Goal: Task Accomplishment & Management: Complete application form

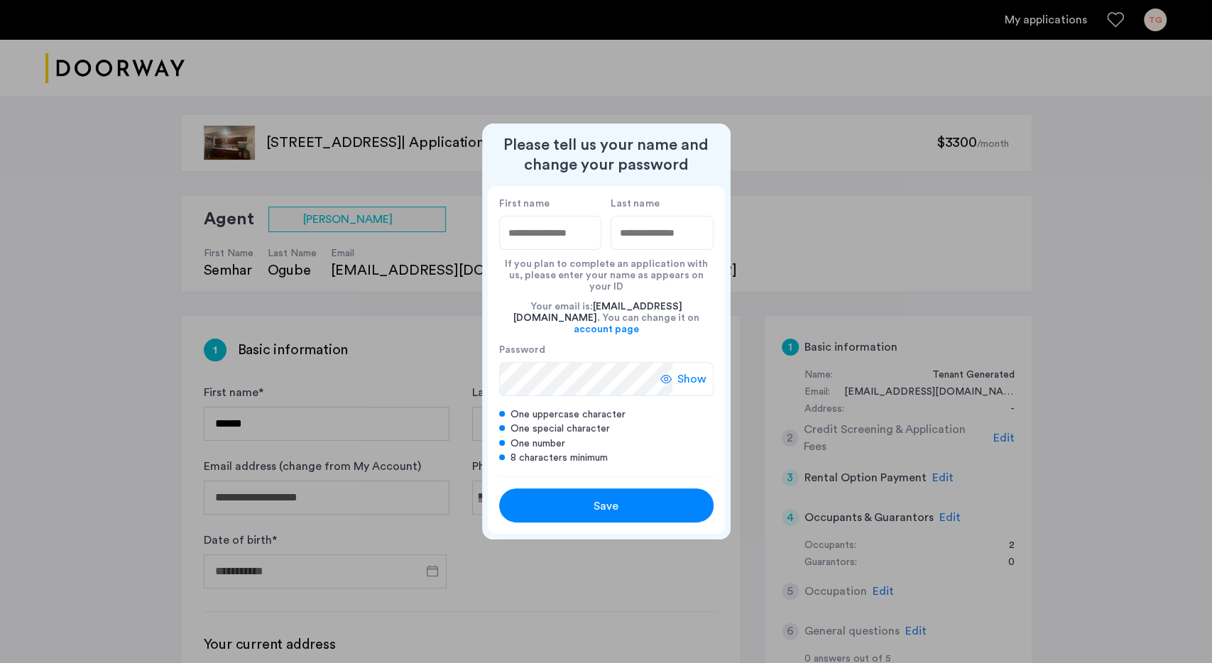
click at [529, 239] on input "First name" at bounding box center [550, 233] width 103 height 34
type input "*****"
click at [634, 246] on input "Last name" at bounding box center [662, 233] width 103 height 34
type input "******"
click at [614, 489] on button "Save" at bounding box center [606, 506] width 214 height 34
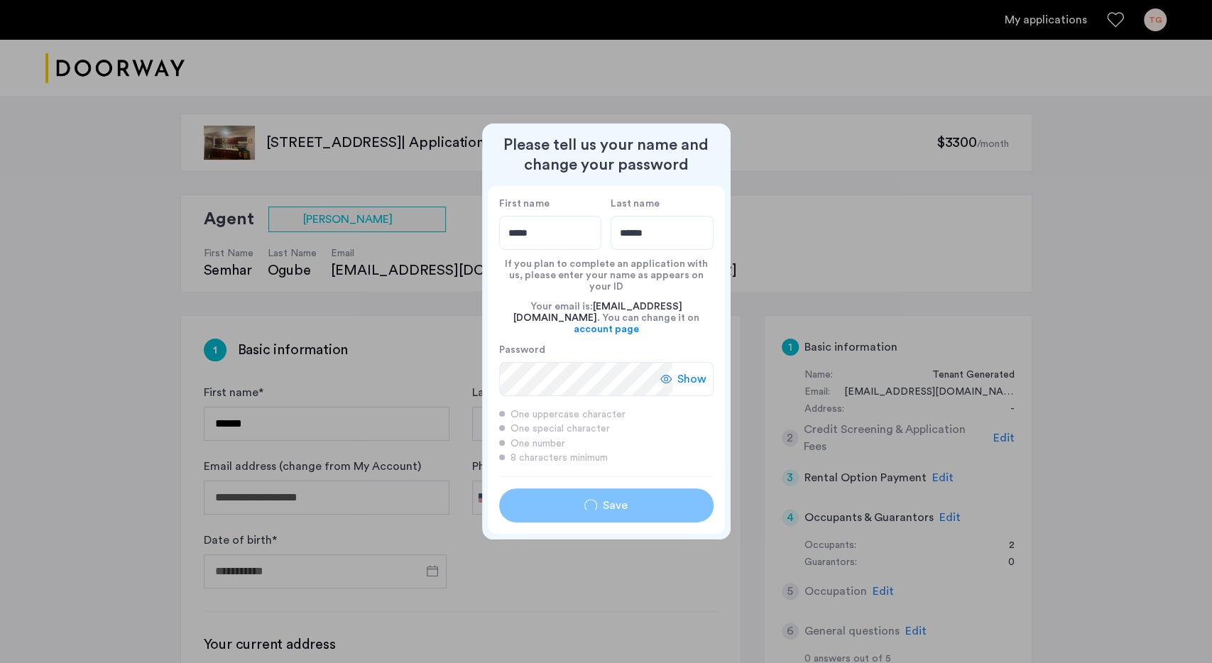
type input "*****"
type input "******"
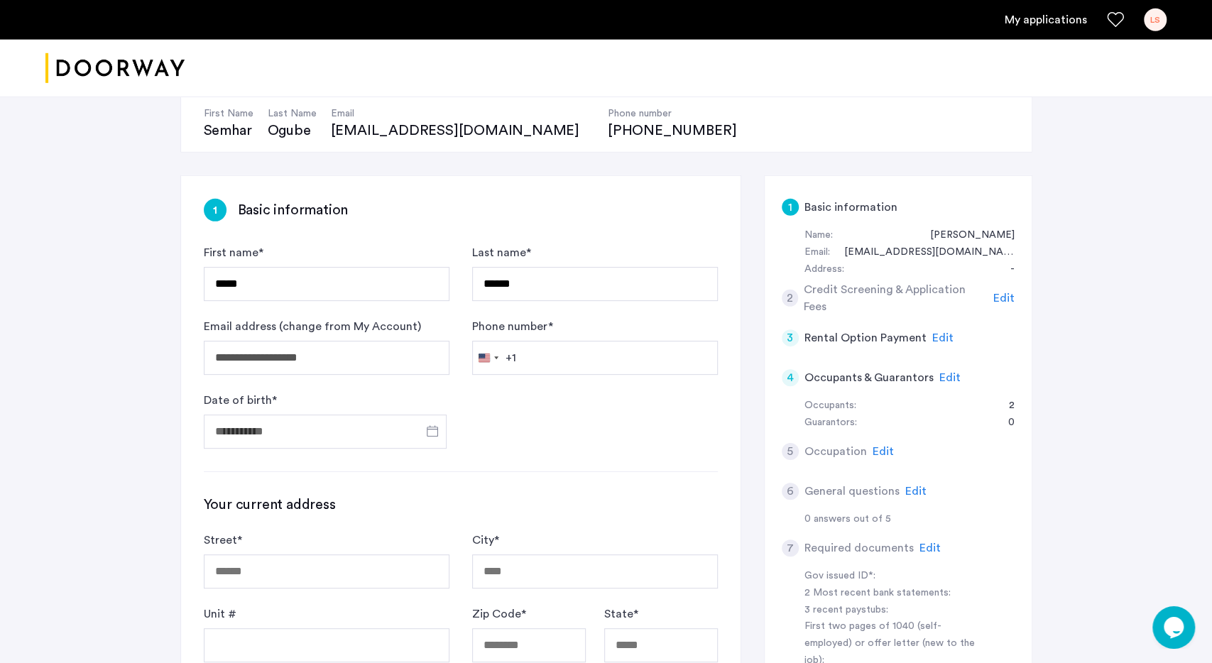
scroll to position [148, 0]
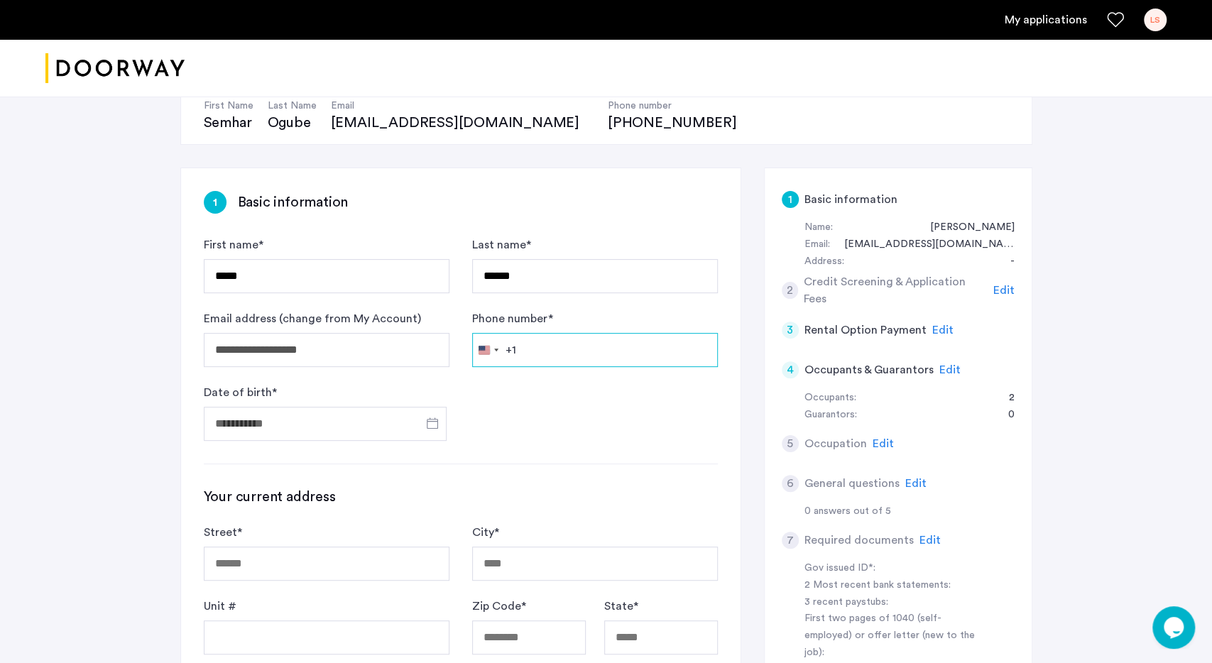
click at [536, 355] on input "Phone number *" at bounding box center [595, 350] width 246 height 34
type input "**********"
click at [422, 426] on span "Open calendar" at bounding box center [432, 423] width 34 height 34
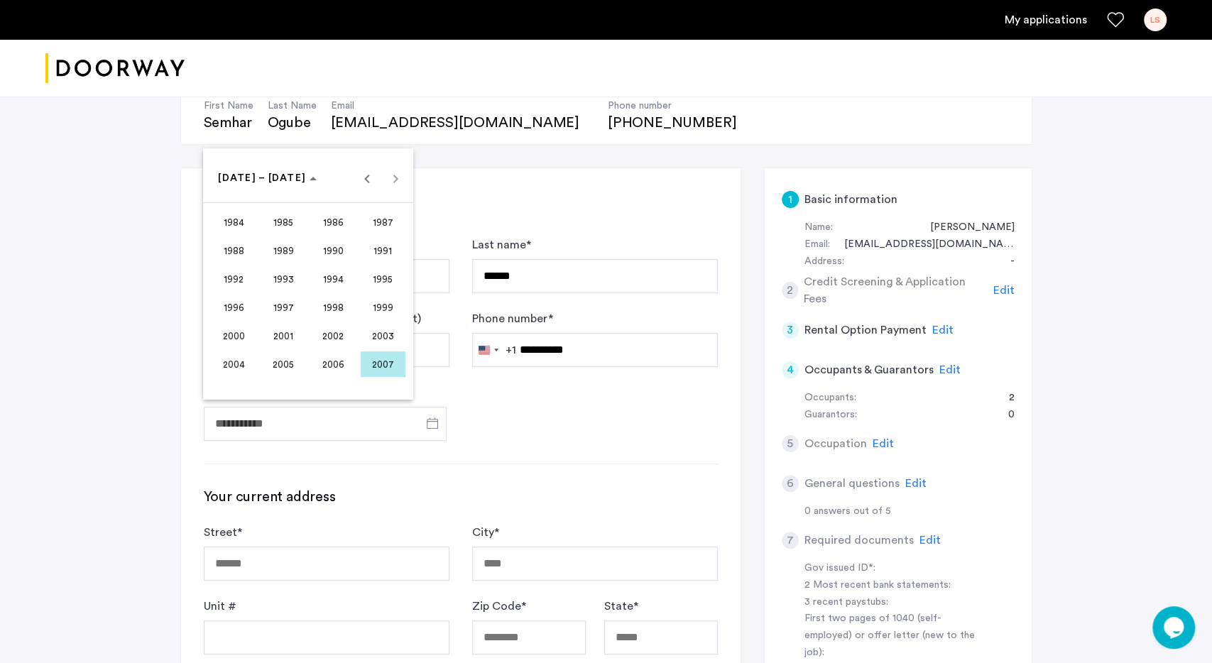
click at [280, 329] on span "2001" at bounding box center [283, 336] width 45 height 26
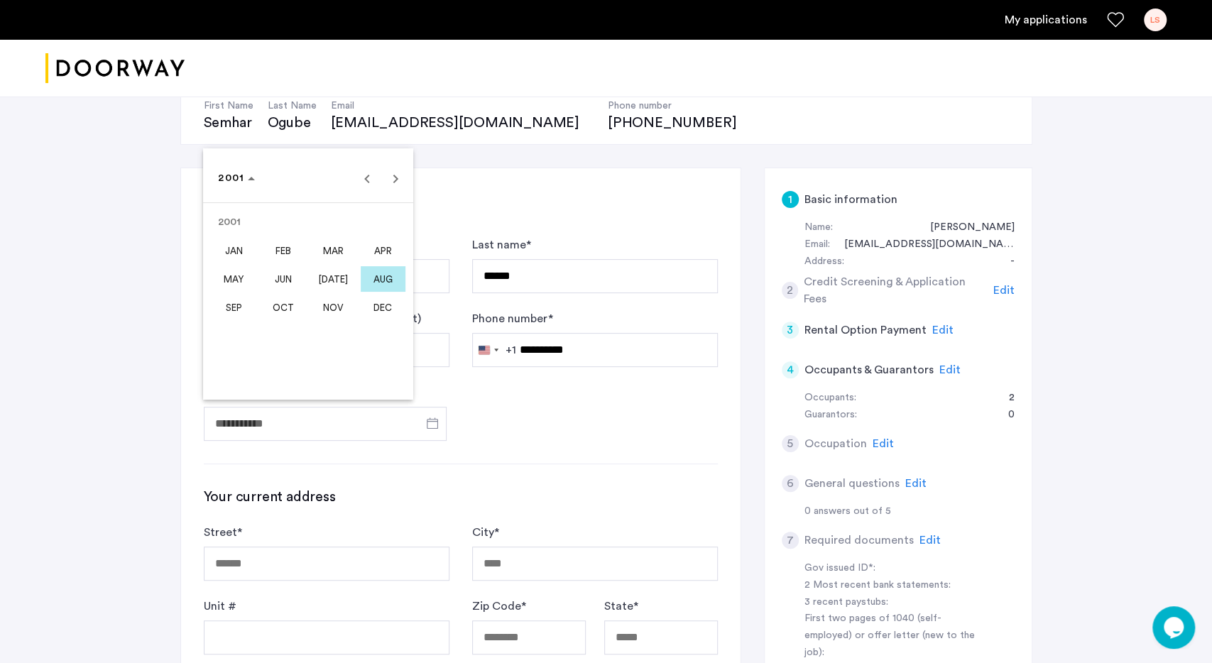
click at [325, 284] on span "[DATE]" at bounding box center [333, 279] width 45 height 26
click at [227, 301] on span "8" at bounding box center [223, 294] width 26 height 26
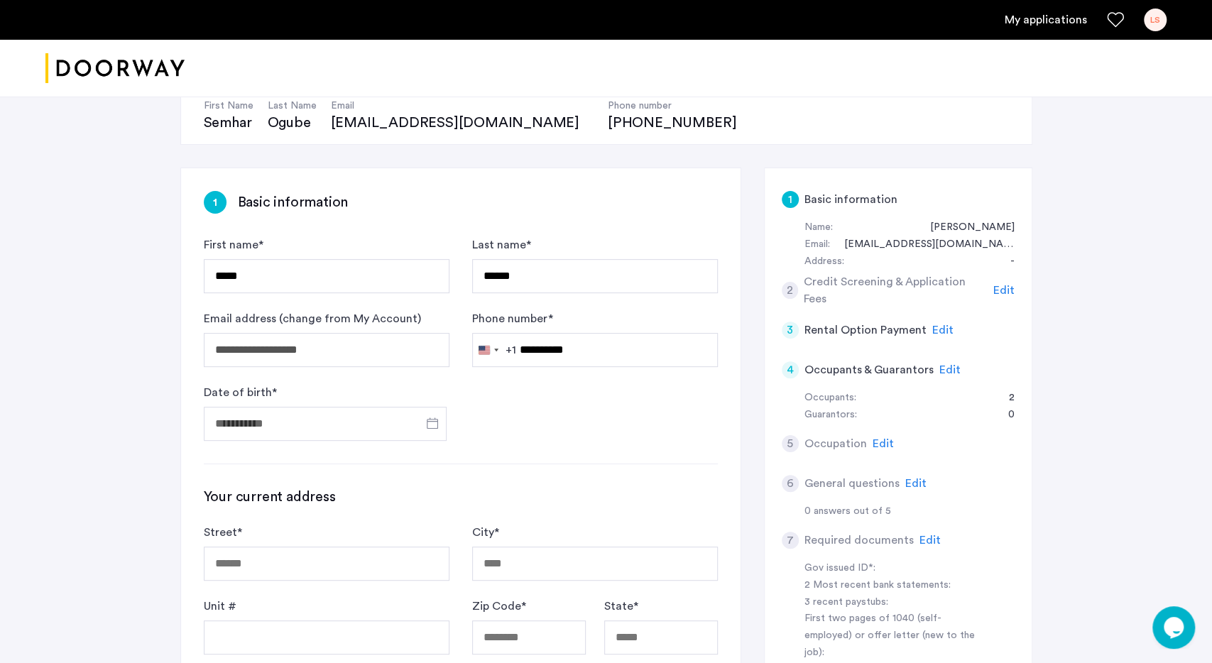
type input "**********"
click at [292, 560] on input "Street *" at bounding box center [327, 564] width 246 height 34
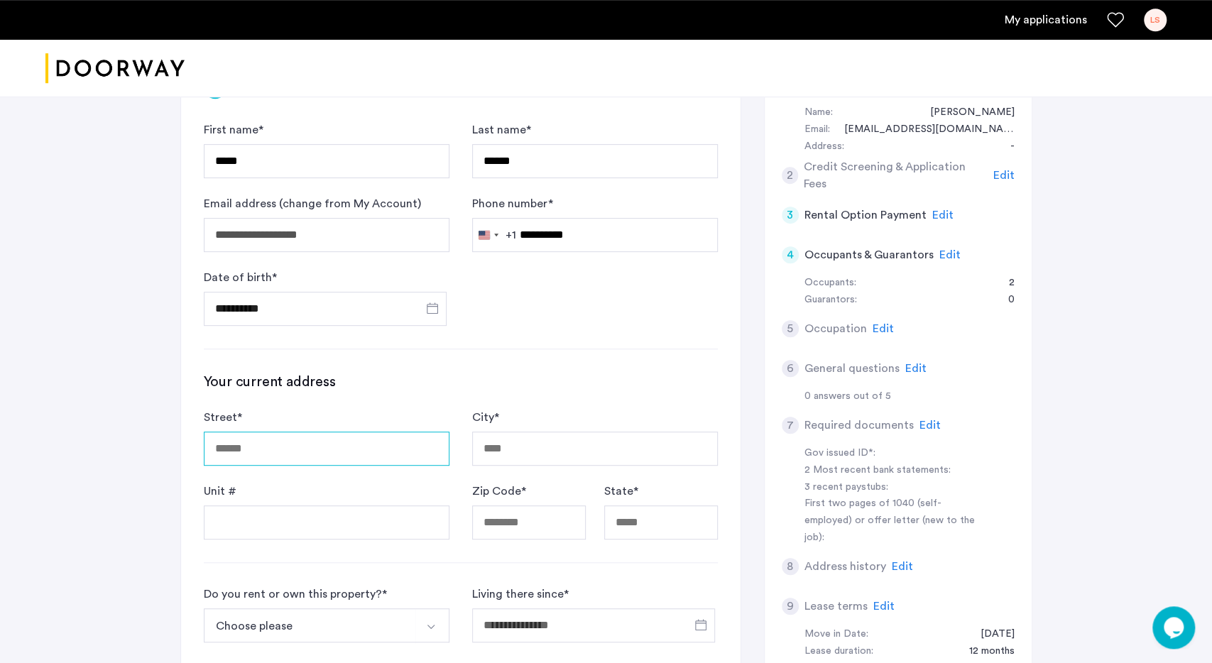
scroll to position [295, 0]
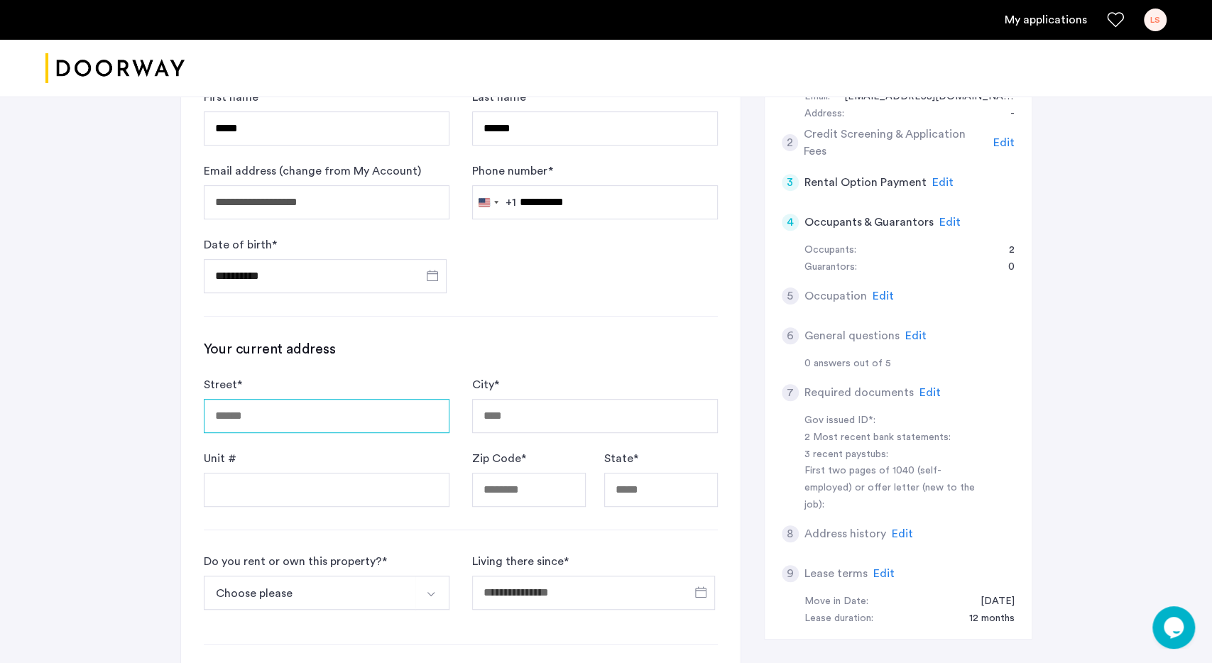
type input "*"
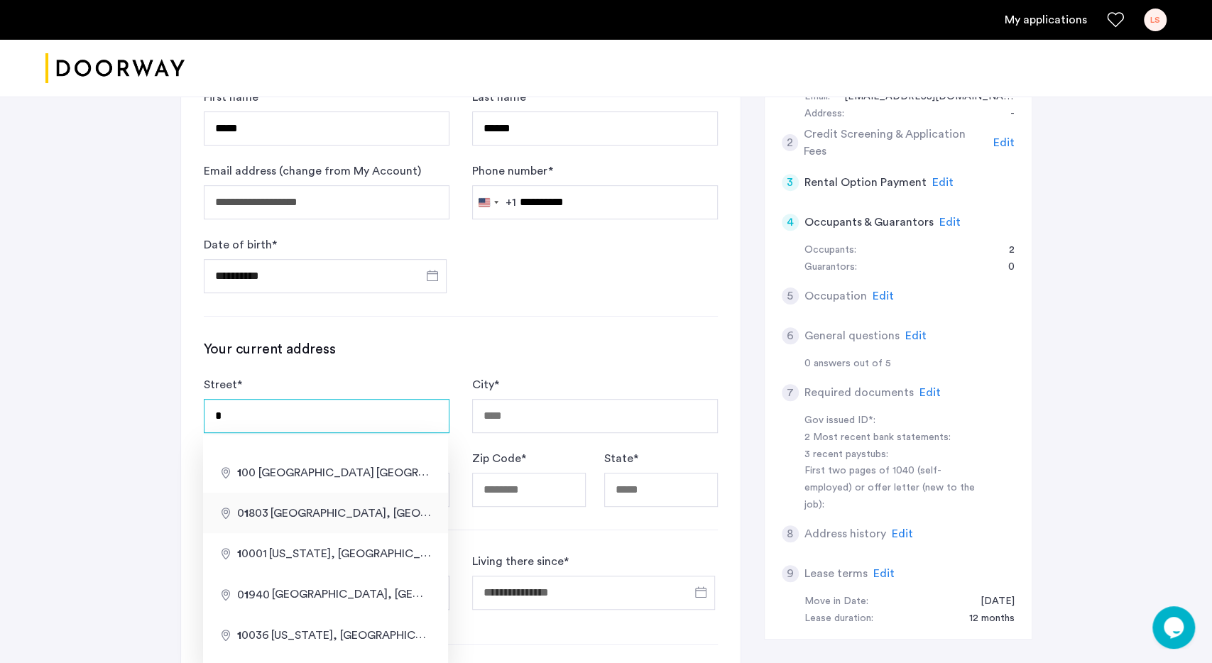
type input "**********"
type input "******"
type input "*"
type input "*****"
type input "**"
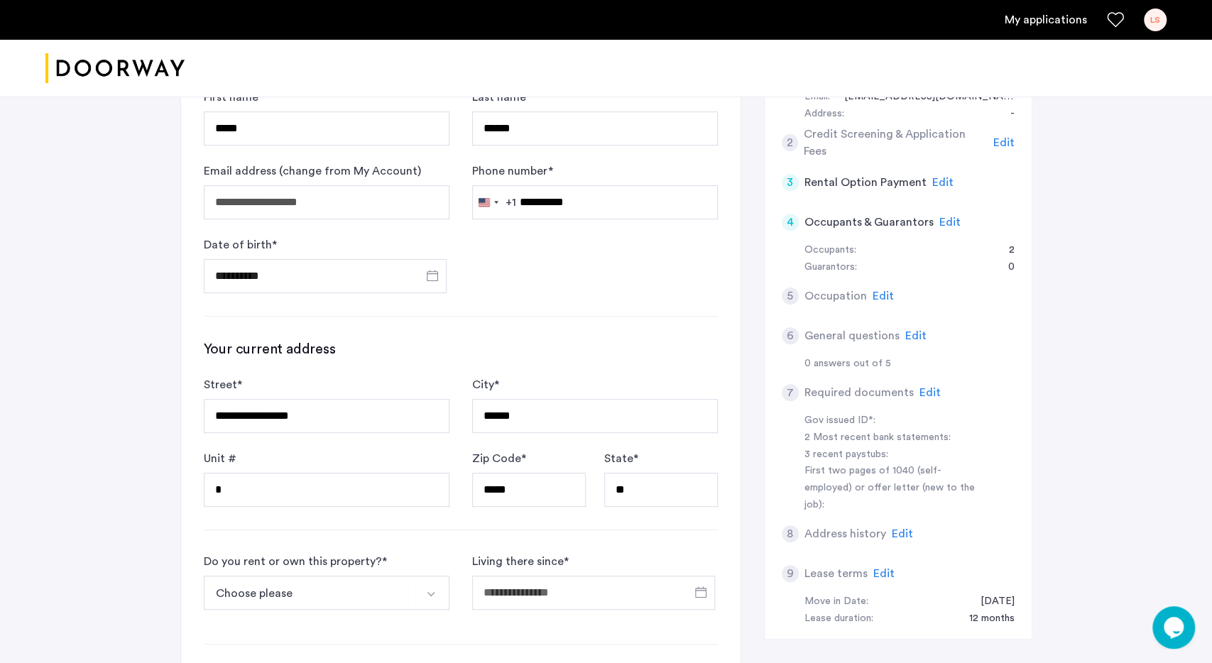
click at [479, 538] on div "**********" at bounding box center [461, 451] width 560 height 860
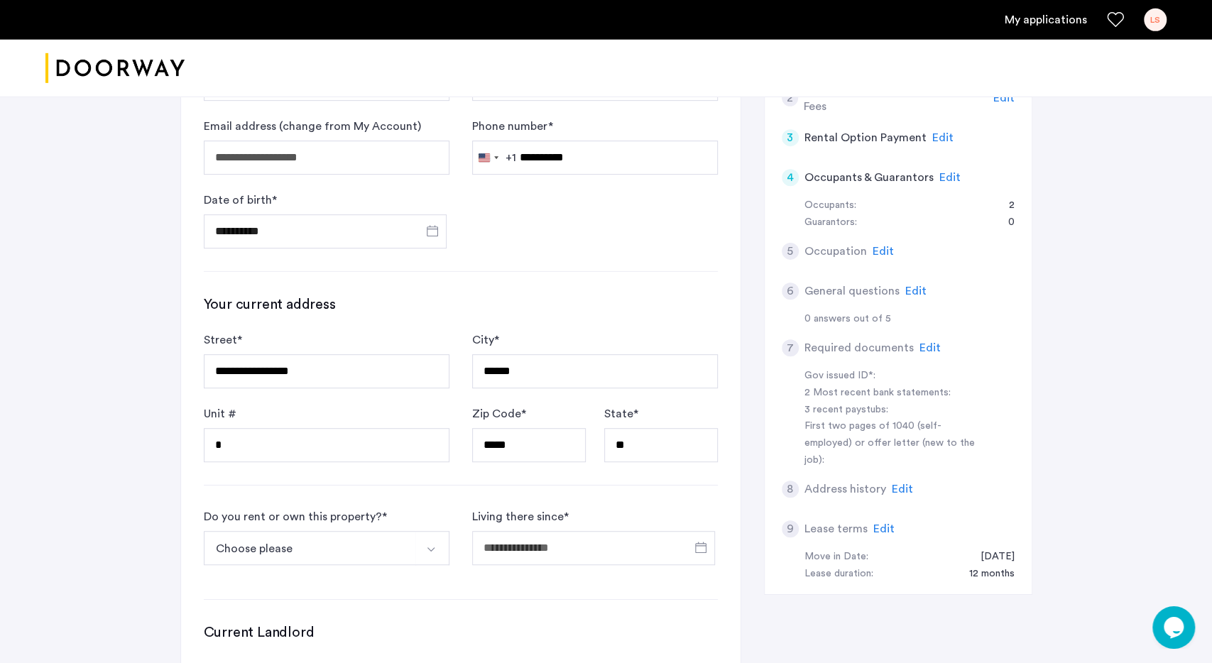
scroll to position [443, 0]
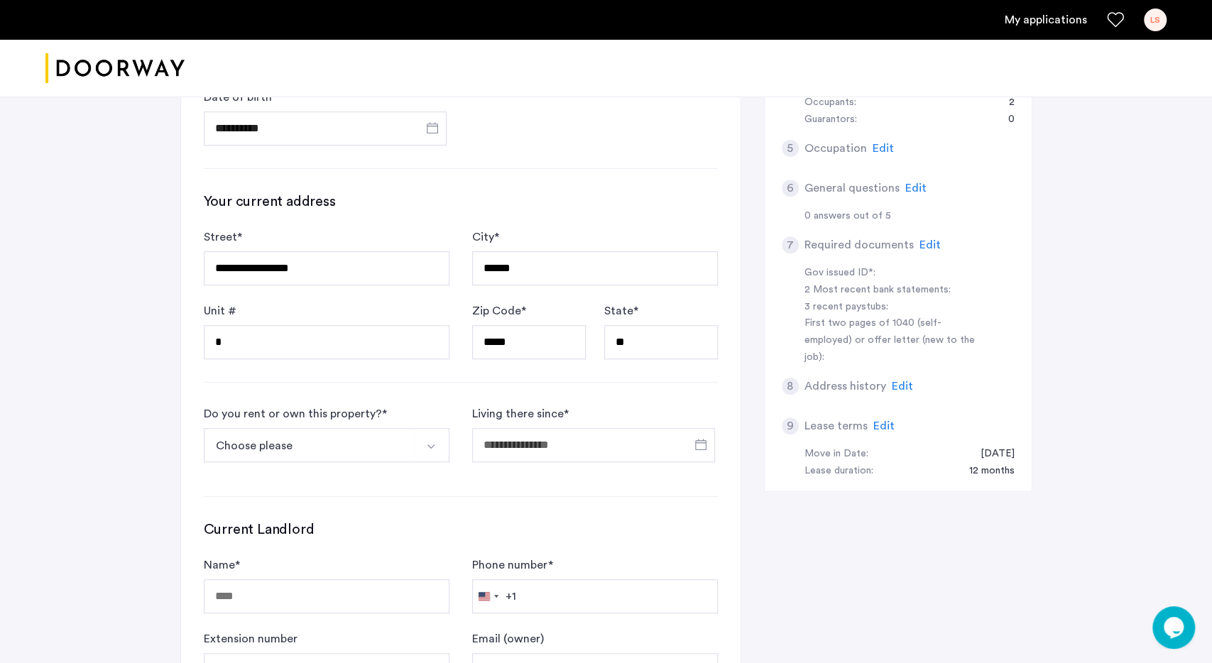
click at [386, 449] on button "Choose please" at bounding box center [310, 445] width 212 height 34
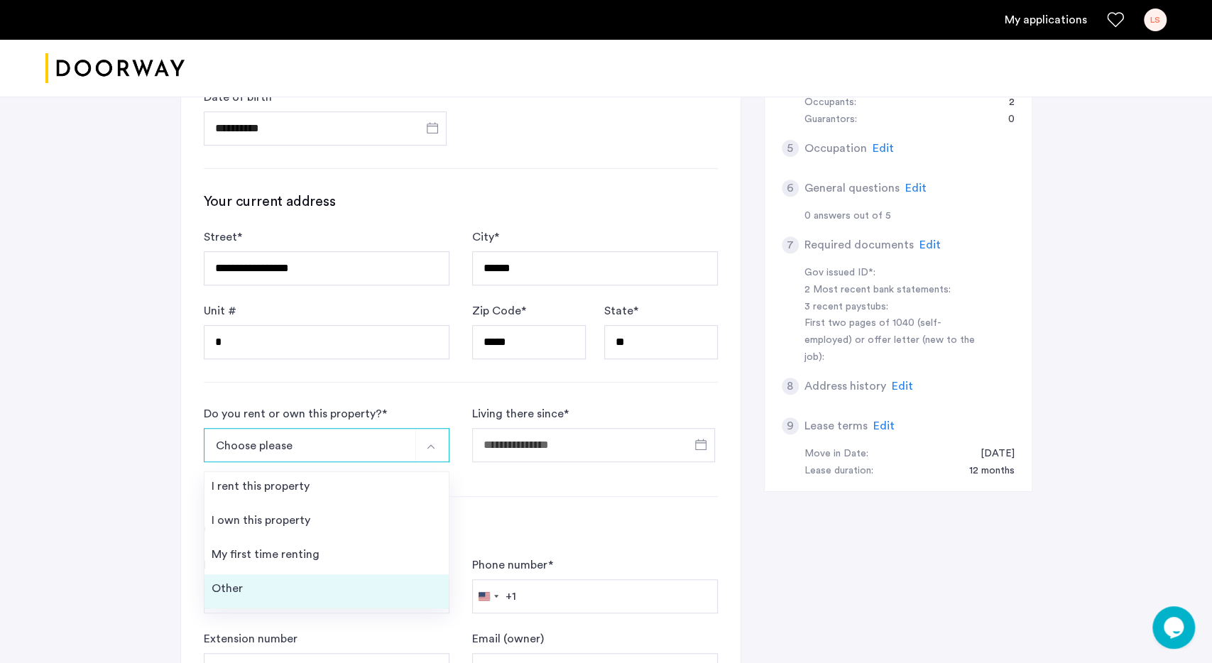
click at [310, 582] on li "Other" at bounding box center [326, 591] width 244 height 34
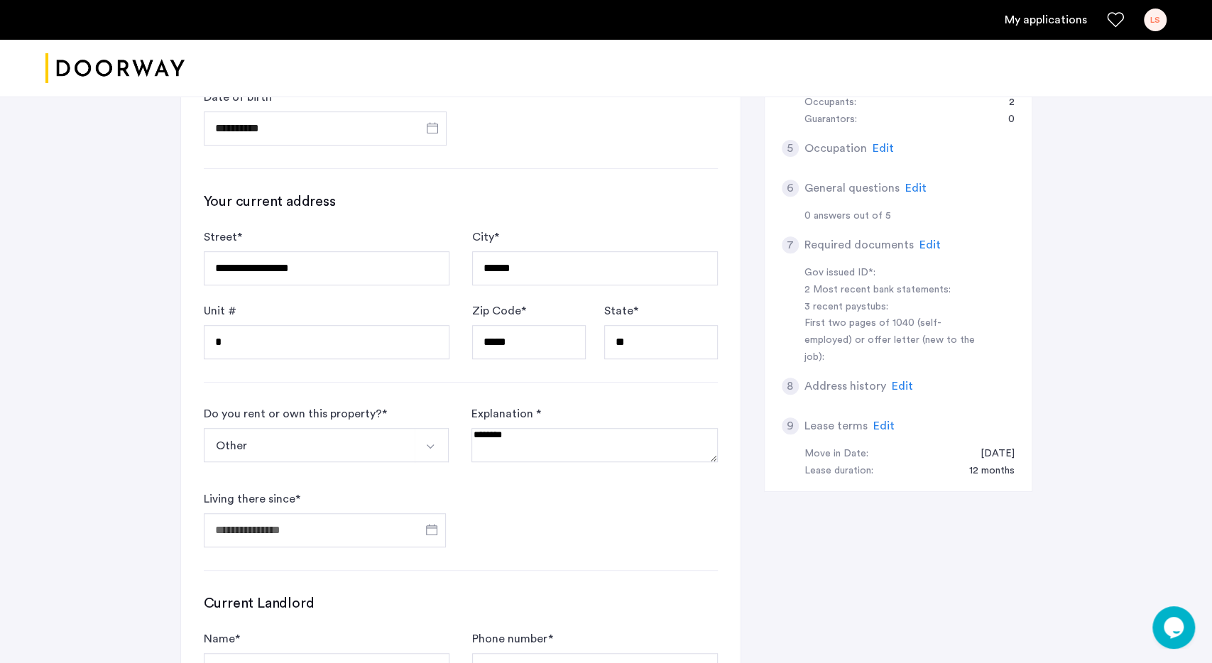
click at [533, 448] on textarea at bounding box center [594, 445] width 246 height 34
type textarea "**********"
click at [252, 527] on input "Living there since *" at bounding box center [325, 530] width 243 height 34
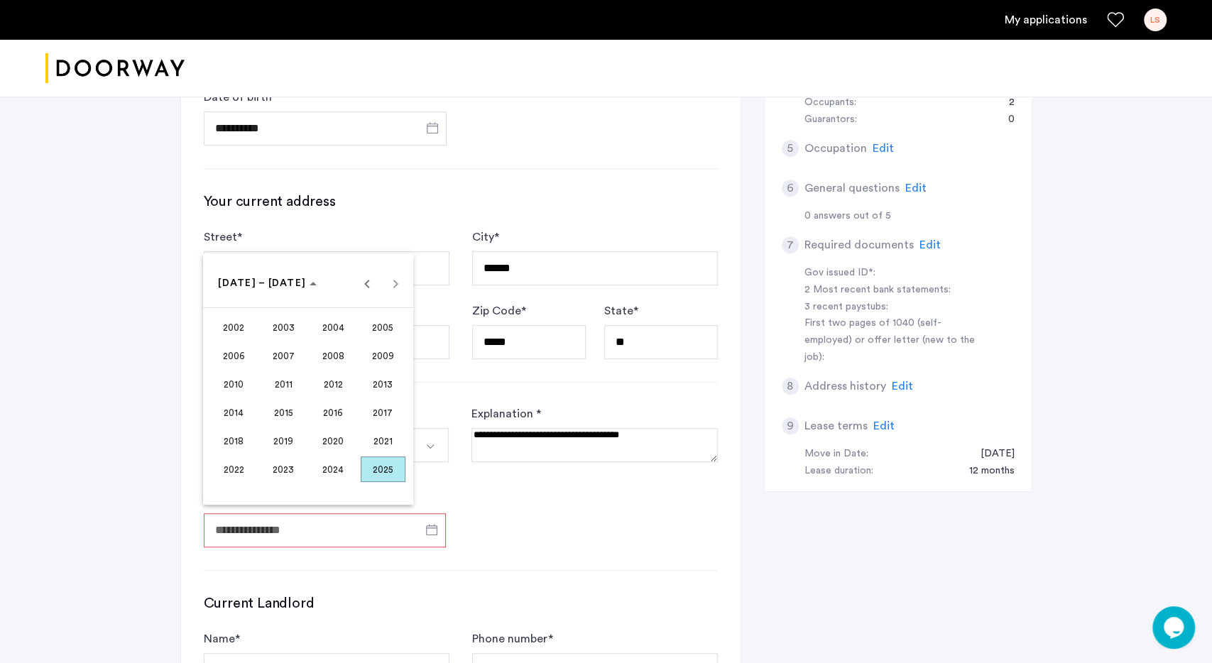
click at [283, 465] on span "2023" at bounding box center [283, 470] width 45 height 26
click at [286, 390] on span "JUN" at bounding box center [283, 384] width 45 height 26
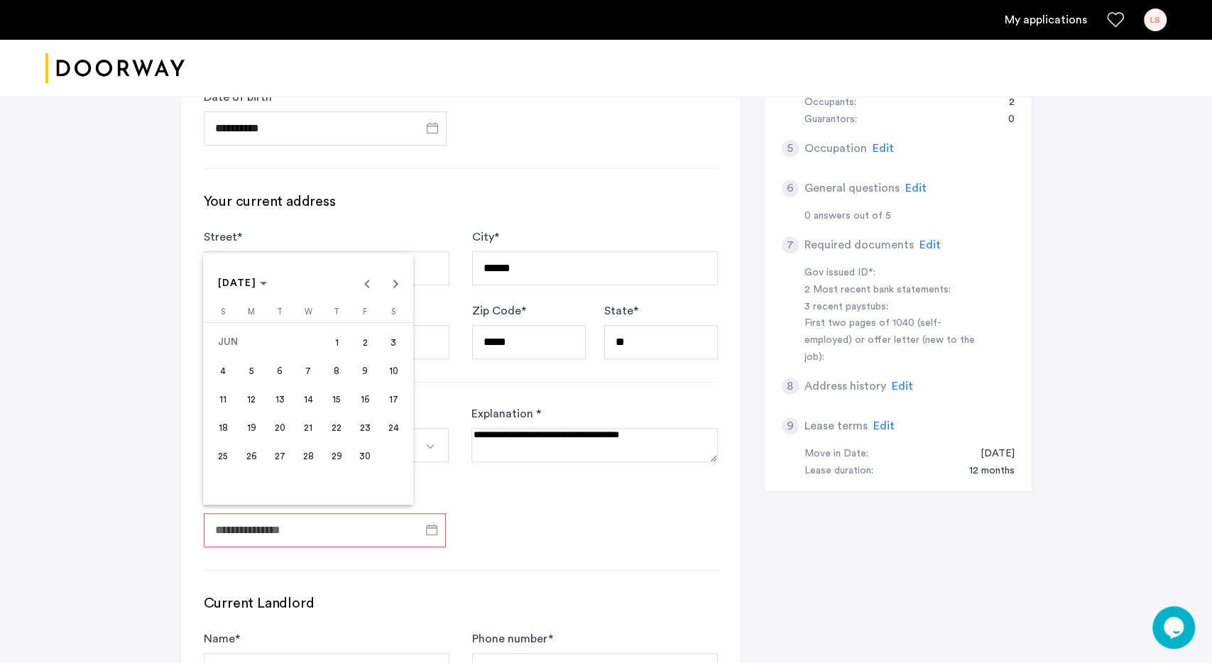
click at [337, 353] on span "1" at bounding box center [337, 342] width 26 height 26
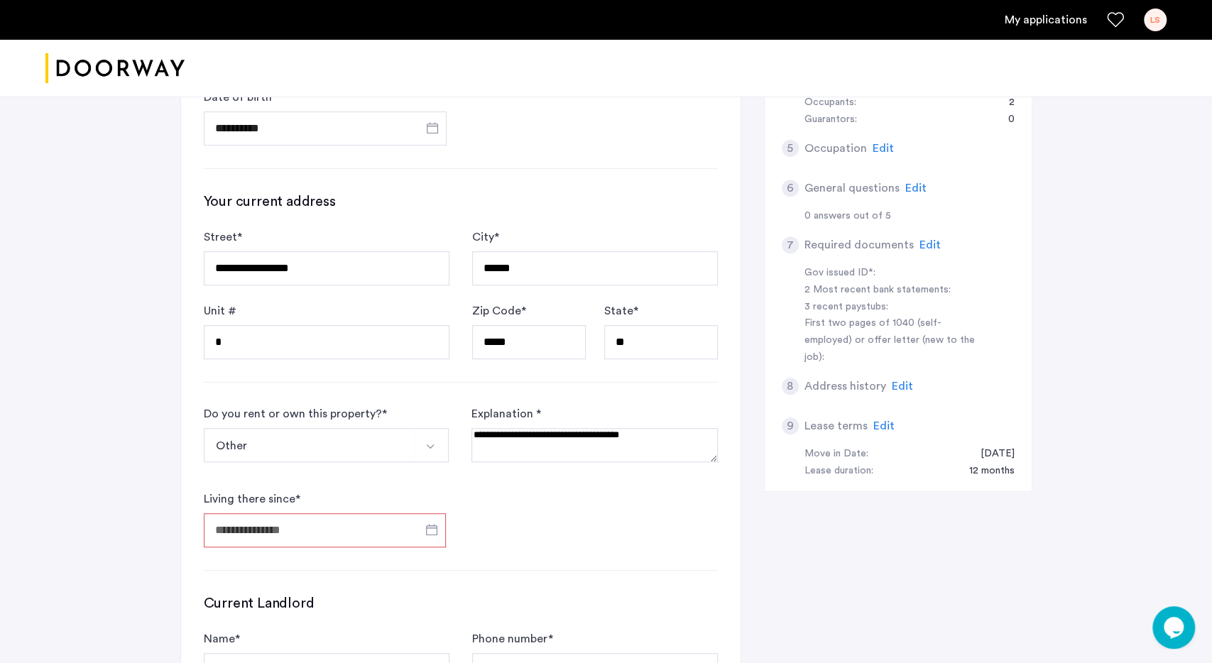
type input "**********"
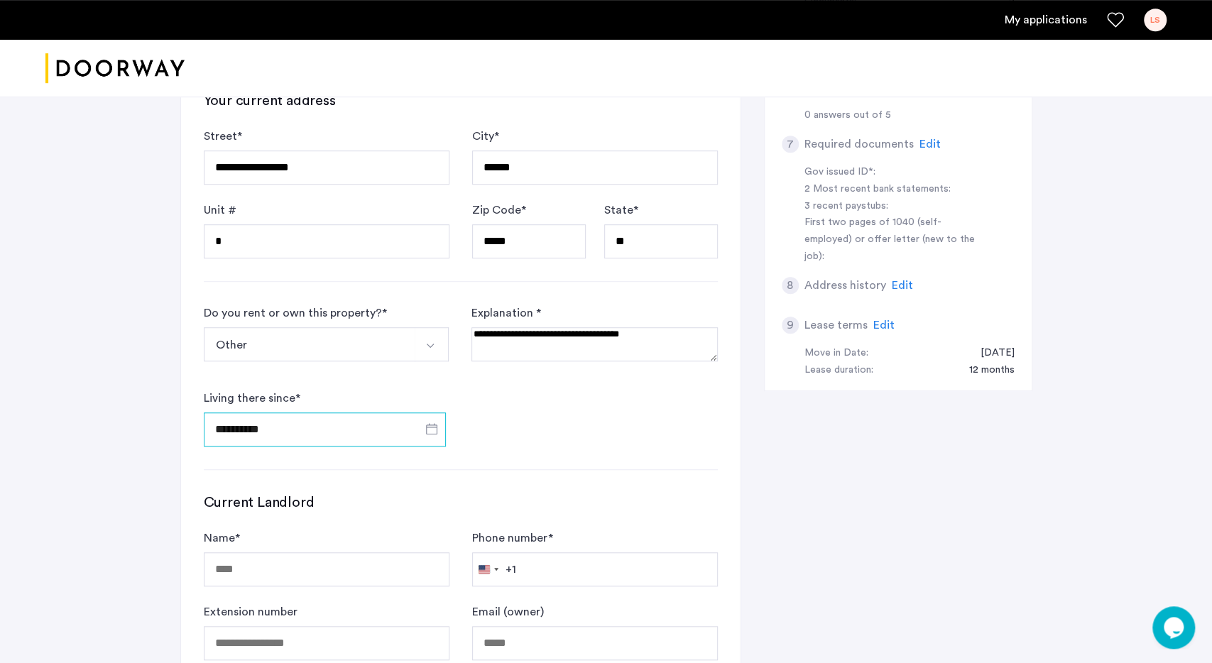
scroll to position [591, 0]
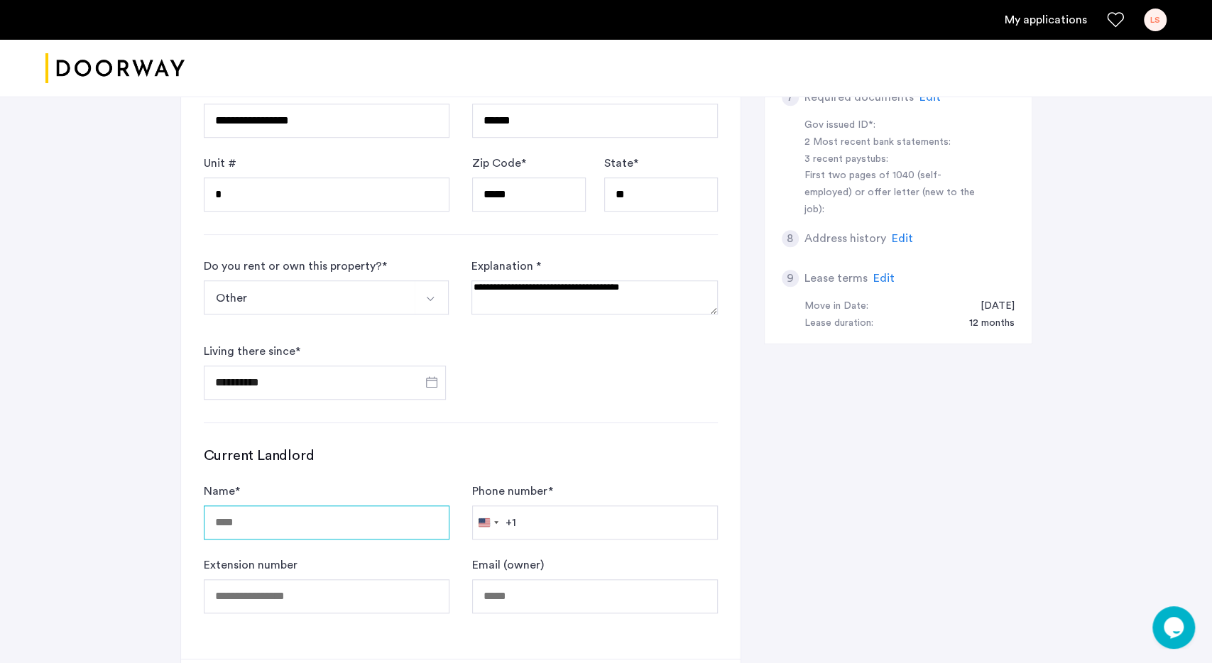
click at [310, 517] on input "Name *" at bounding box center [327, 523] width 246 height 34
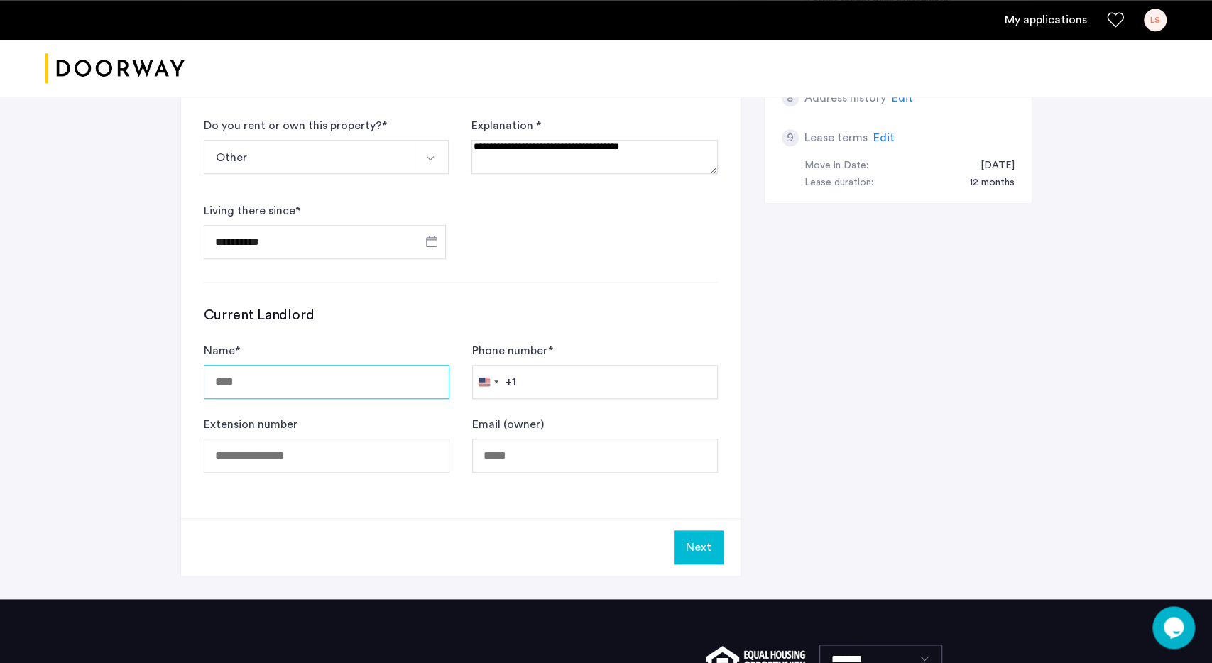
scroll to position [812, 0]
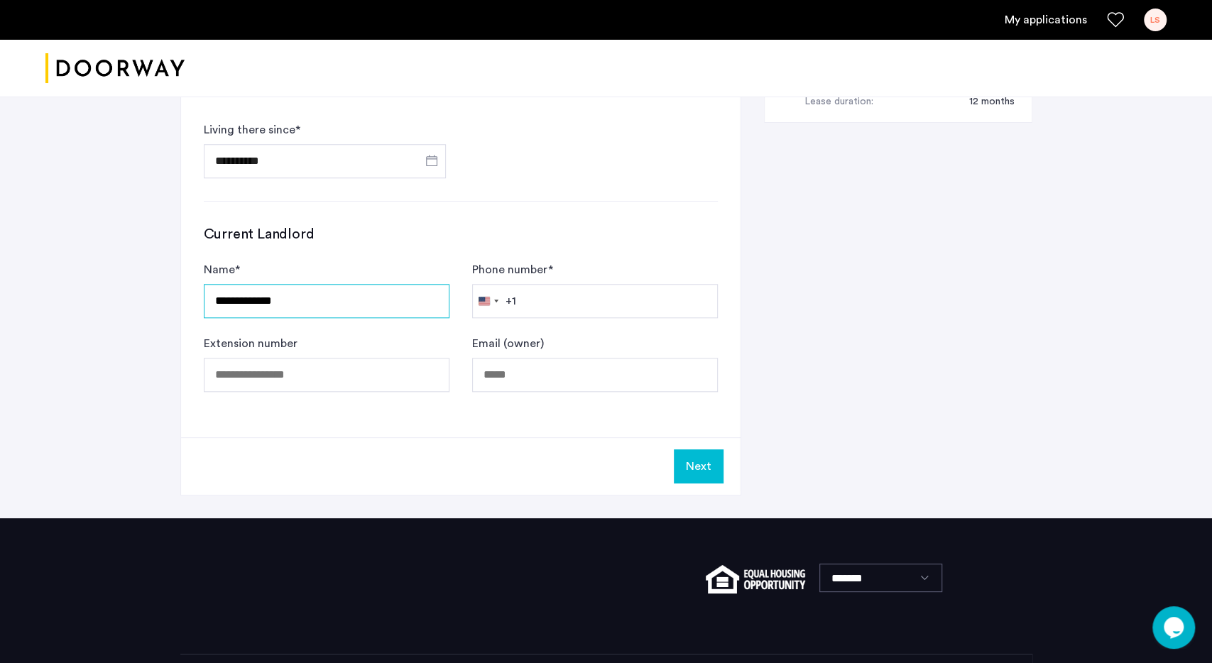
type input "**********"
click at [563, 299] on input "Phone number *" at bounding box center [595, 301] width 246 height 34
type input "**********"
click at [700, 459] on button "Next" at bounding box center [699, 466] width 50 height 34
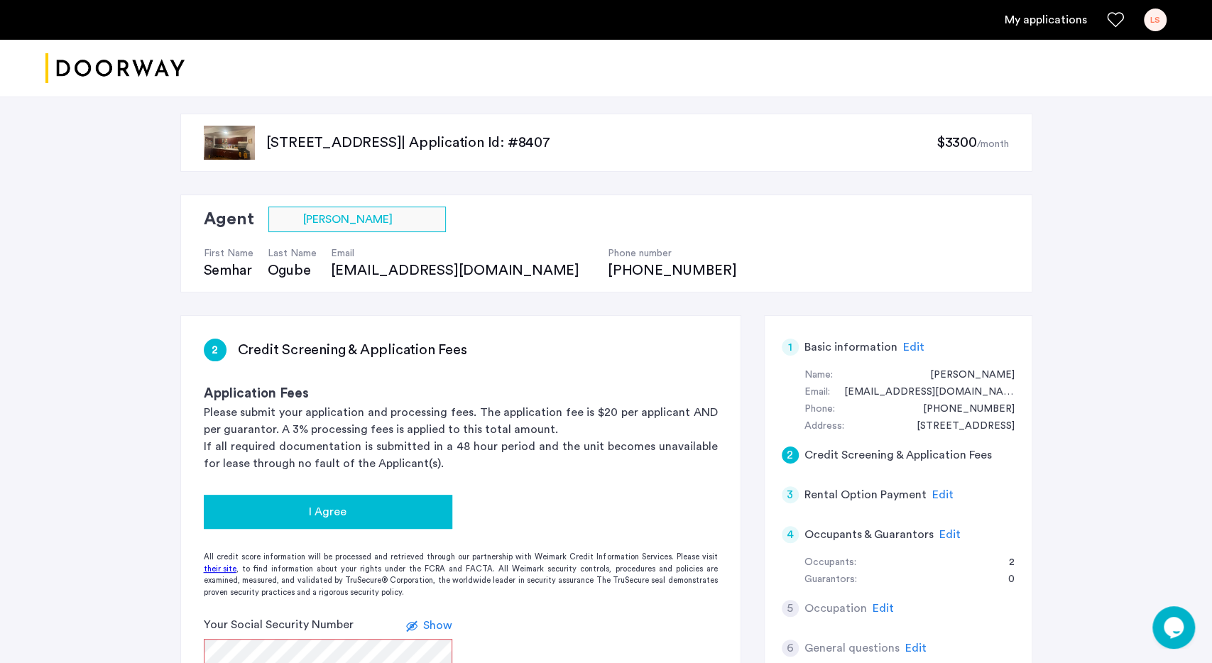
click at [320, 495] on button "I Agree" at bounding box center [328, 512] width 249 height 34
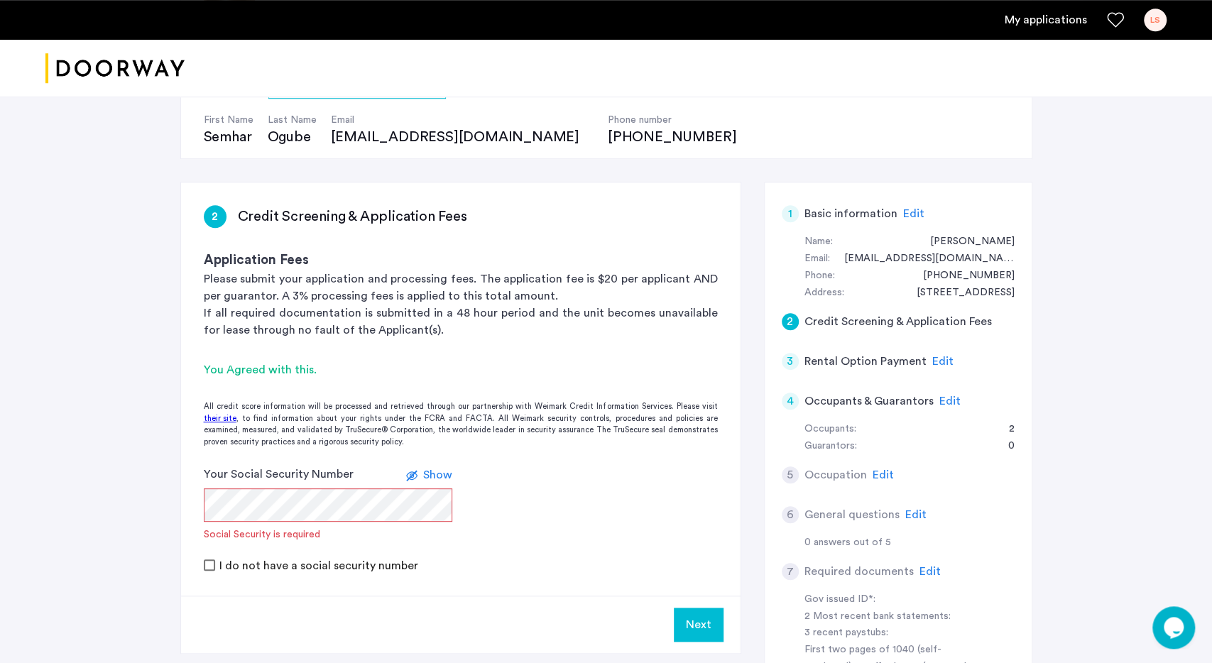
scroll to position [148, 0]
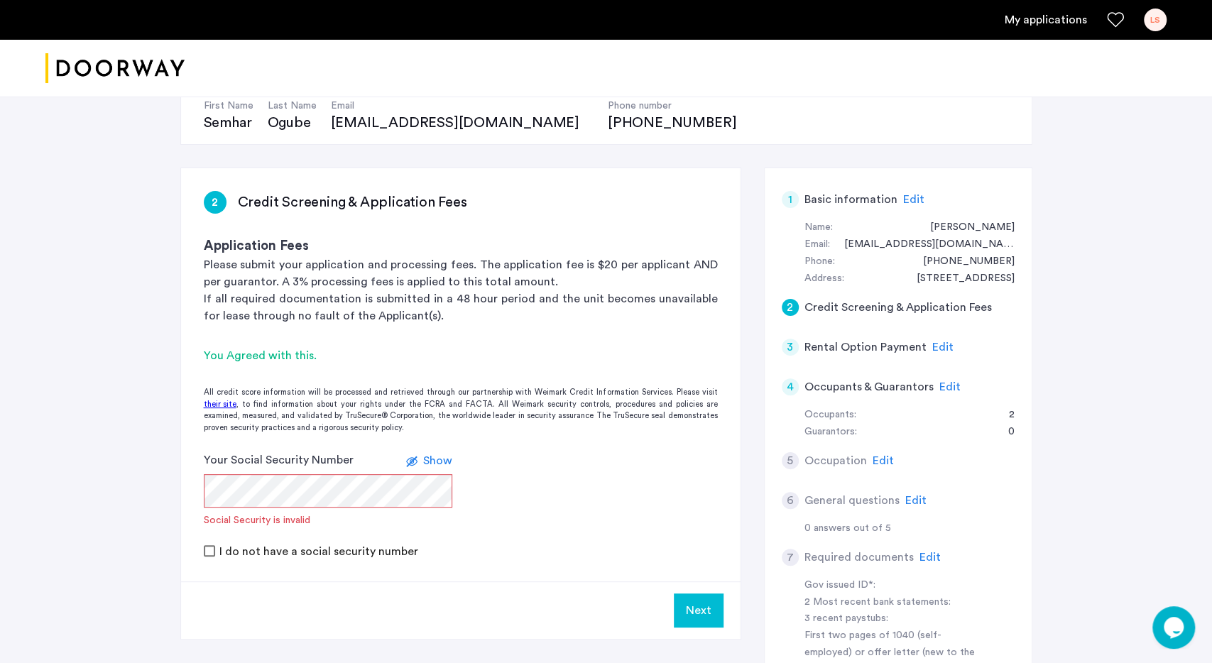
click at [436, 456] on span "Show" at bounding box center [437, 460] width 29 height 11
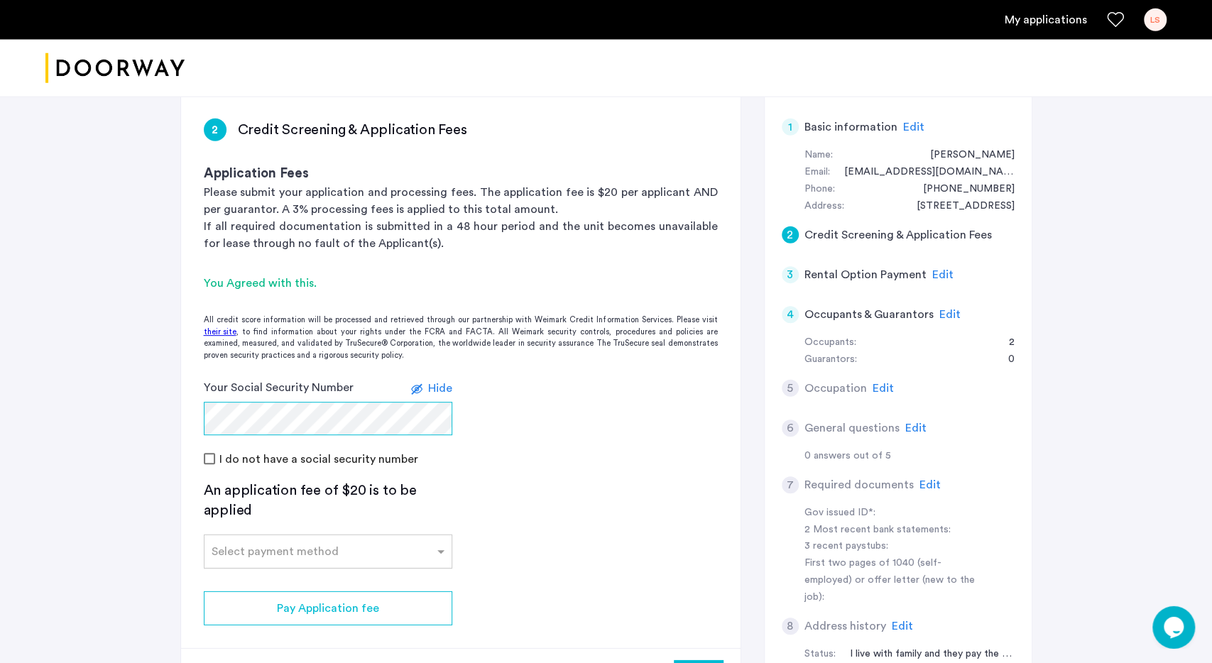
scroll to position [222, 0]
click at [304, 547] on input "text" at bounding box center [314, 547] width 204 height 10
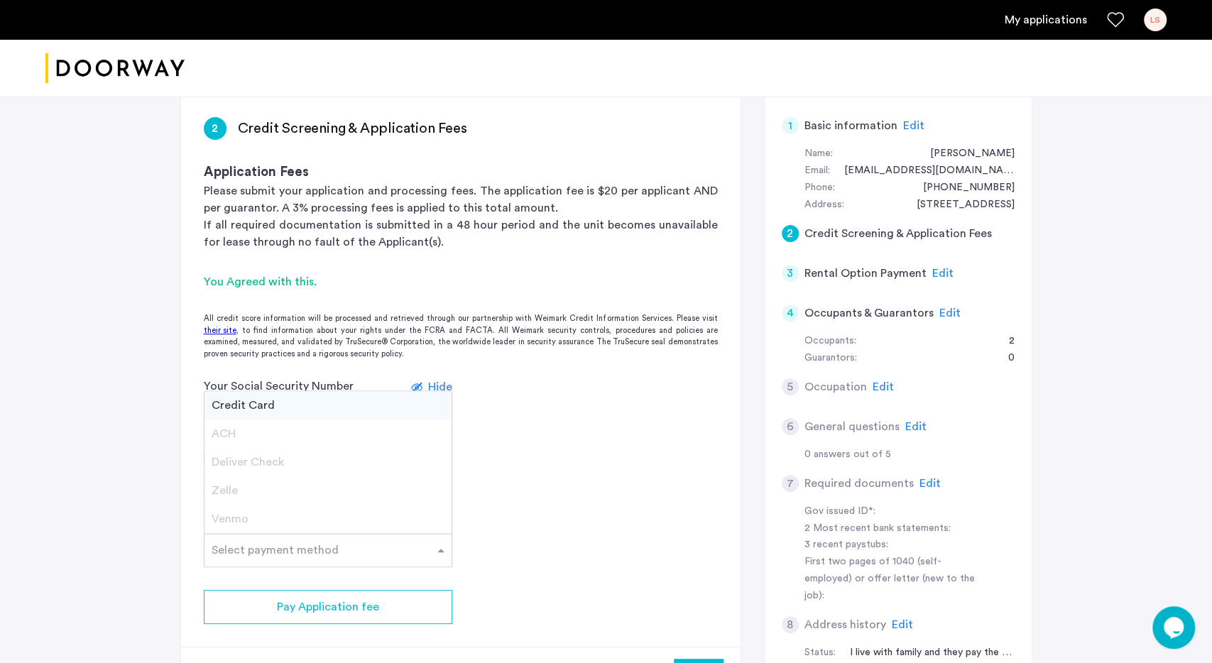
click at [285, 409] on div "Credit Card" at bounding box center [327, 405] width 247 height 28
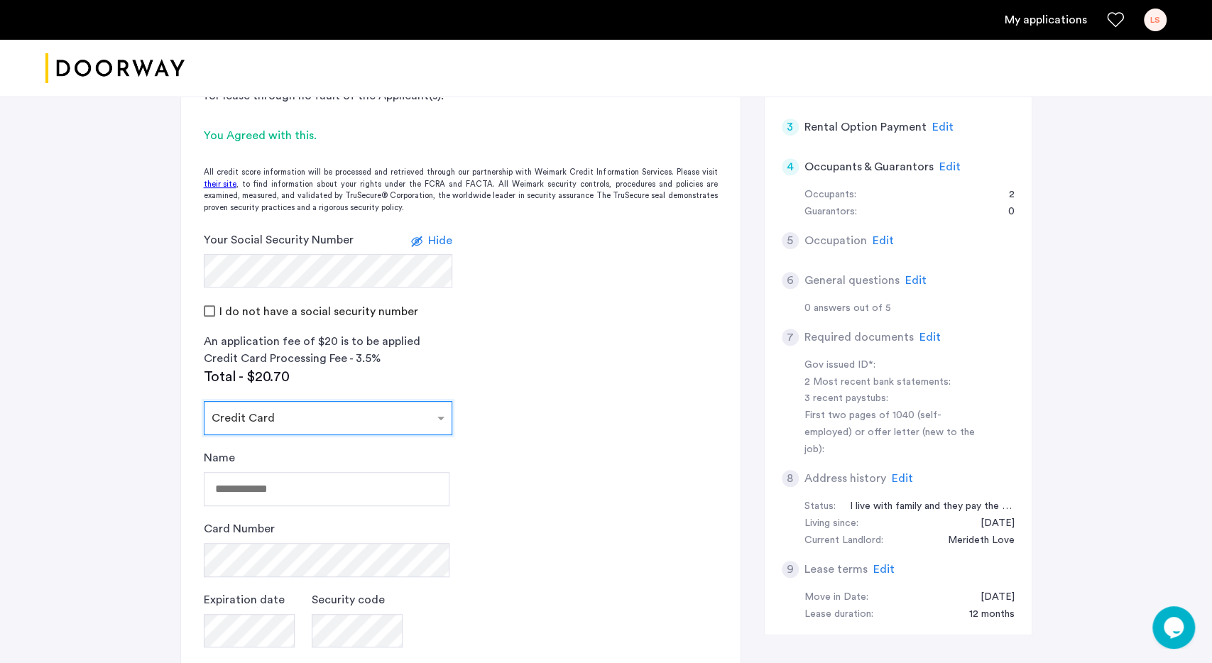
scroll to position [369, 0]
click at [247, 480] on input "Name" at bounding box center [327, 488] width 246 height 34
type input "**********"
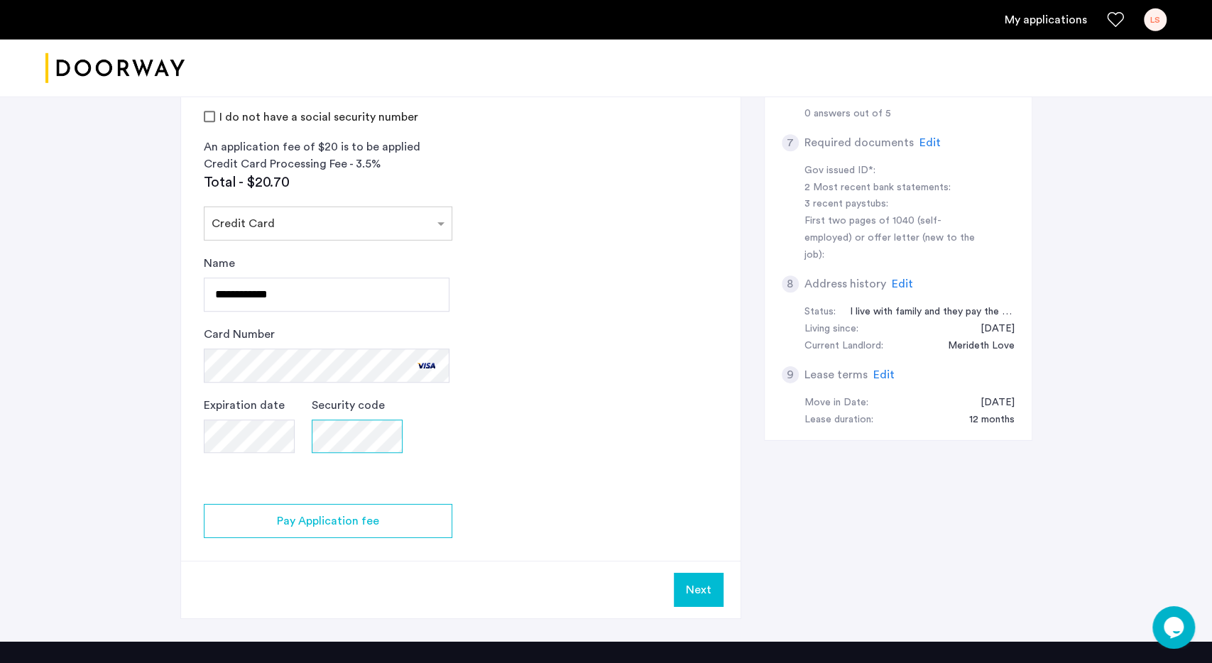
scroll to position [665, 0]
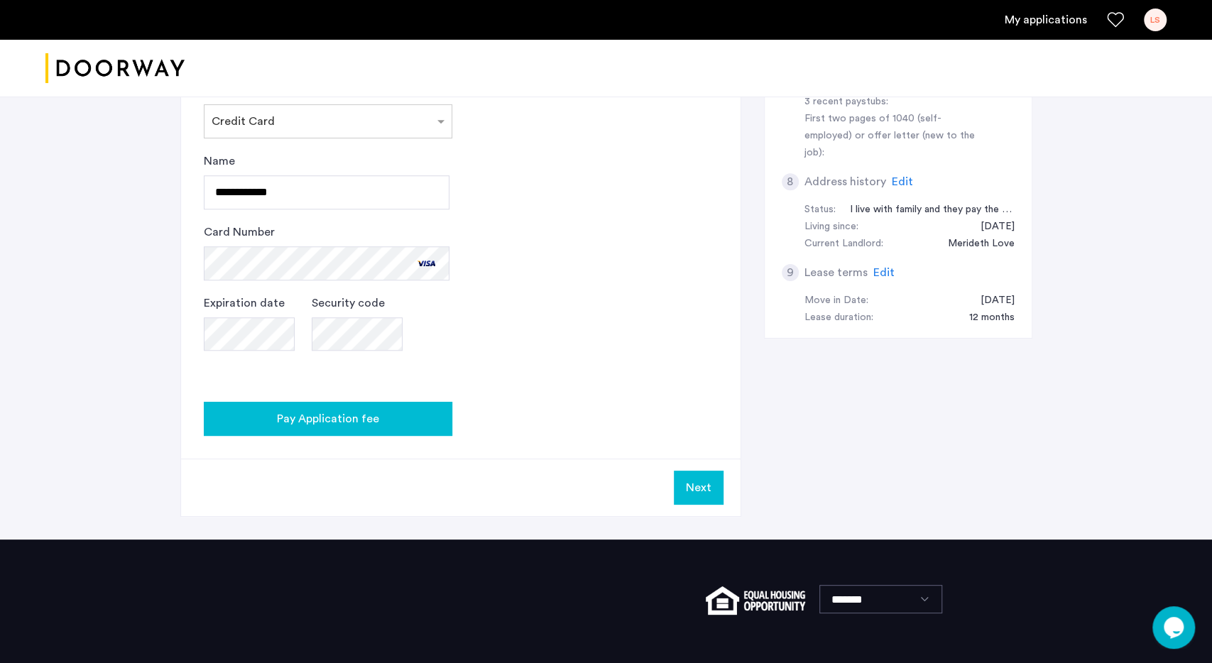
click at [285, 427] on button "Pay Application fee" at bounding box center [328, 419] width 249 height 34
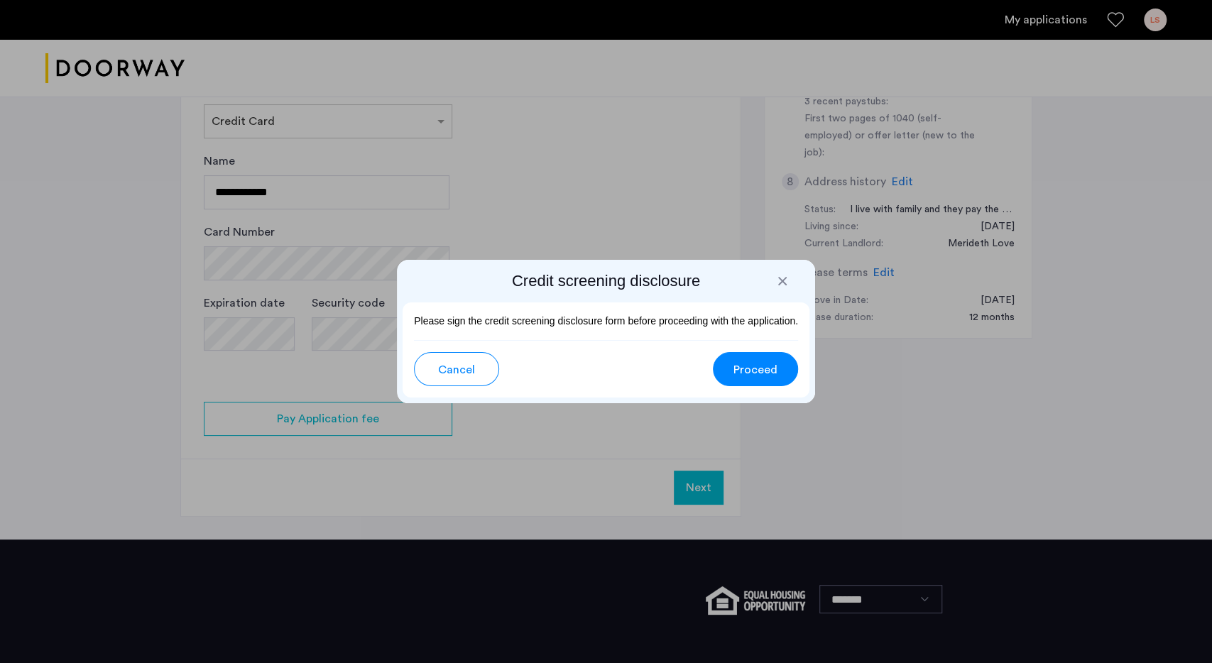
click at [753, 378] on button "Proceed" at bounding box center [755, 369] width 85 height 34
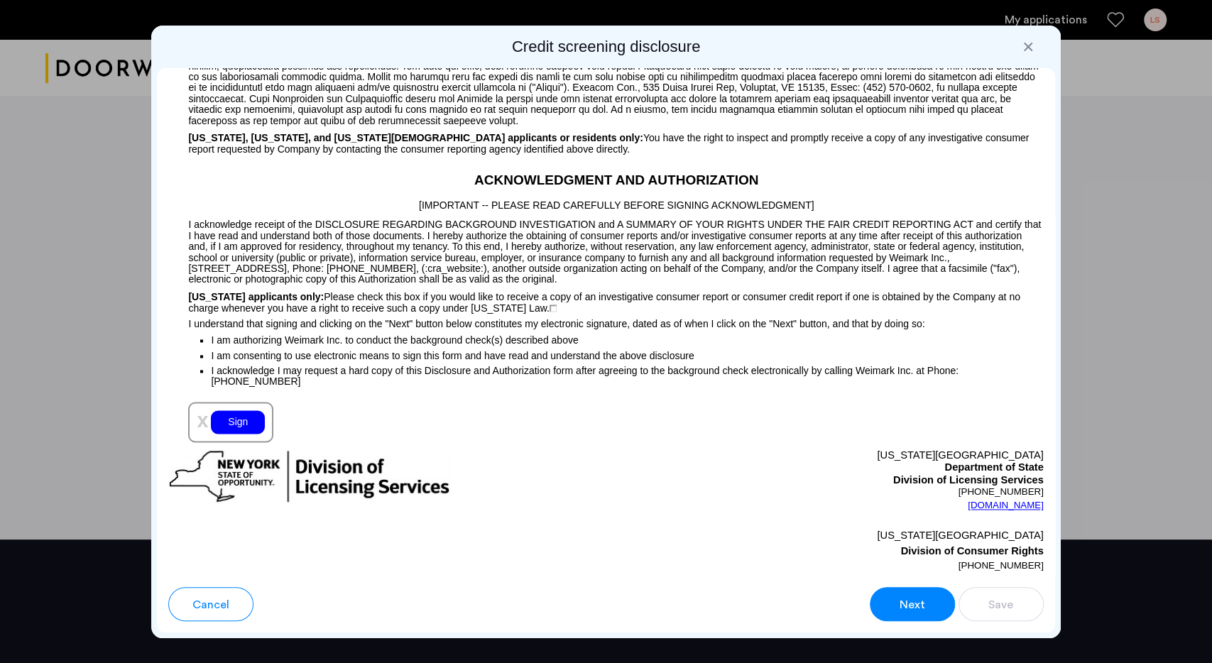
scroll to position [1304, 0]
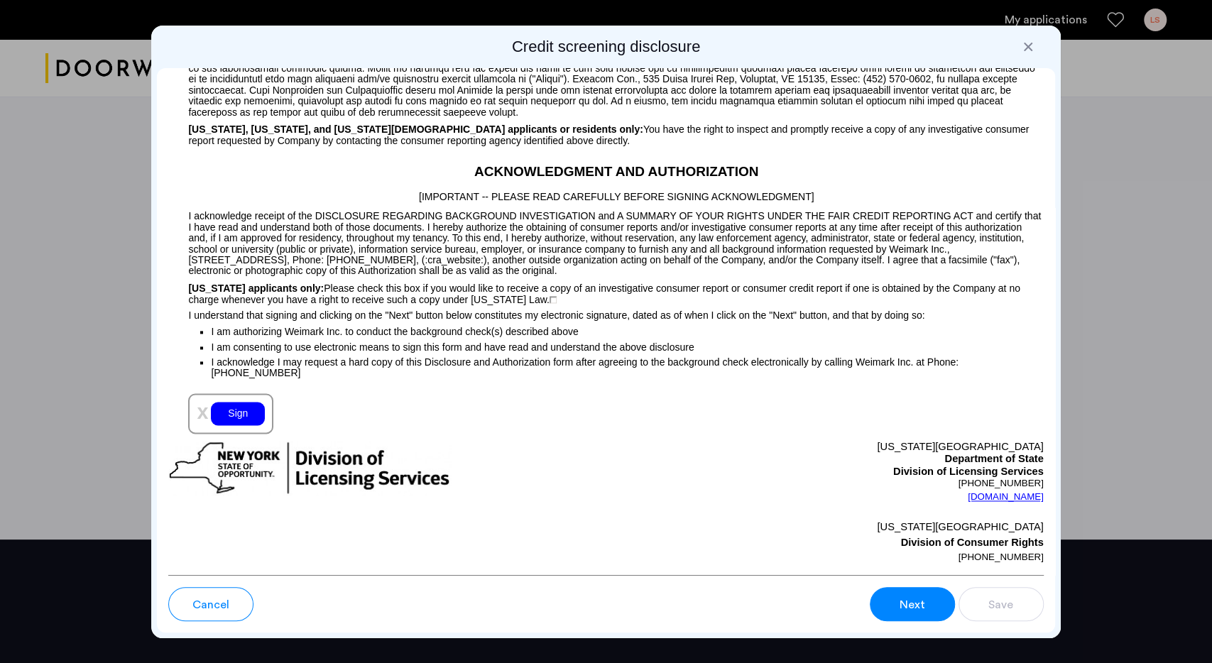
click at [238, 402] on div "Sign" at bounding box center [238, 413] width 54 height 23
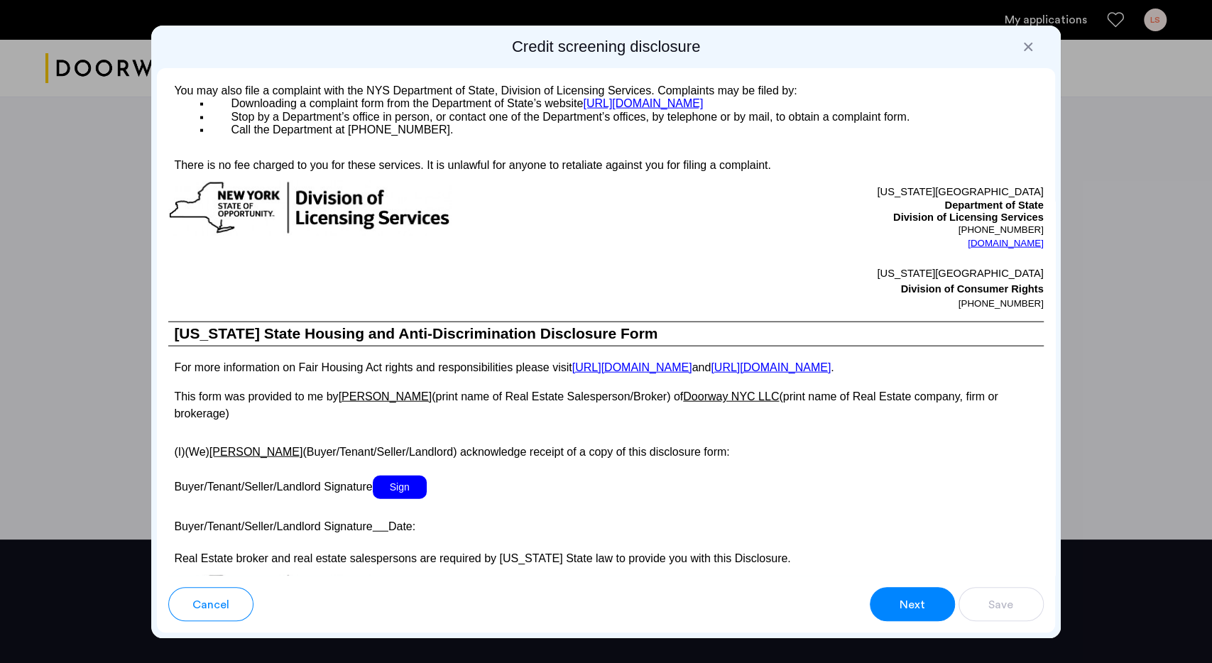
scroll to position [2224, 0]
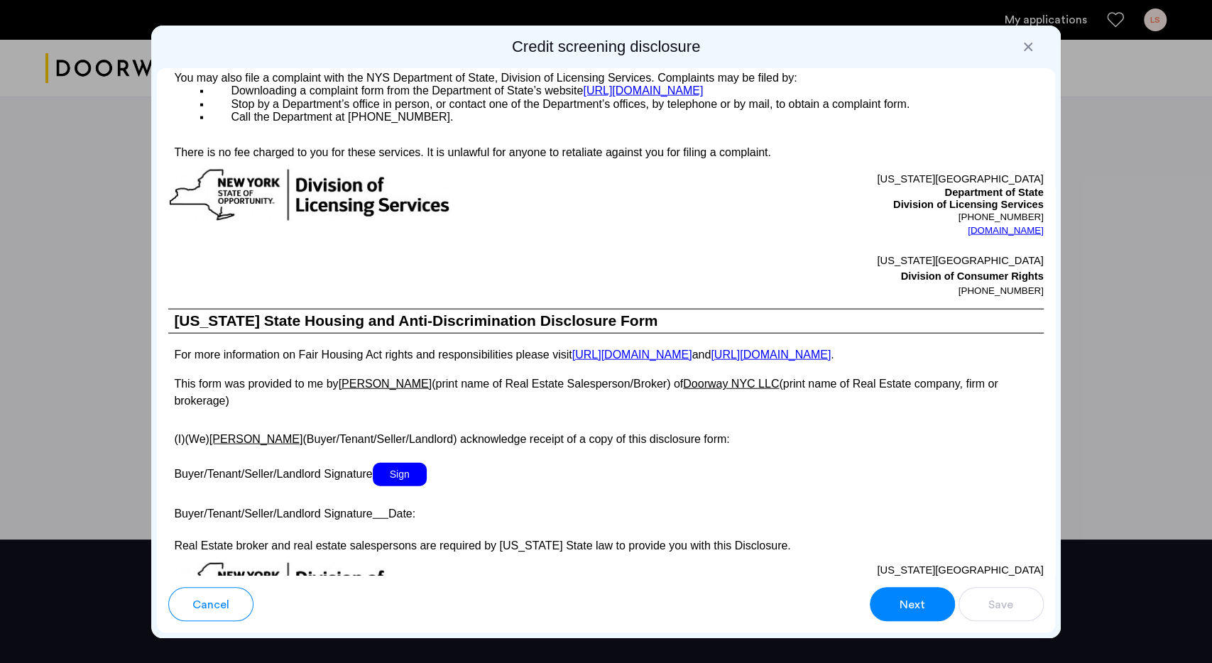
click at [412, 463] on span "Sign" at bounding box center [400, 474] width 54 height 23
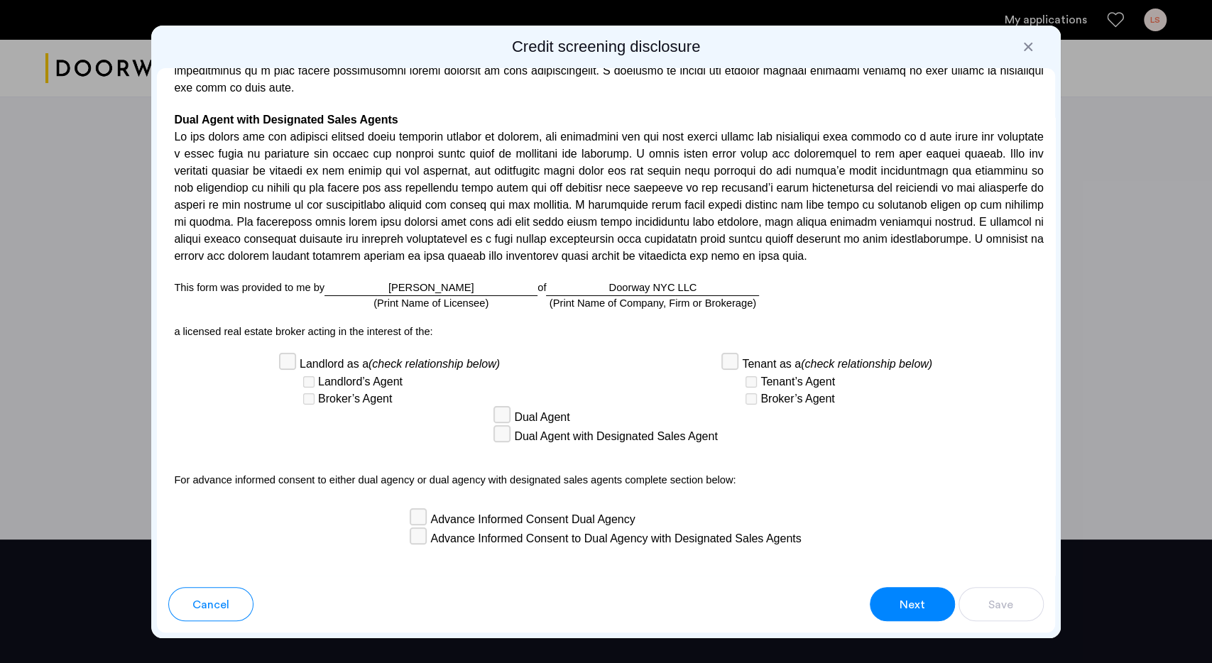
scroll to position [3681, 0]
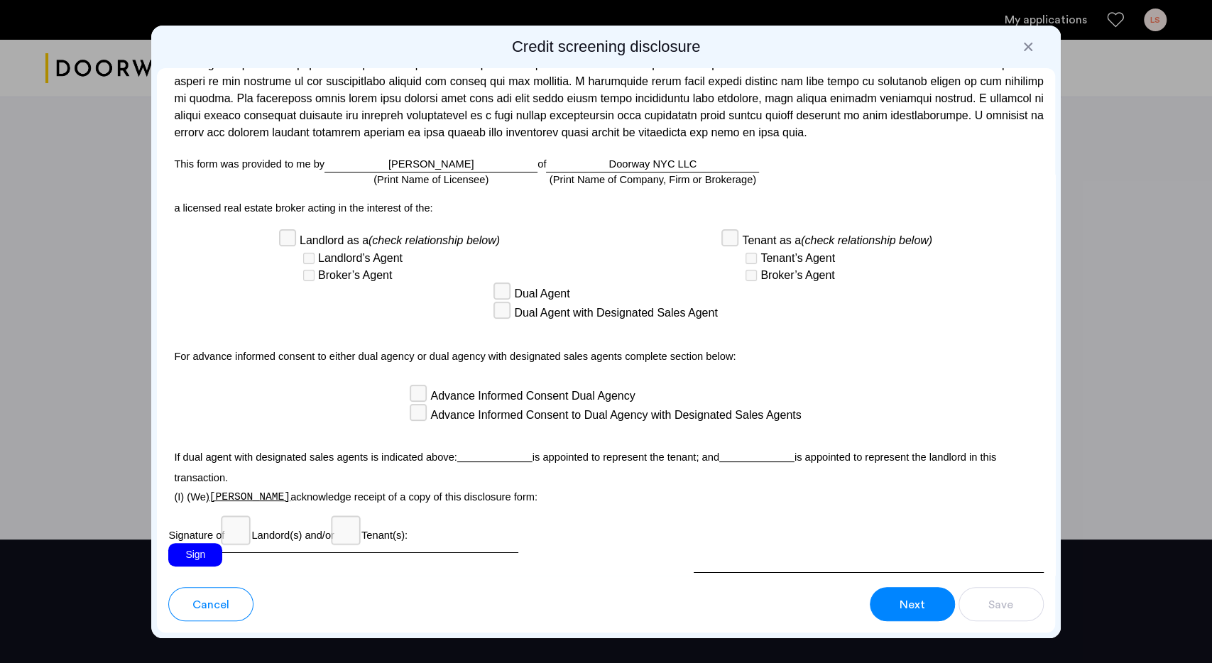
click at [202, 543] on div "Sign" at bounding box center [195, 554] width 54 height 23
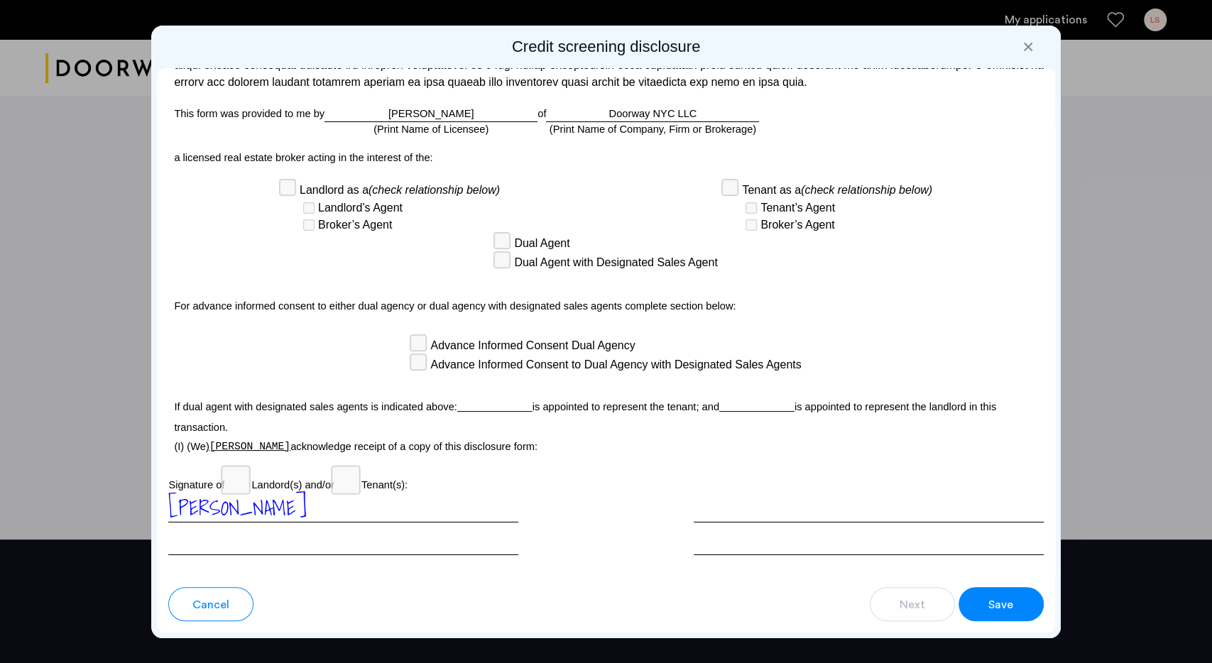
scroll to position [3735, 0]
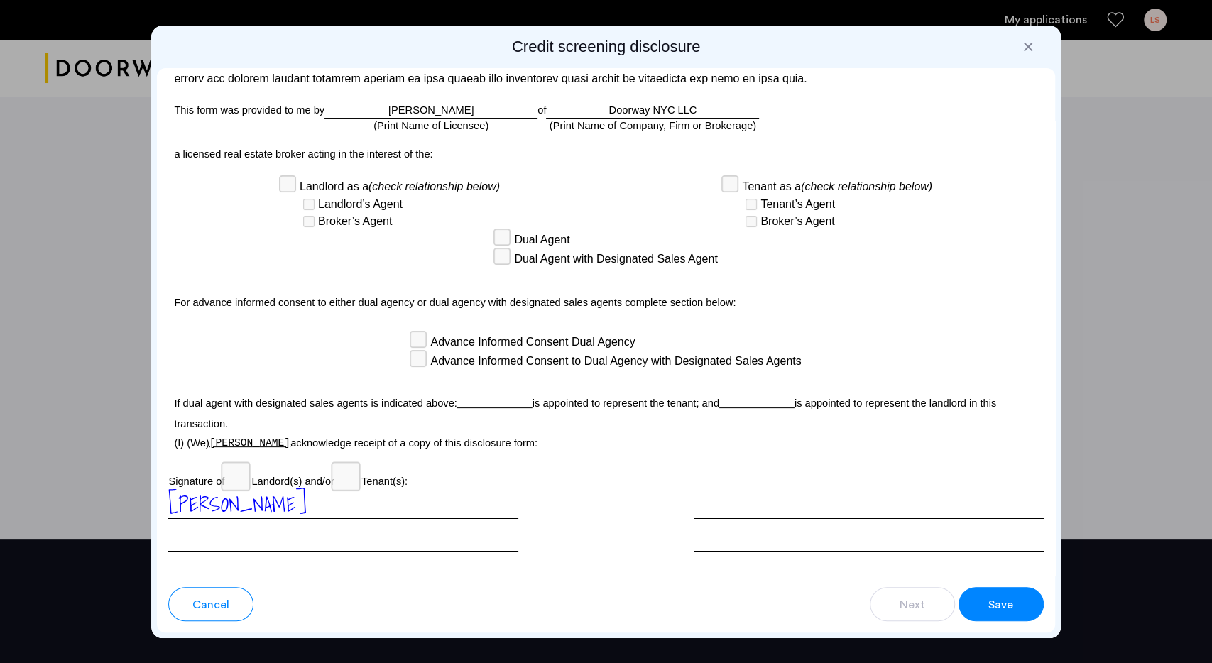
click at [1017, 606] on button "Save" at bounding box center [1001, 604] width 85 height 34
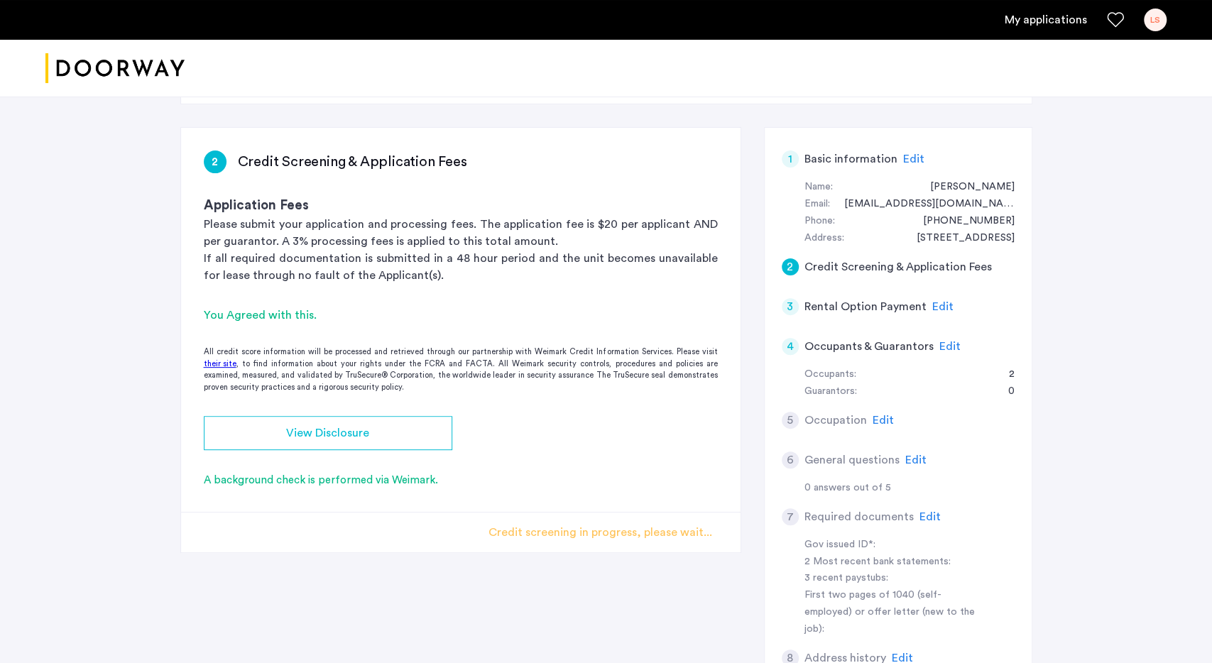
scroll to position [181, 0]
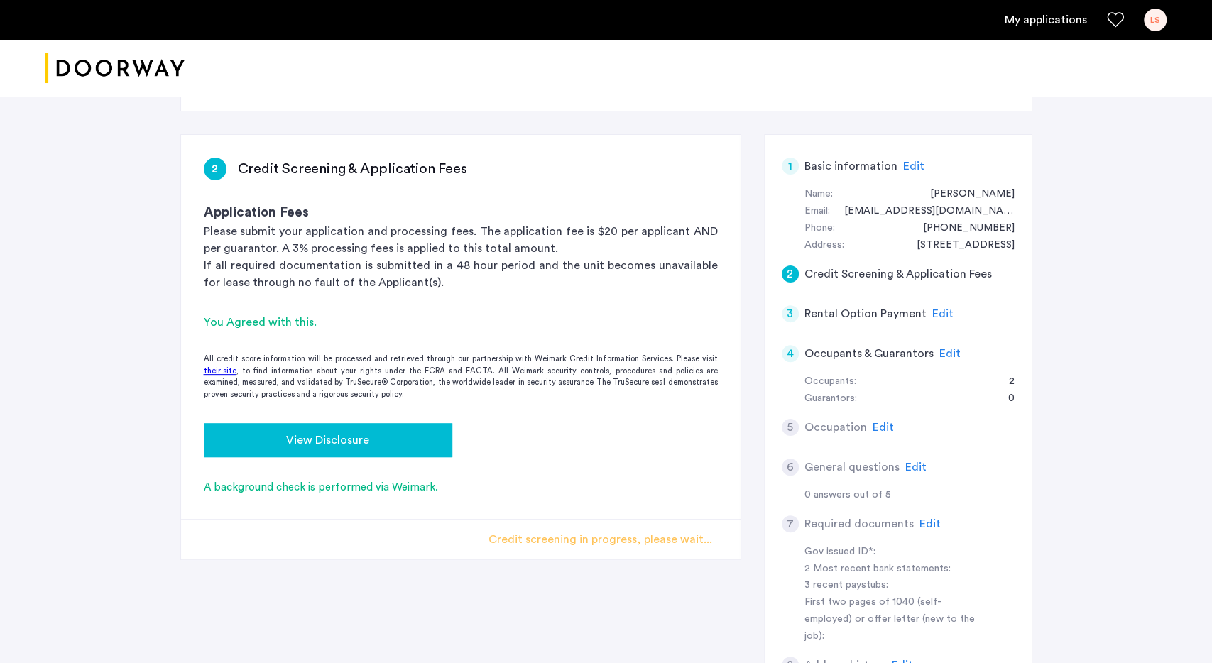
click at [341, 435] on span "View Disclosure" at bounding box center [327, 440] width 83 height 17
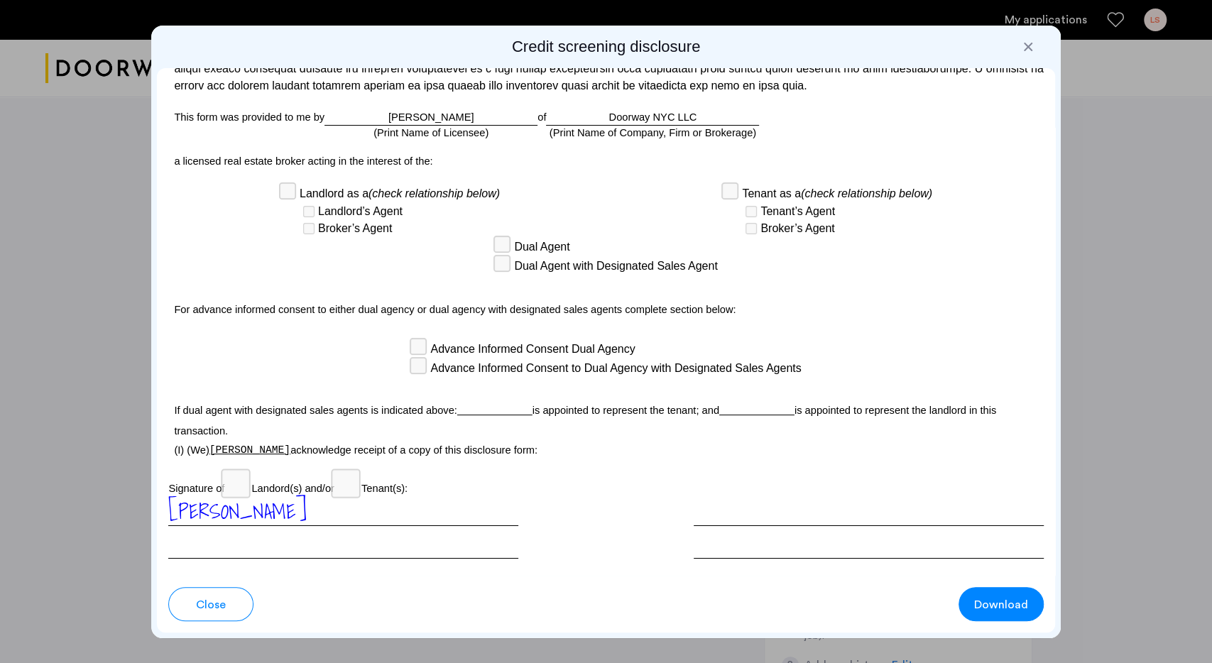
scroll to position [3735, 0]
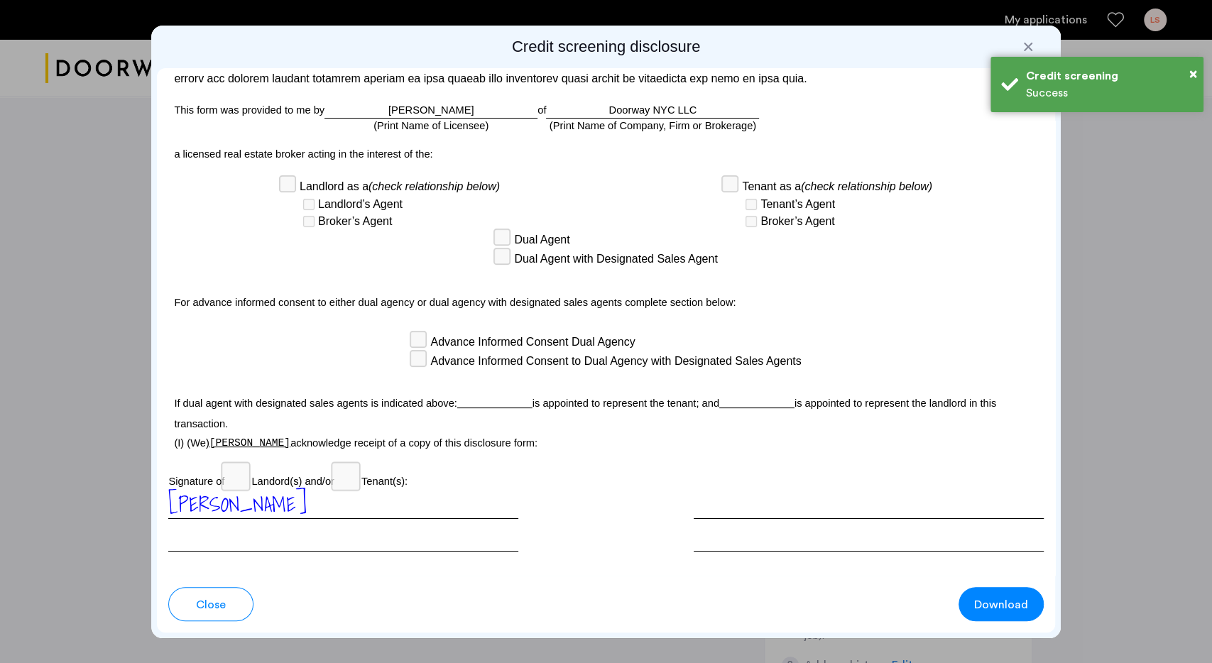
click at [998, 618] on button "Download" at bounding box center [1001, 604] width 85 height 34
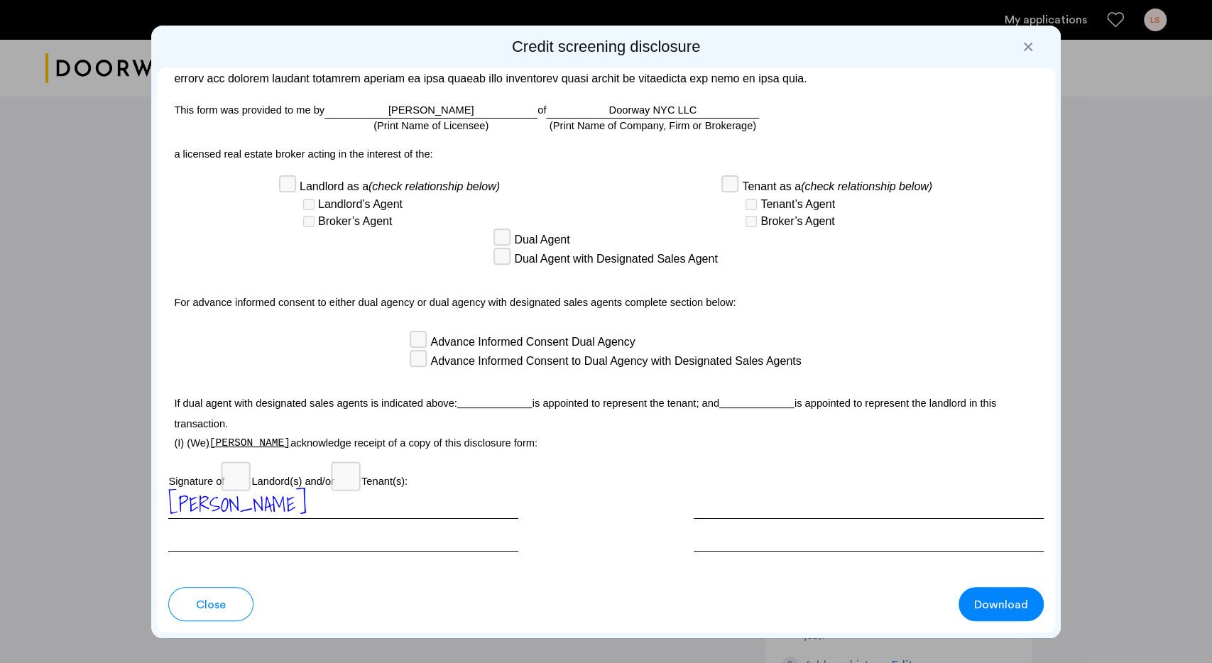
click at [1029, 43] on div at bounding box center [1028, 47] width 14 height 14
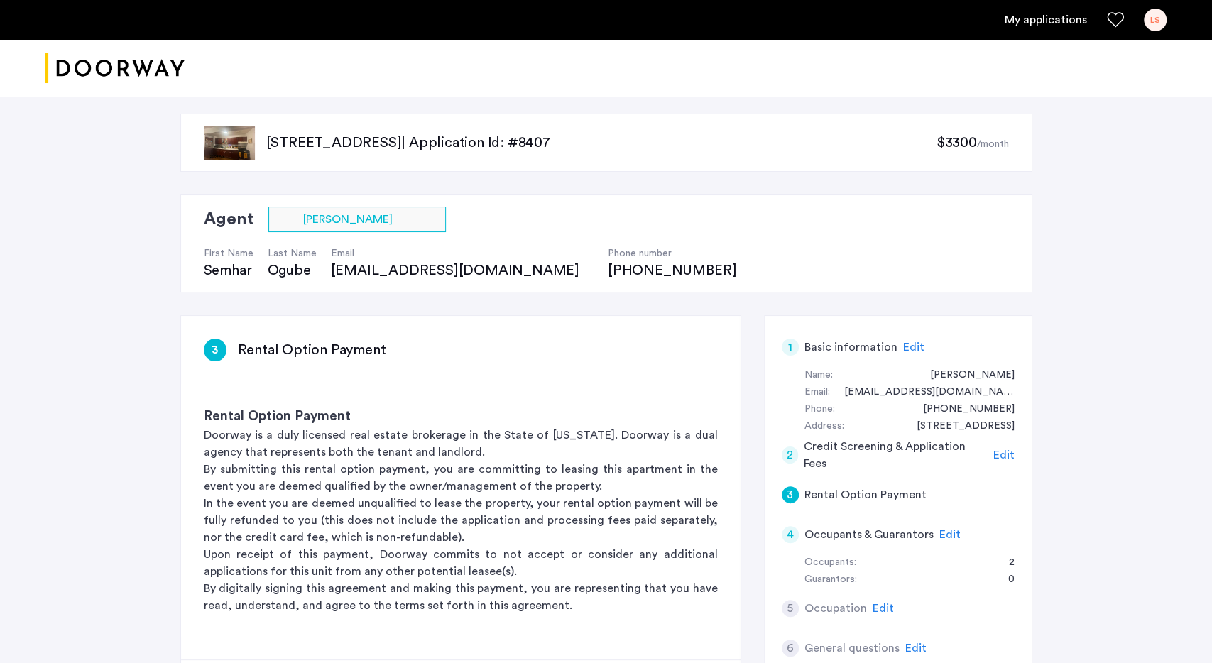
scroll to position [181, 0]
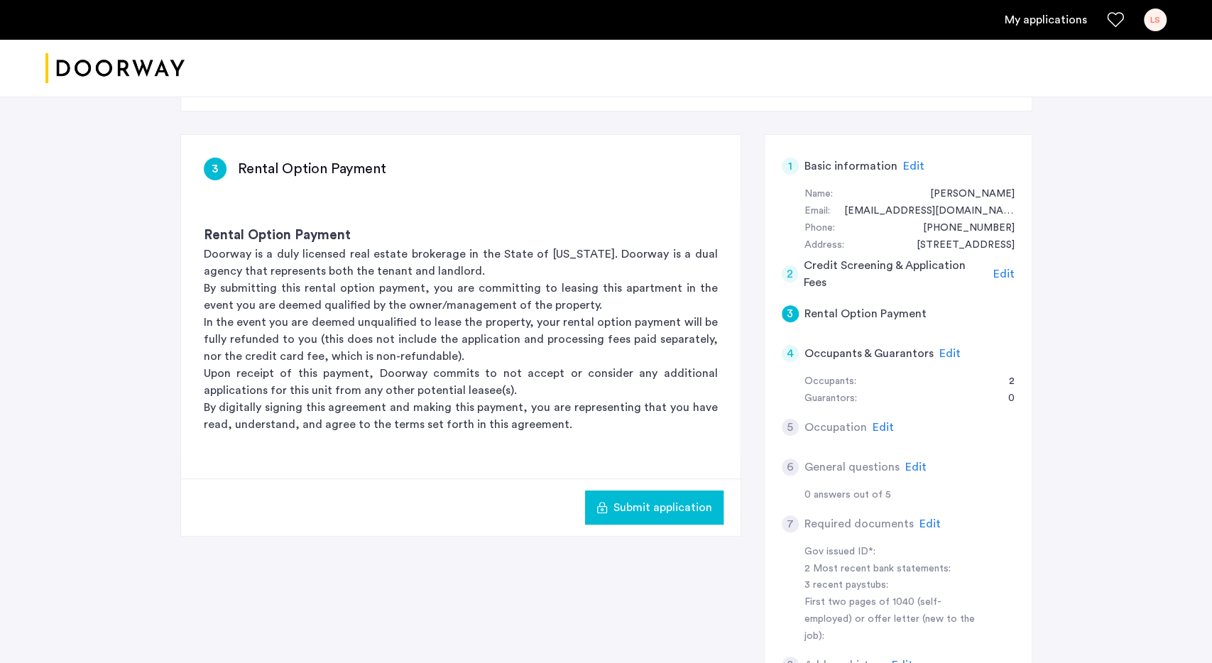
click at [644, 499] on span "Submit application" at bounding box center [662, 507] width 99 height 17
click at [942, 352] on span "Edit" at bounding box center [949, 353] width 21 height 11
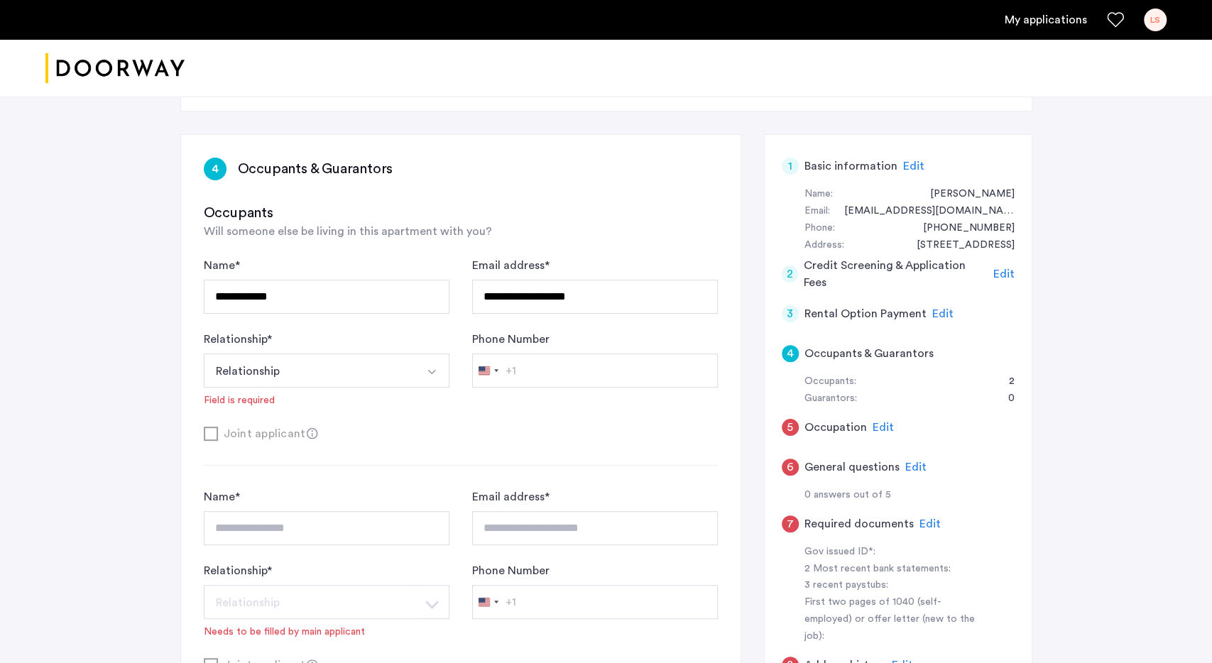
click at [329, 373] on button "Relationship" at bounding box center [310, 371] width 212 height 34
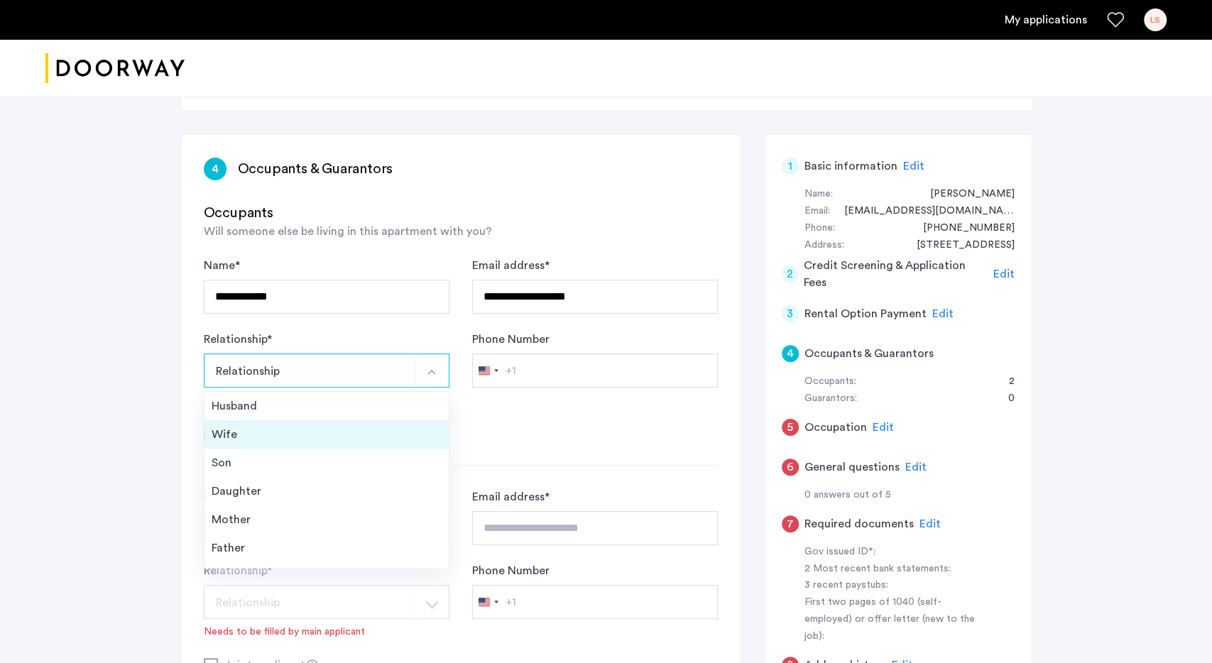
scroll to position [50, 0]
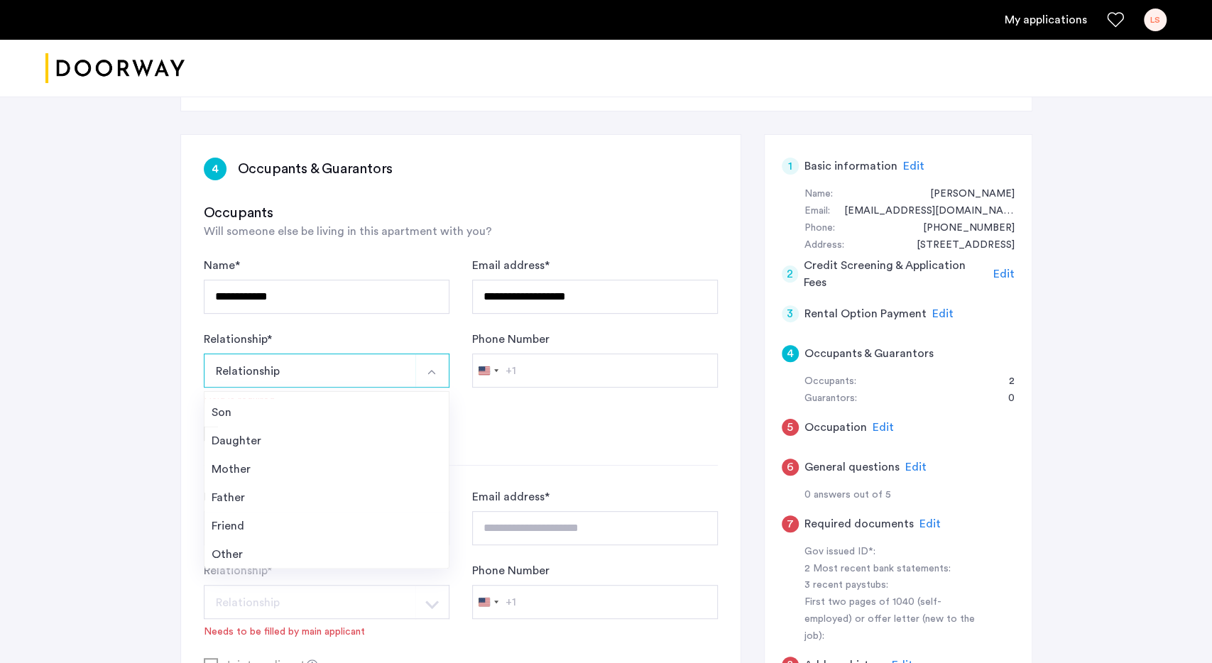
click at [350, 364] on button "Relationship" at bounding box center [310, 371] width 212 height 34
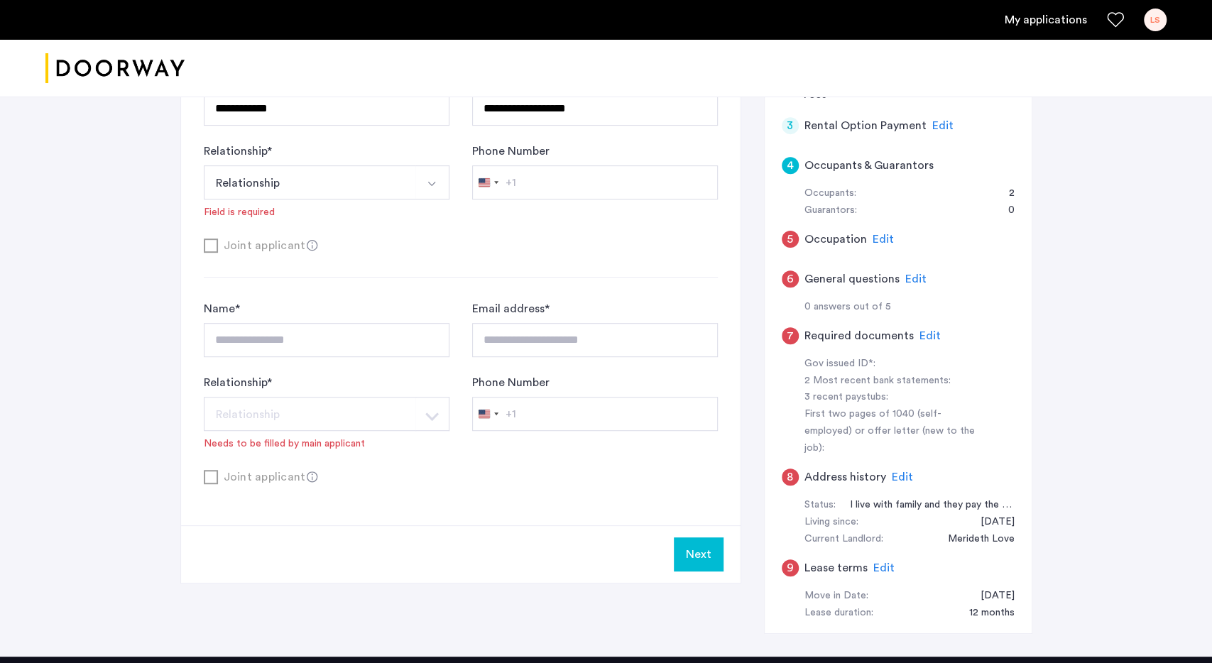
scroll to position [148, 0]
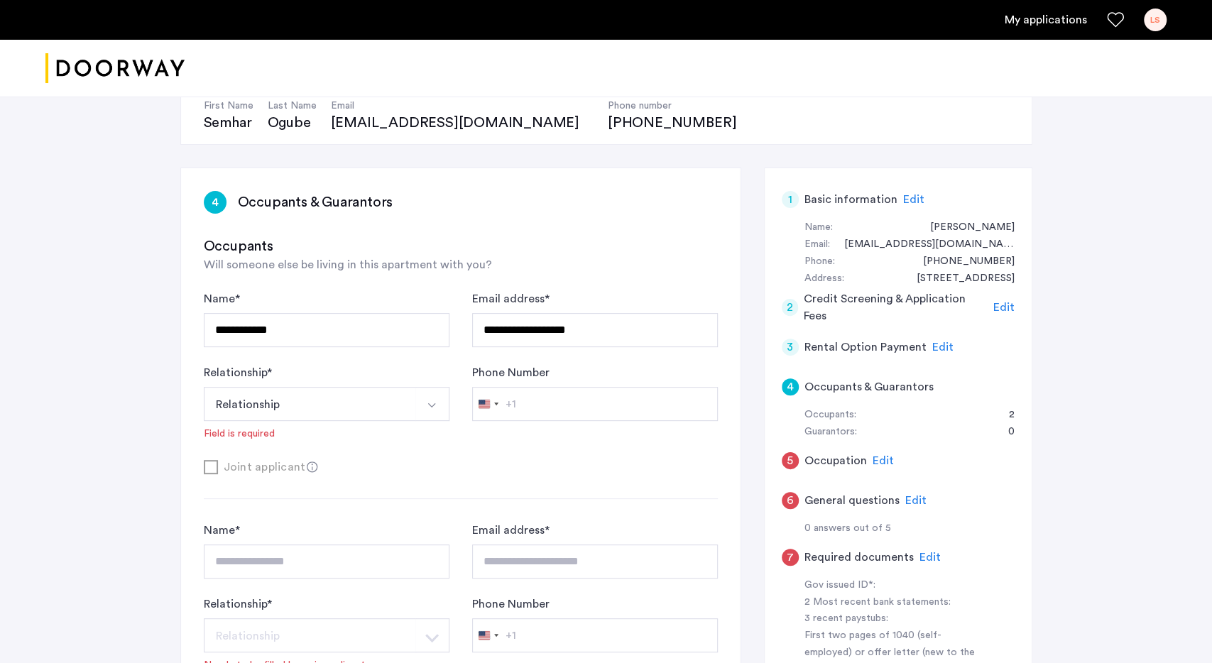
click at [317, 395] on button "Relationship" at bounding box center [310, 404] width 212 height 34
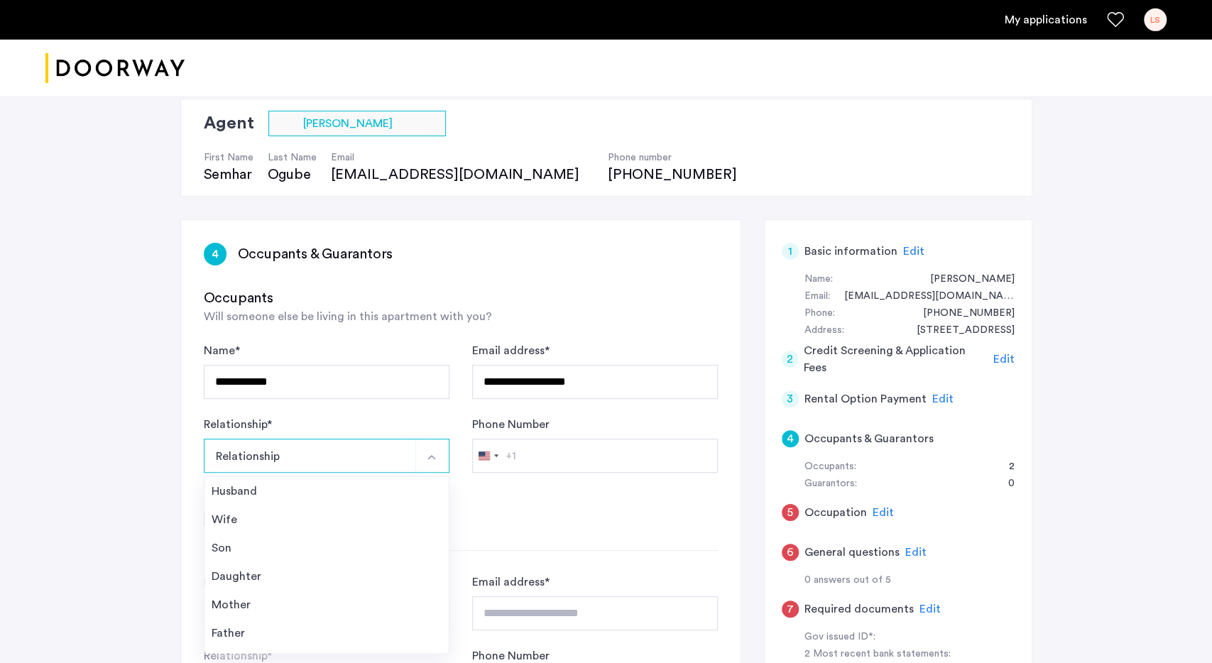
scroll to position [74, 0]
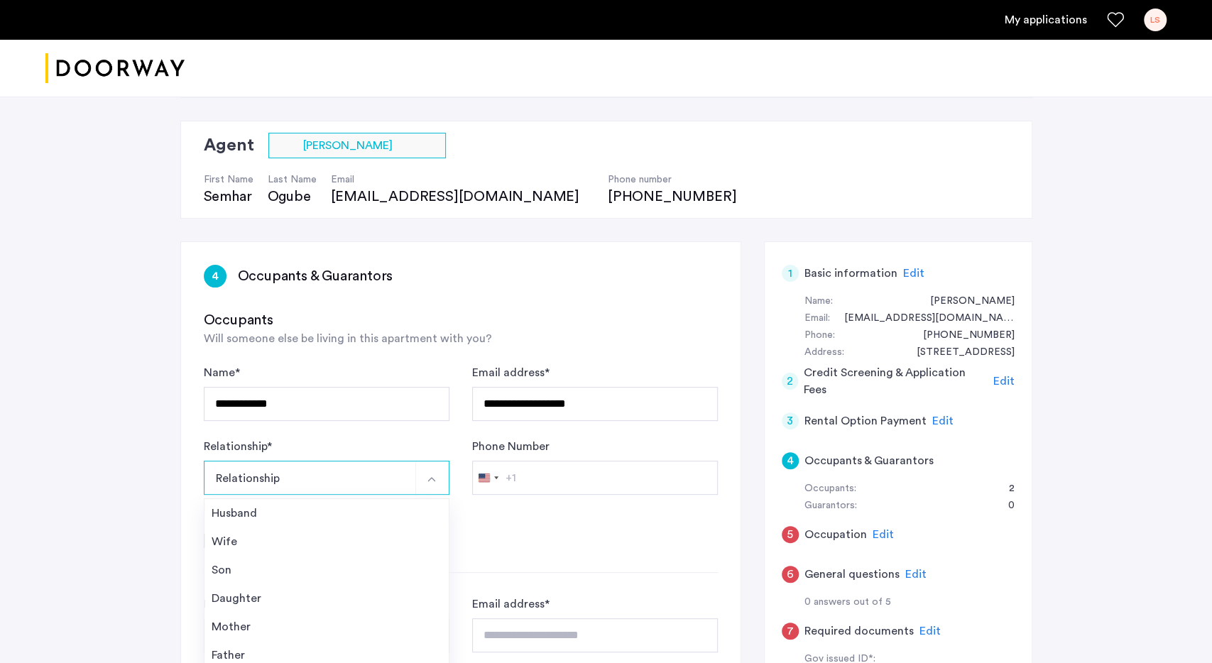
click at [514, 508] on div "Phone Number [GEOGRAPHIC_DATA] +1 +1 244 results found [GEOGRAPHIC_DATA] +93 [G…" at bounding box center [595, 476] width 246 height 77
click at [214, 539] on div "Joint applicant" at bounding box center [461, 541] width 514 height 18
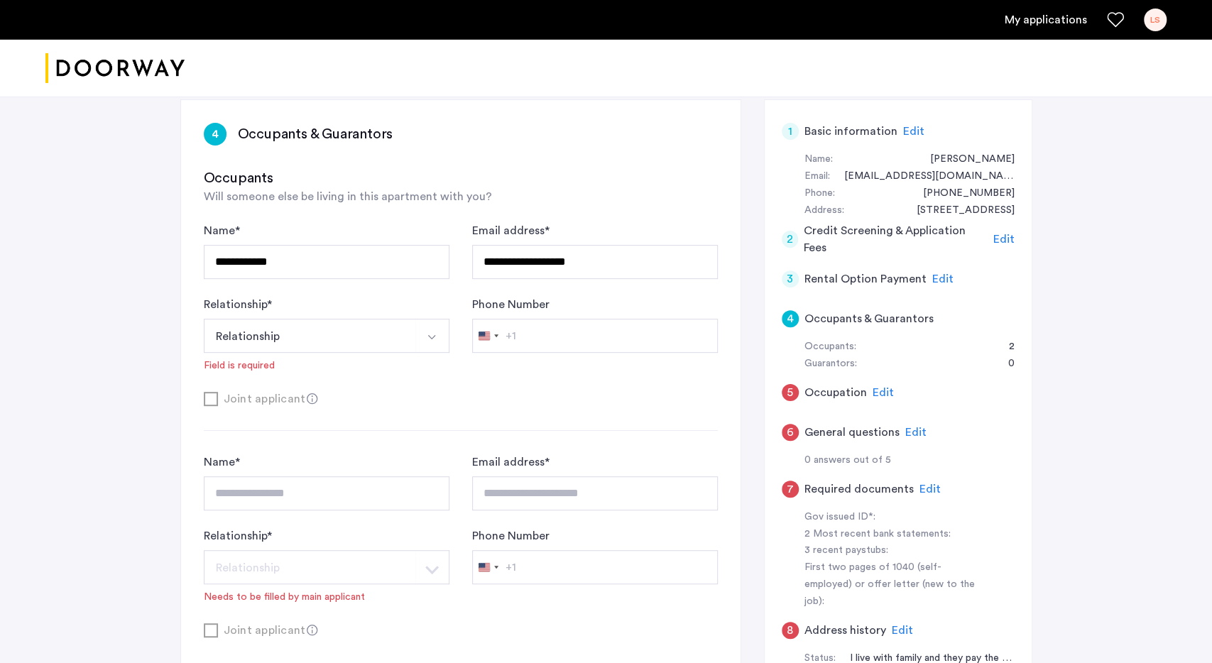
scroll to position [222, 0]
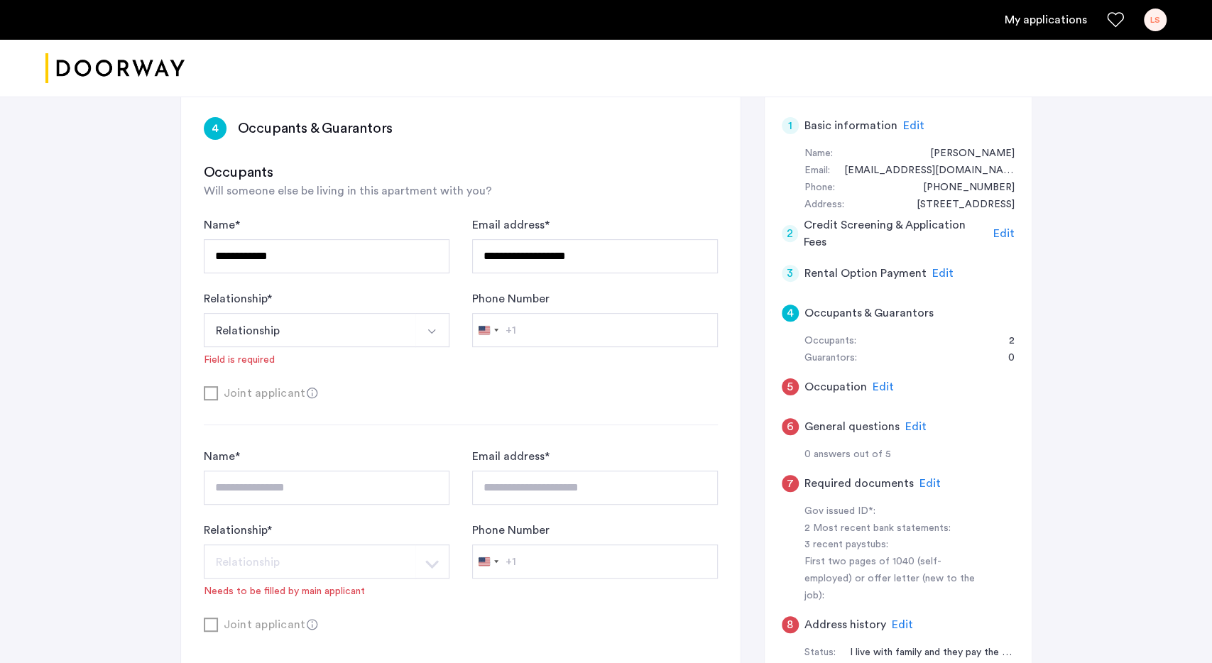
click at [880, 385] on span "Edit" at bounding box center [883, 386] width 21 height 11
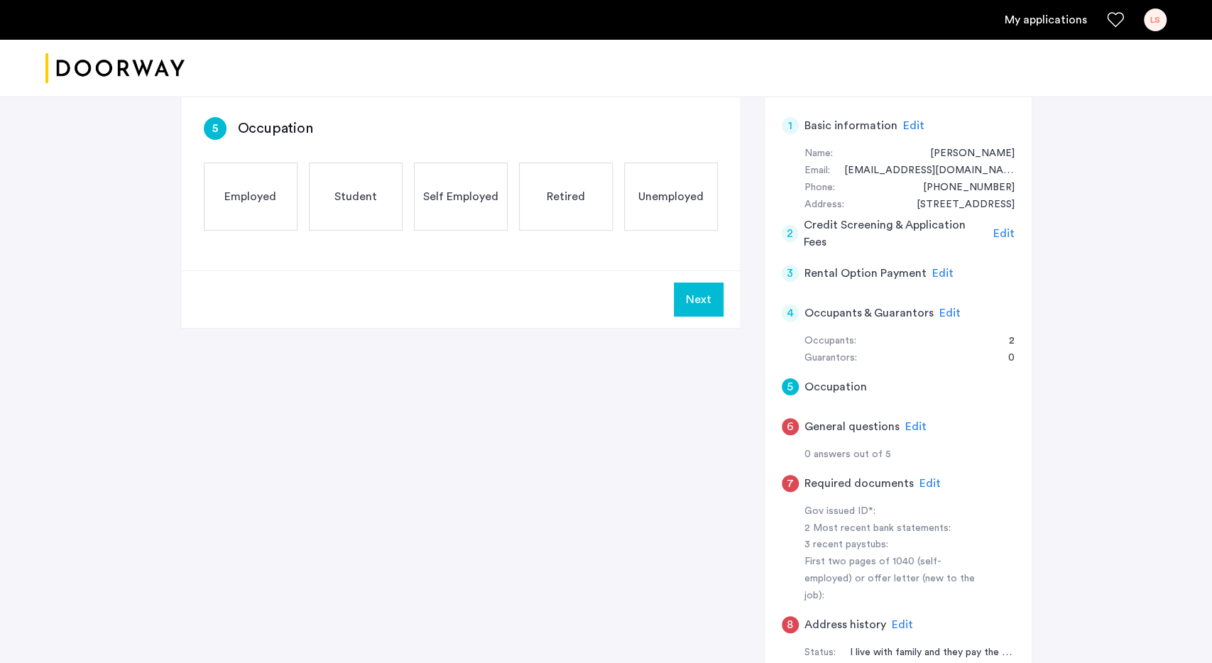
click at [681, 214] on div "Unemployed" at bounding box center [671, 197] width 94 height 68
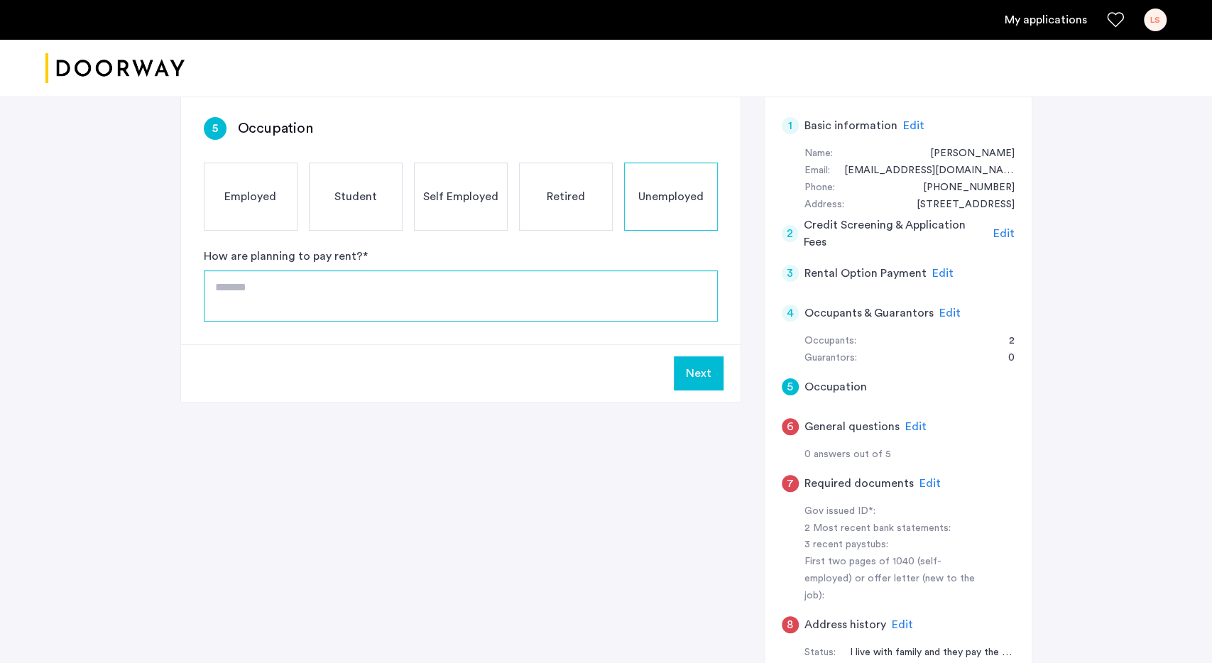
click at [366, 299] on textarea at bounding box center [461, 296] width 514 height 51
click at [486, 288] on textarea "**********" at bounding box center [461, 296] width 514 height 51
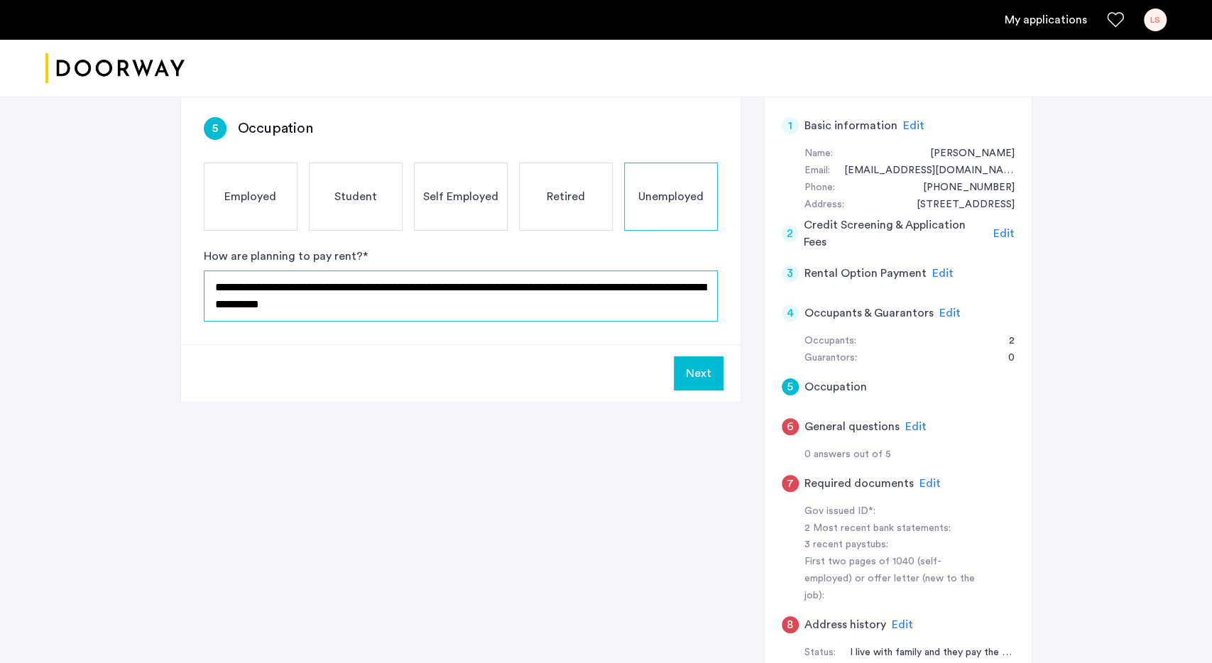
click at [374, 310] on textarea "**********" at bounding box center [461, 296] width 514 height 51
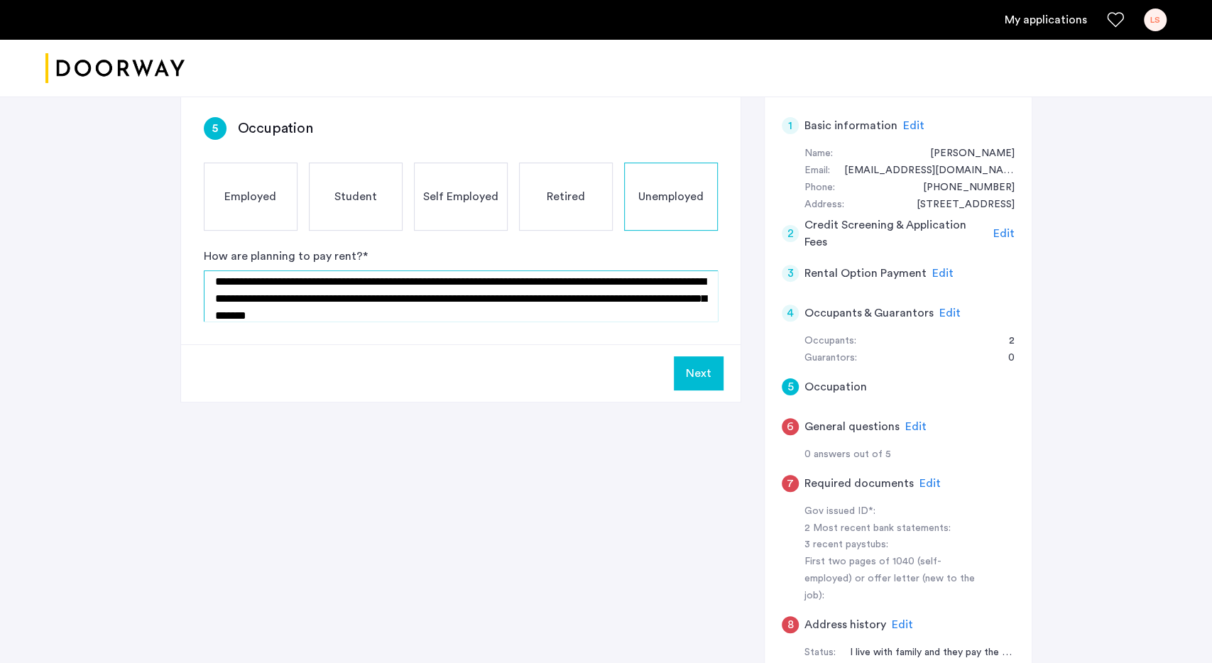
type textarea "**********"
click at [691, 369] on button "Next" at bounding box center [699, 373] width 50 height 34
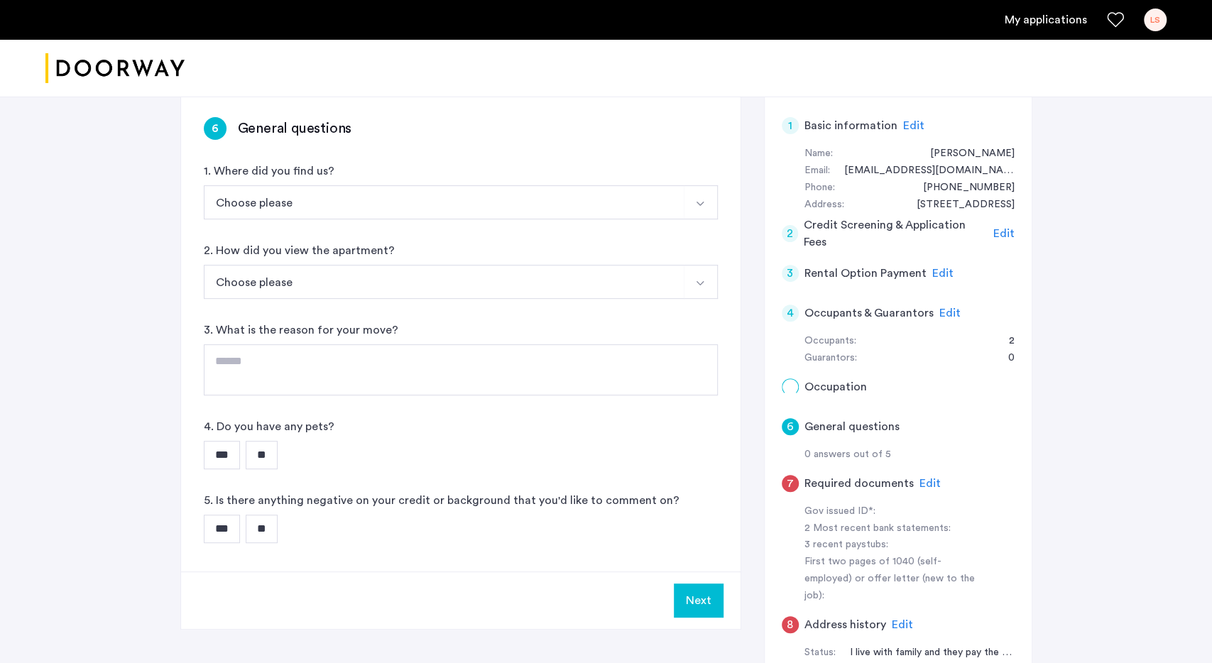
scroll to position [0, 0]
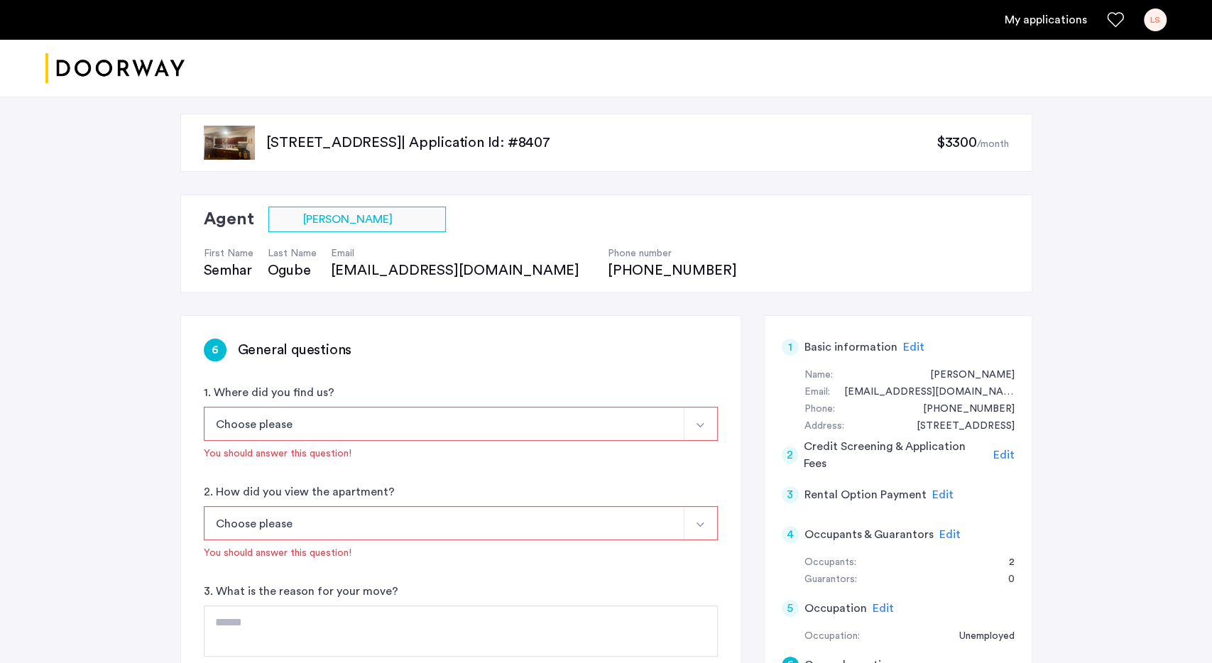
click at [306, 421] on button "Choose please" at bounding box center [444, 424] width 481 height 34
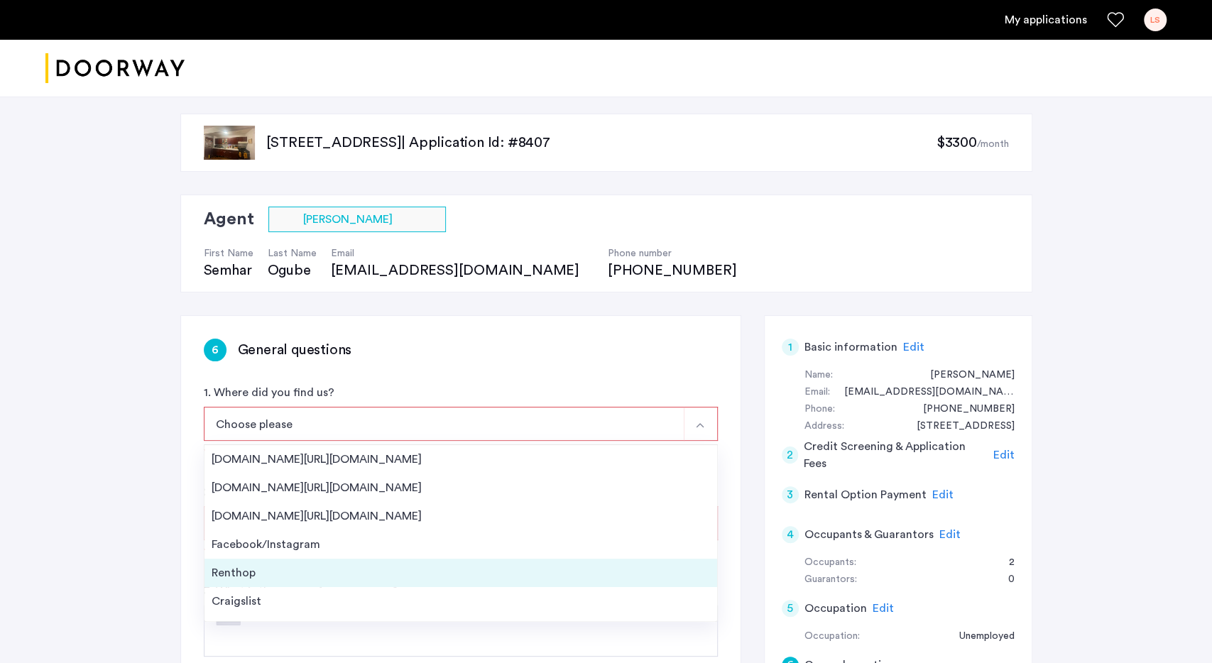
scroll to position [22, 0]
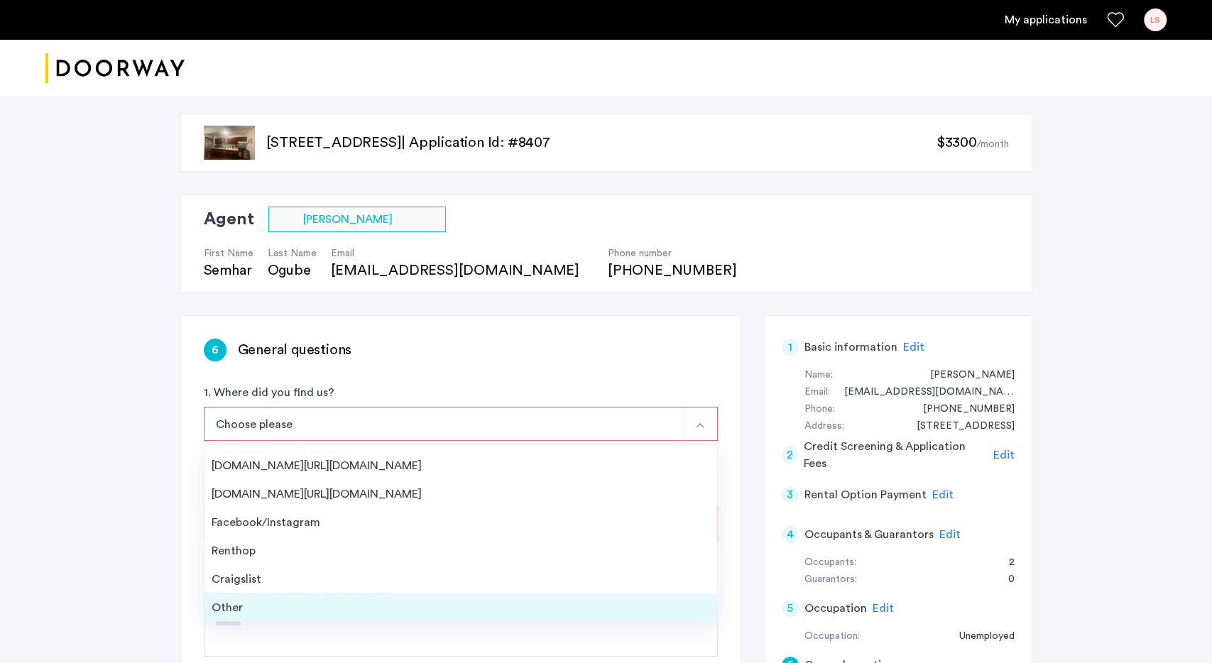
click at [288, 599] on div "Other" at bounding box center [461, 607] width 498 height 17
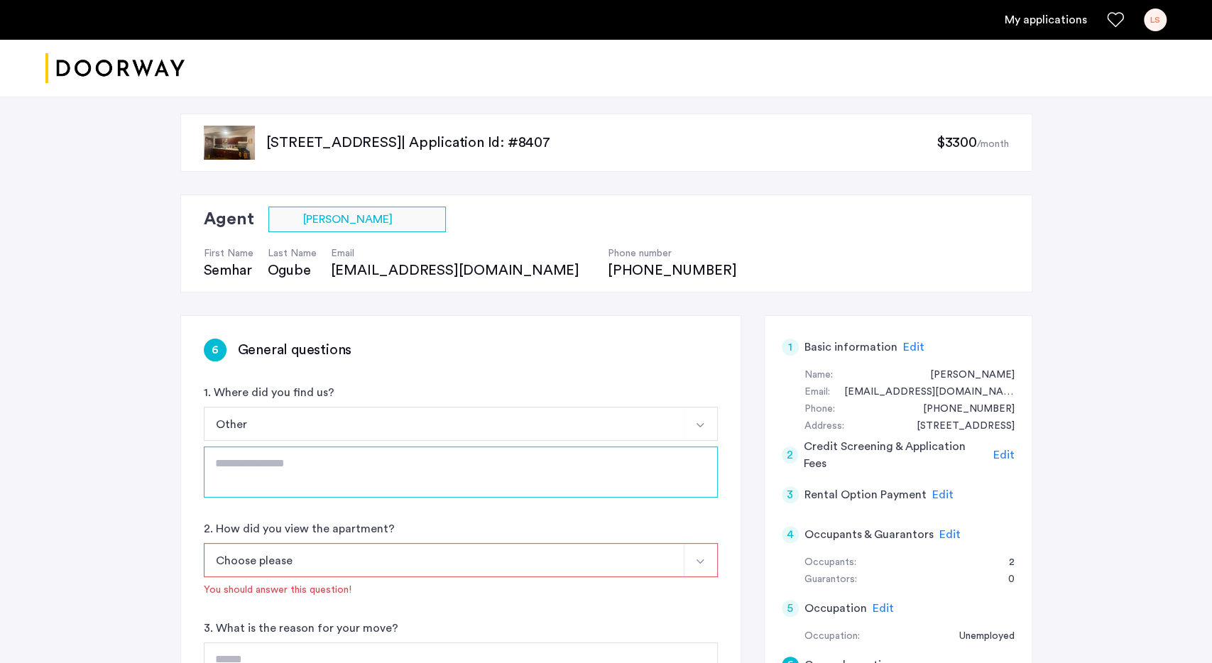
click at [292, 471] on textarea at bounding box center [461, 472] width 514 height 51
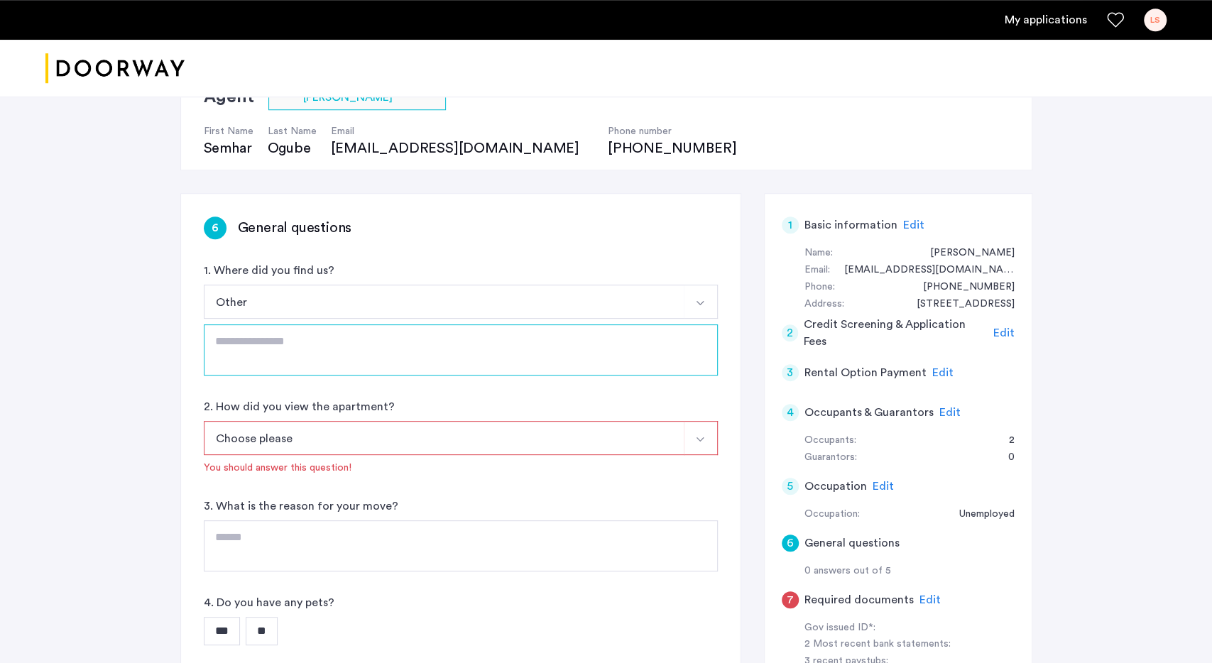
scroll to position [148, 0]
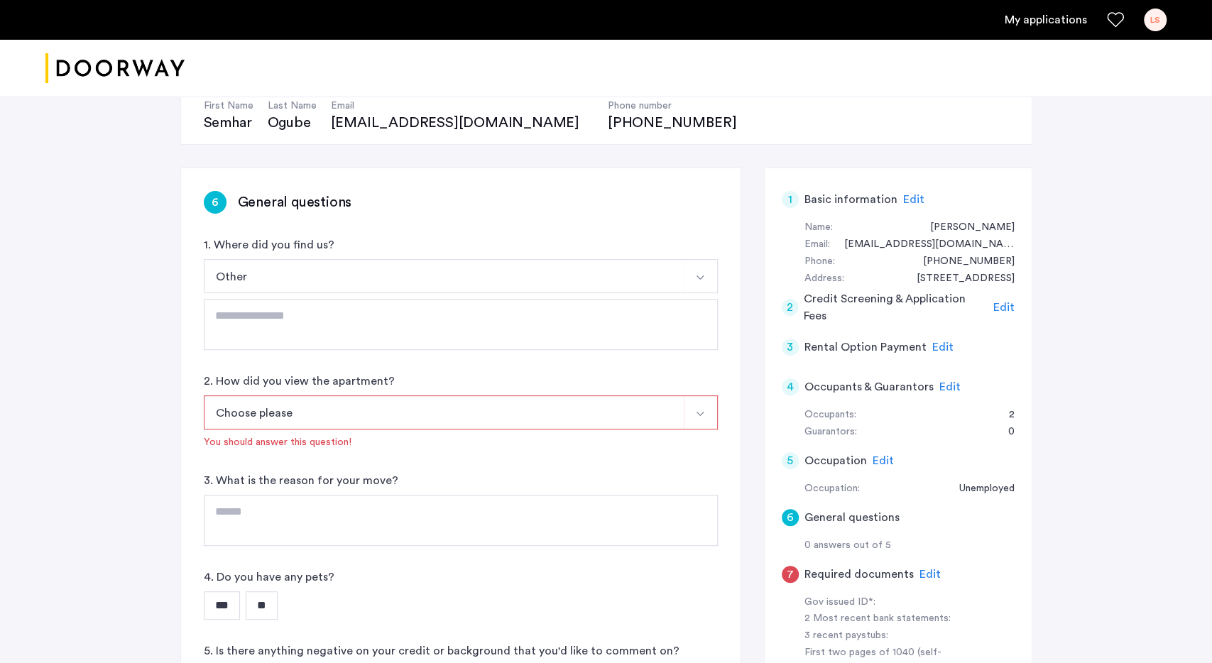
click at [328, 407] on button "Choose please" at bounding box center [444, 412] width 481 height 34
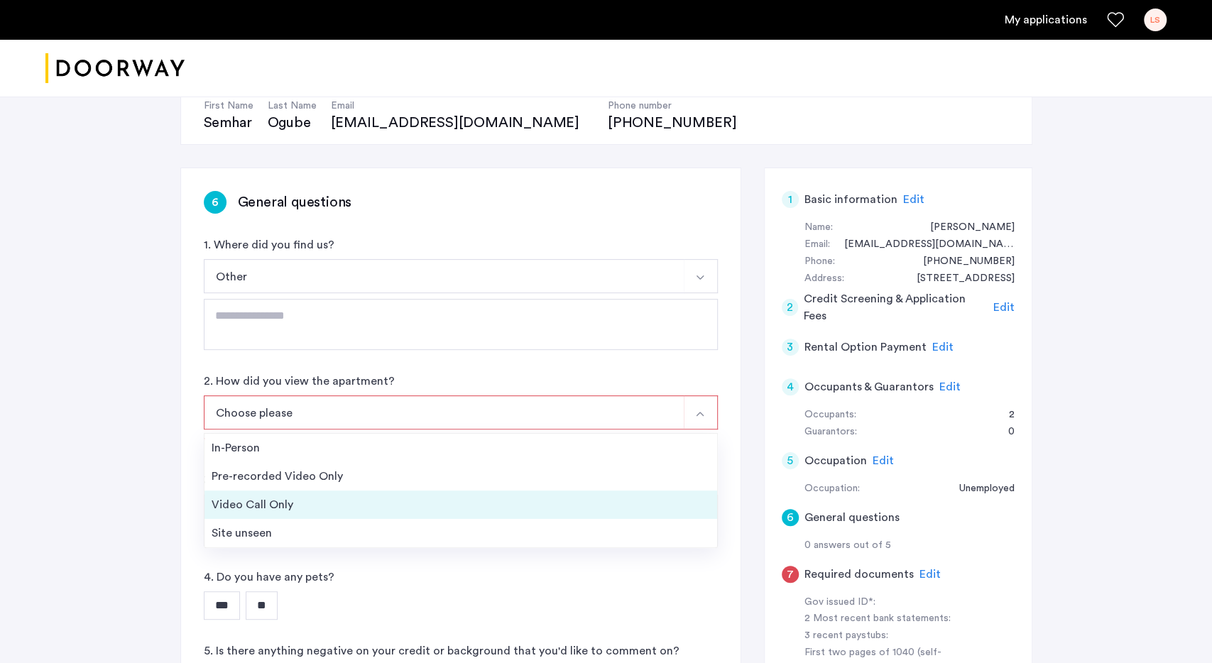
click at [282, 506] on div "Video Call Only" at bounding box center [461, 504] width 498 height 17
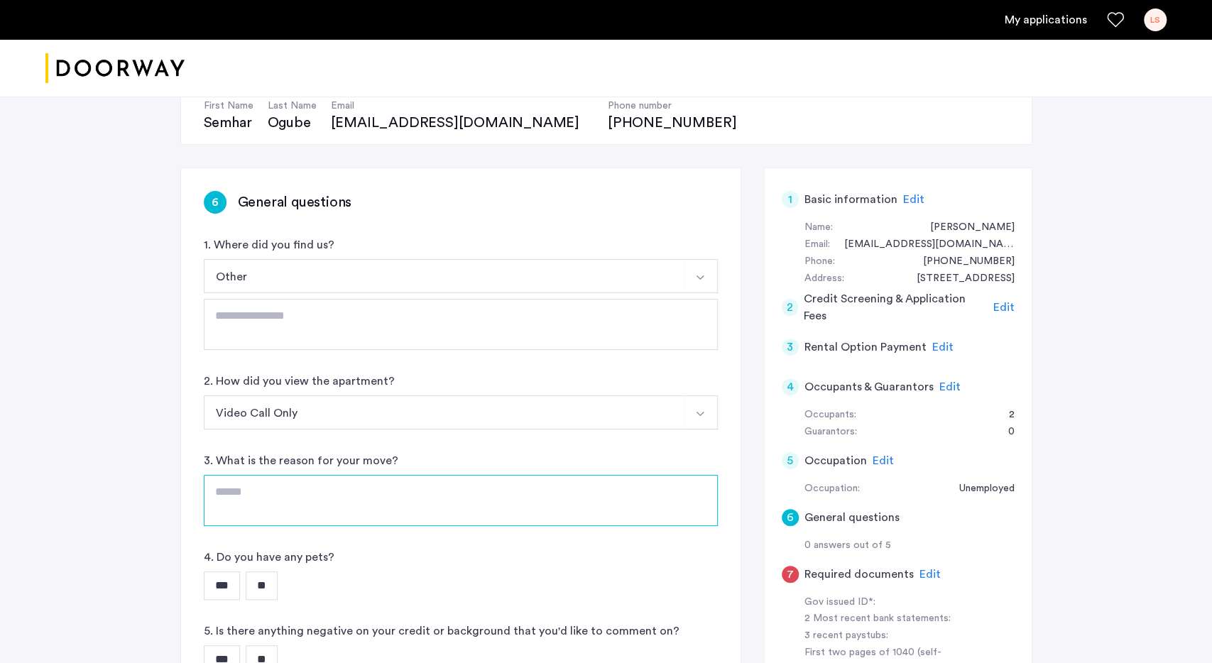
click at [279, 507] on textarea at bounding box center [461, 500] width 514 height 51
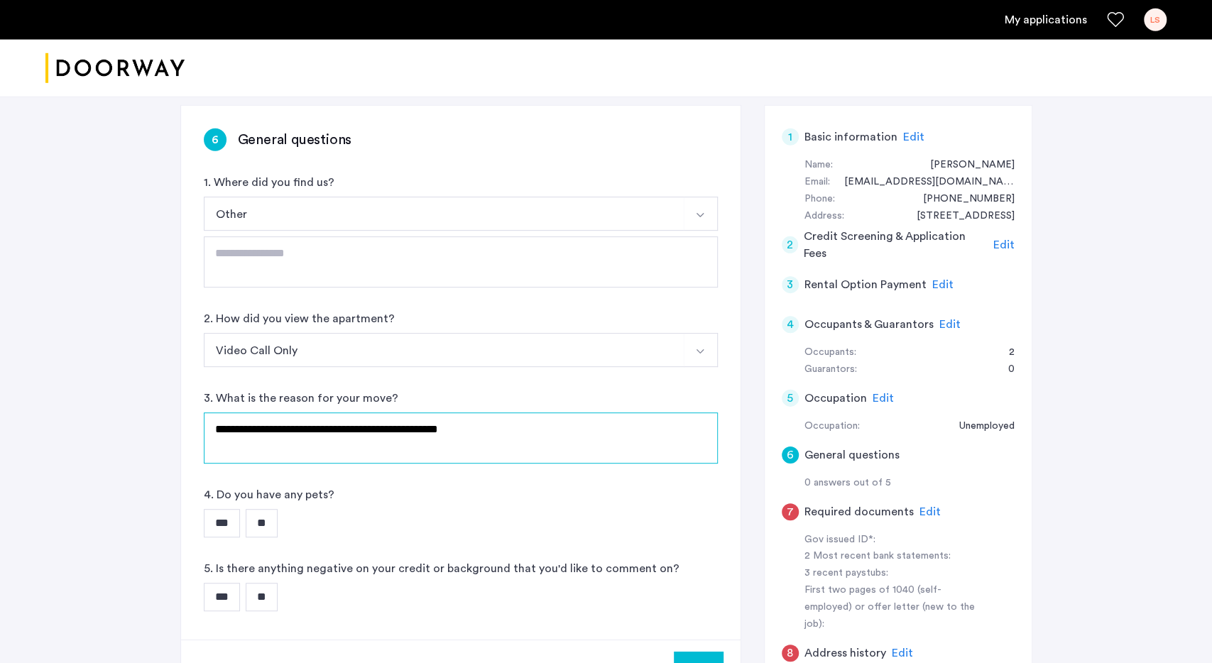
scroll to position [222, 0]
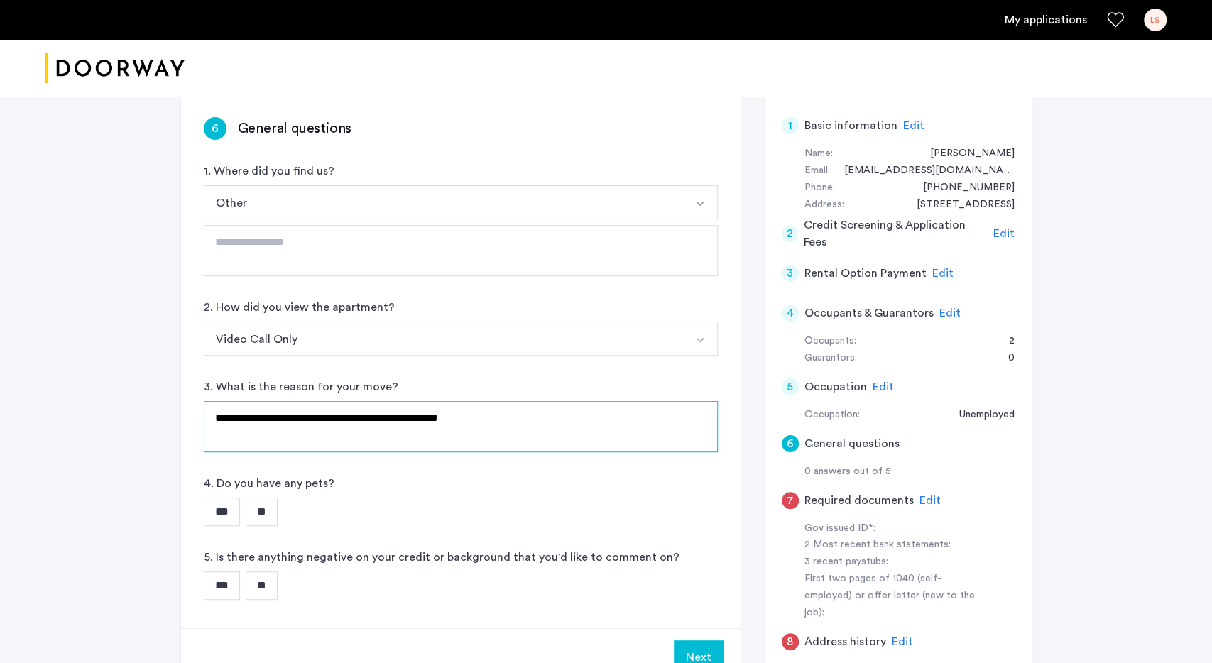
type textarea "**********"
click at [275, 512] on input "**" at bounding box center [262, 512] width 32 height 28
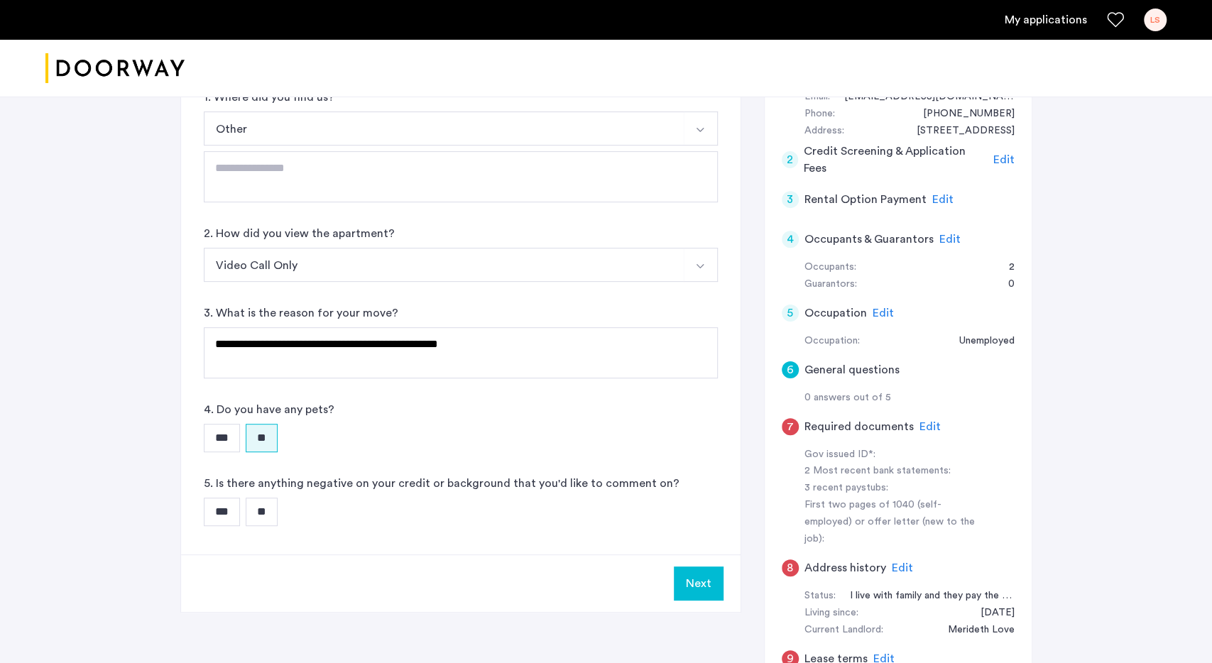
click at [273, 516] on input "**" at bounding box center [262, 512] width 32 height 28
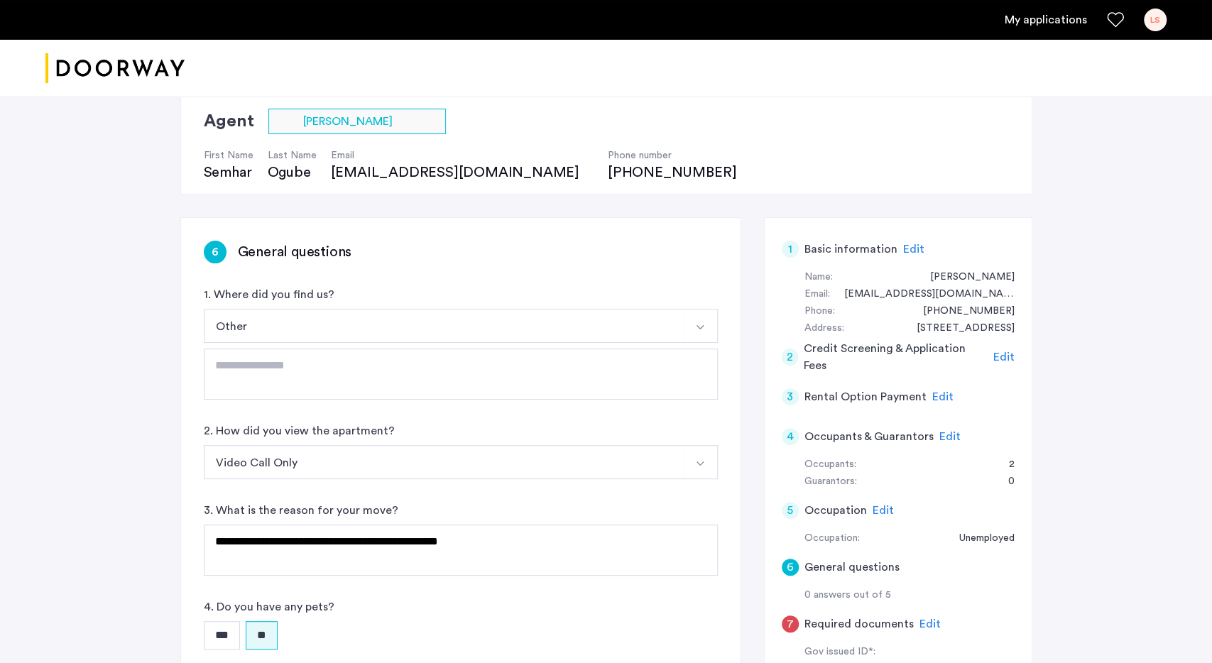
scroll to position [74, 0]
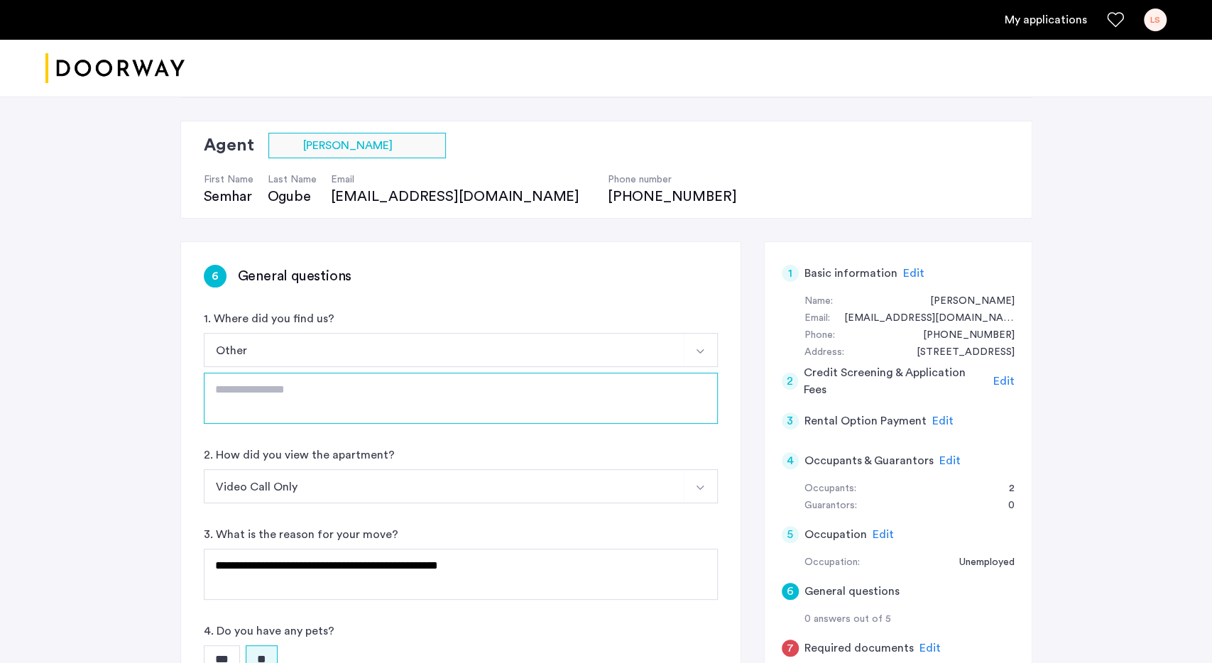
click at [284, 388] on textarea at bounding box center [461, 398] width 514 height 51
type textarea "*"
click at [339, 389] on textarea "**********" at bounding box center [461, 398] width 514 height 51
click at [353, 401] on textarea "**********" at bounding box center [461, 398] width 514 height 51
type textarea "**********"
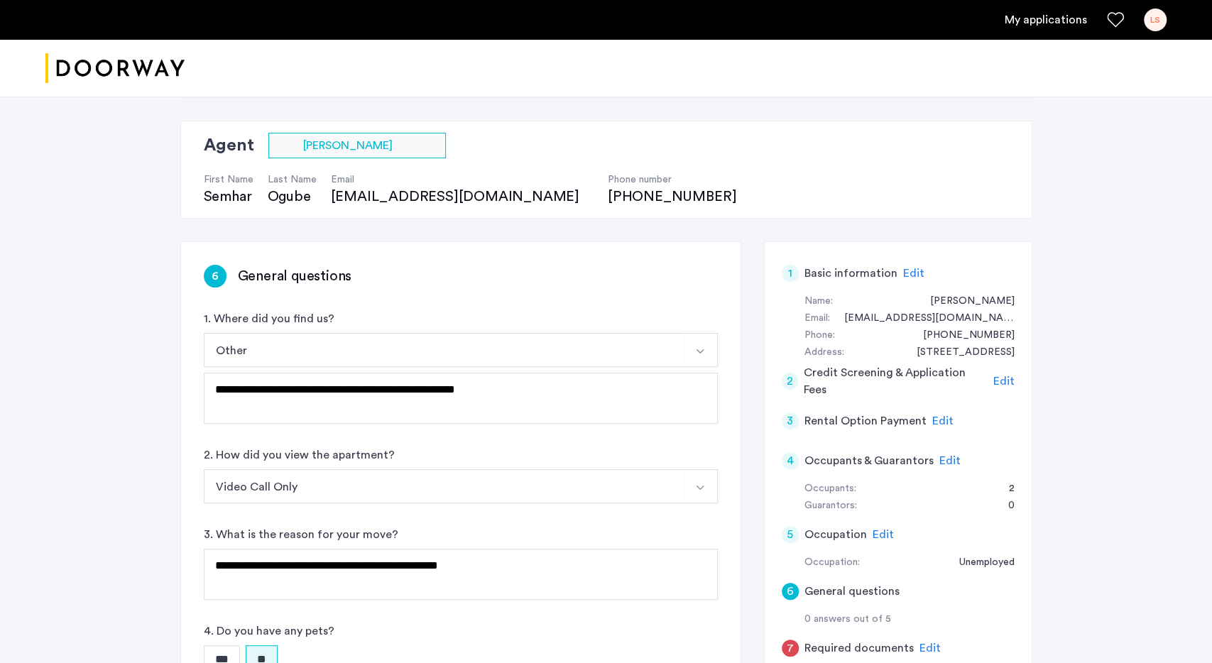
click at [939, 457] on span "Edit" at bounding box center [949, 460] width 21 height 11
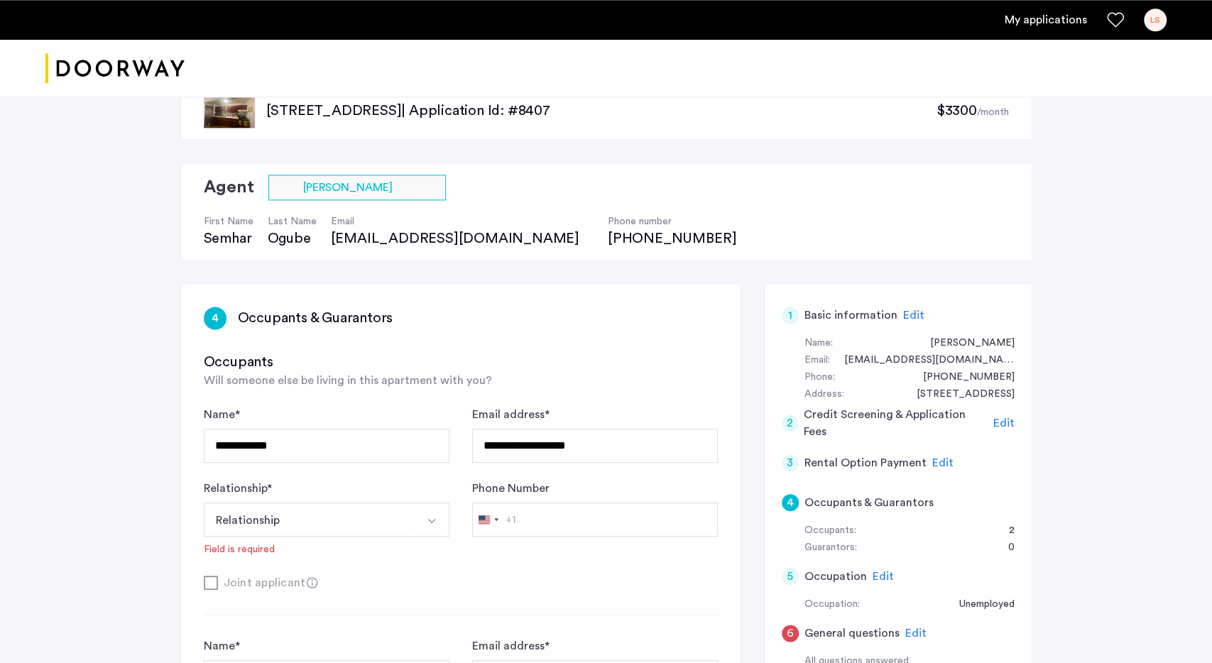
scroll to position [0, 0]
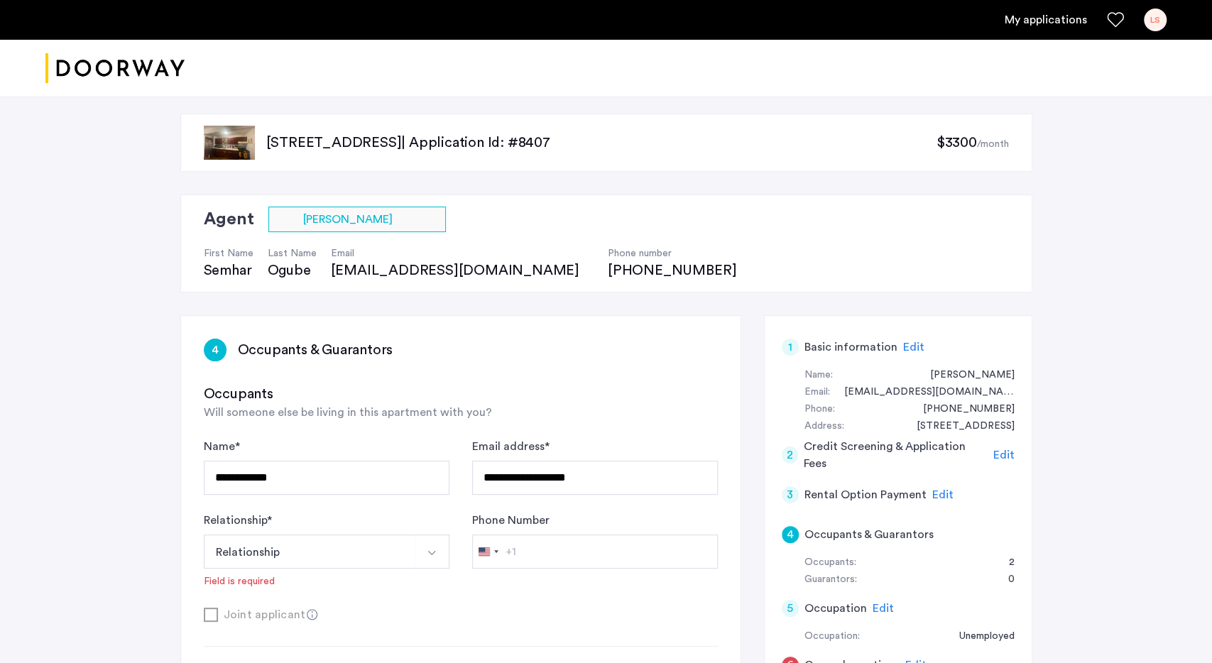
click at [307, 356] on h3 "Occupants & Guarantors" at bounding box center [315, 350] width 155 height 20
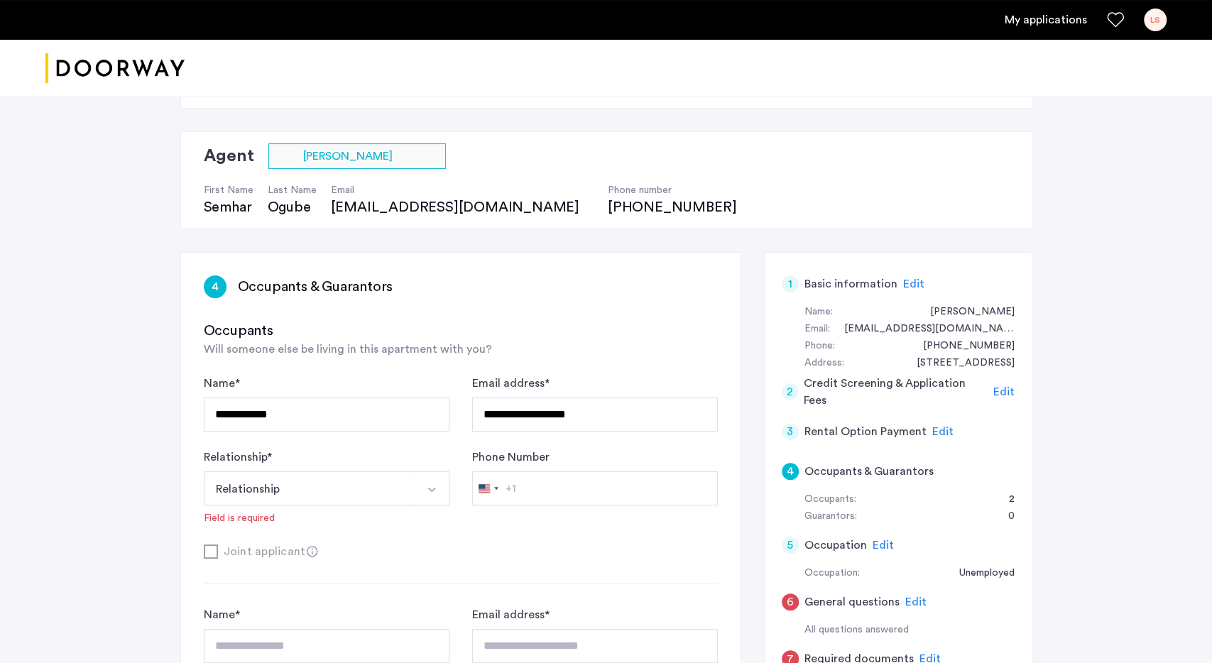
scroll to position [74, 0]
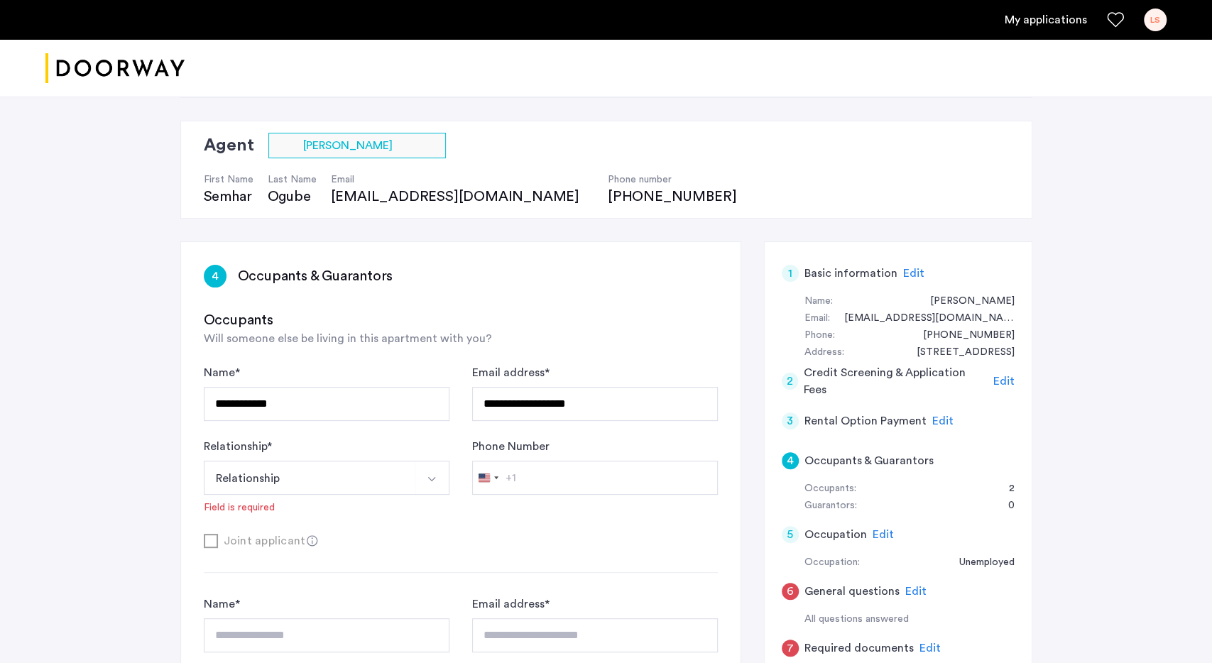
click at [322, 479] on button "Relationship" at bounding box center [310, 478] width 212 height 34
click at [538, 532] on div "Joint applicant" at bounding box center [461, 541] width 514 height 18
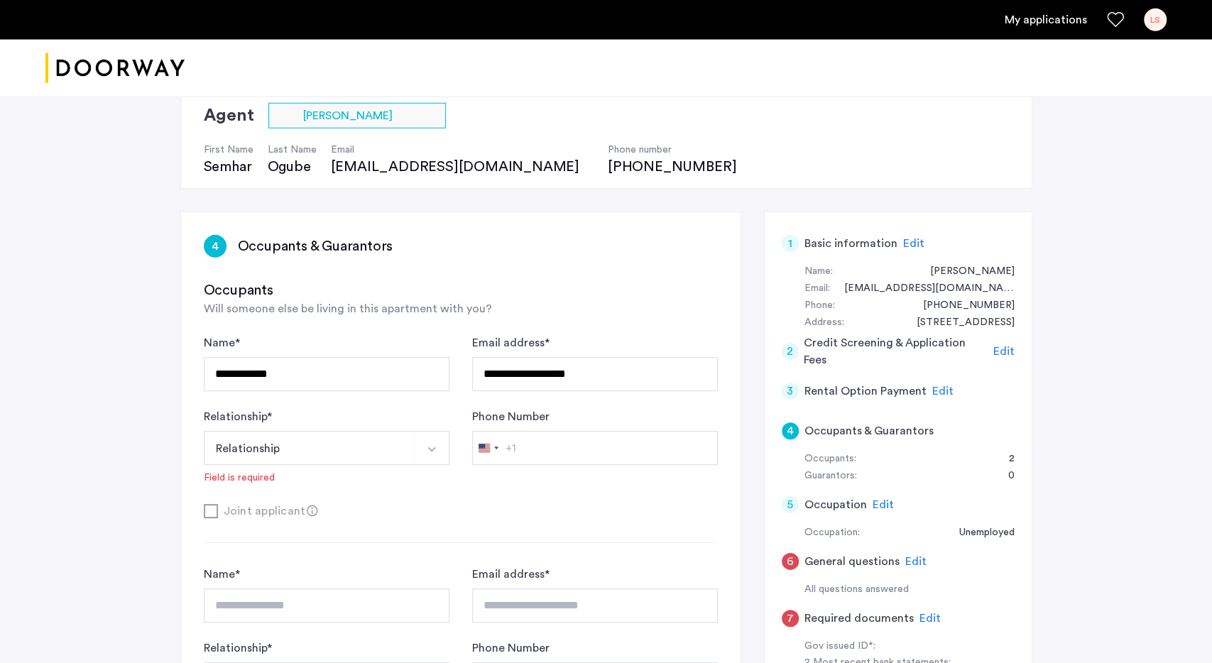
scroll to position [148, 0]
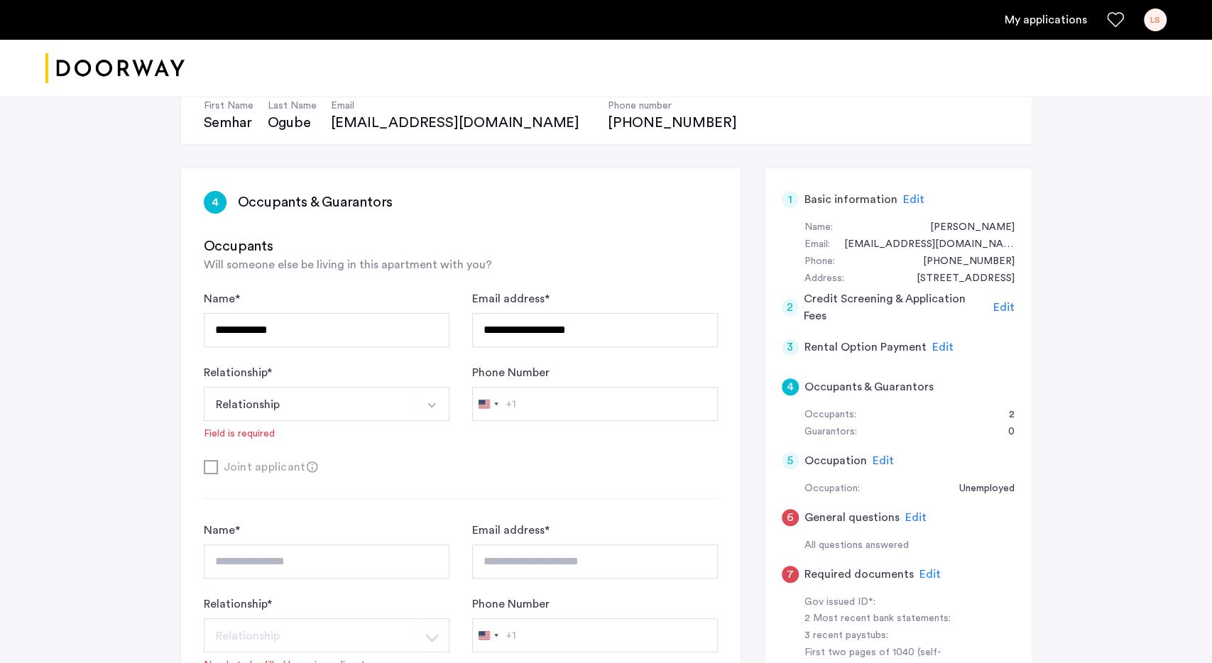
click at [204, 462] on div "Joint applicant" at bounding box center [461, 467] width 514 height 18
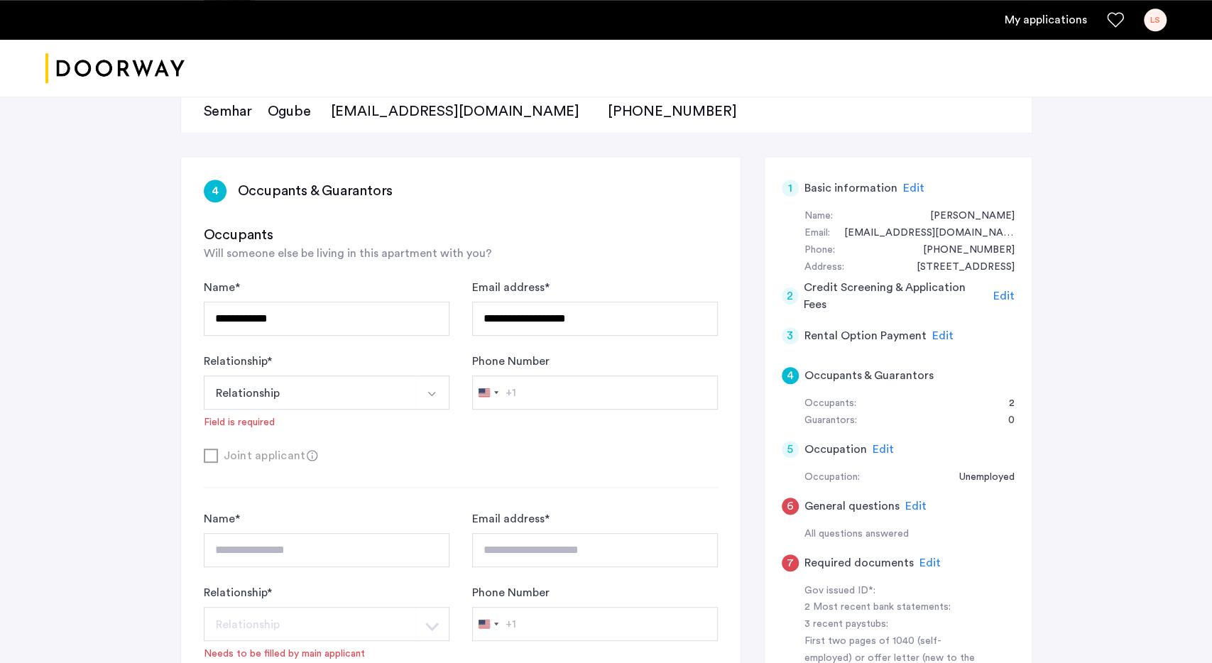
scroll to position [124, 0]
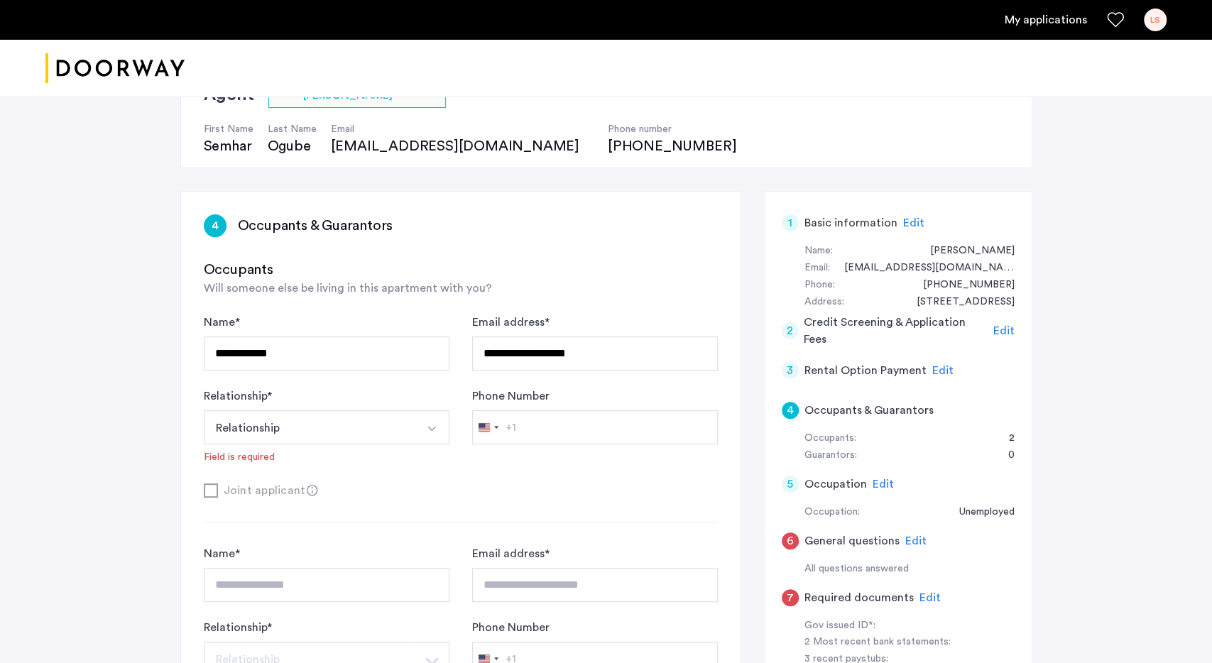
click at [344, 442] on button "Relationship" at bounding box center [310, 427] width 212 height 34
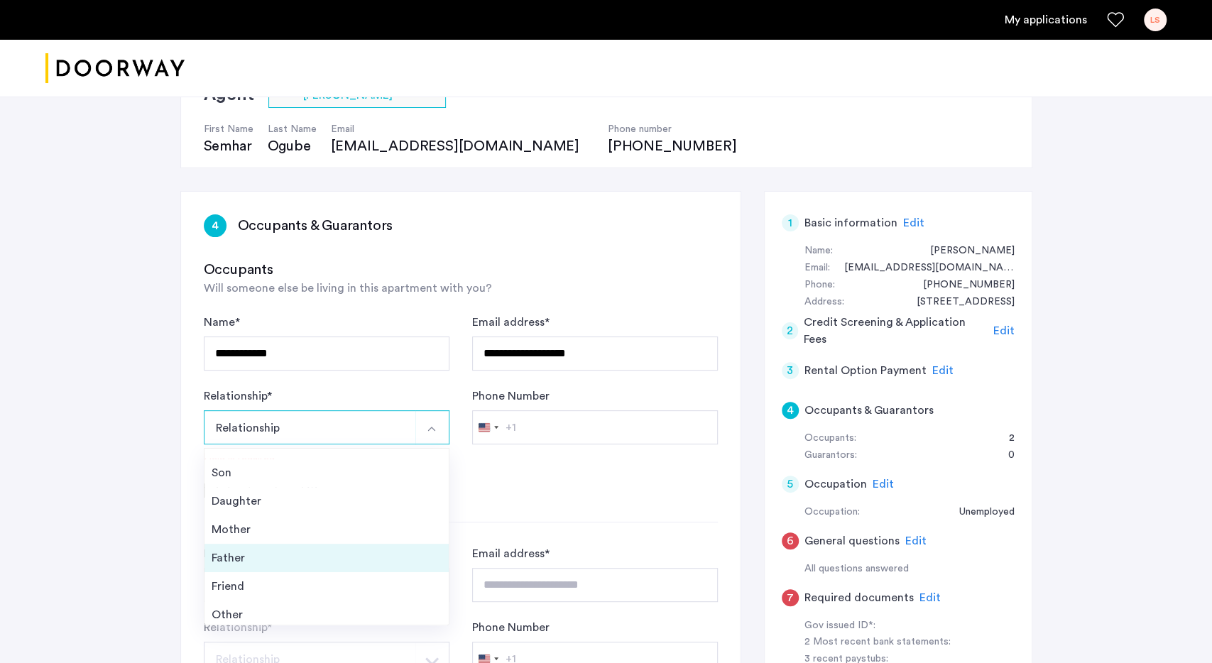
scroll to position [50, 0]
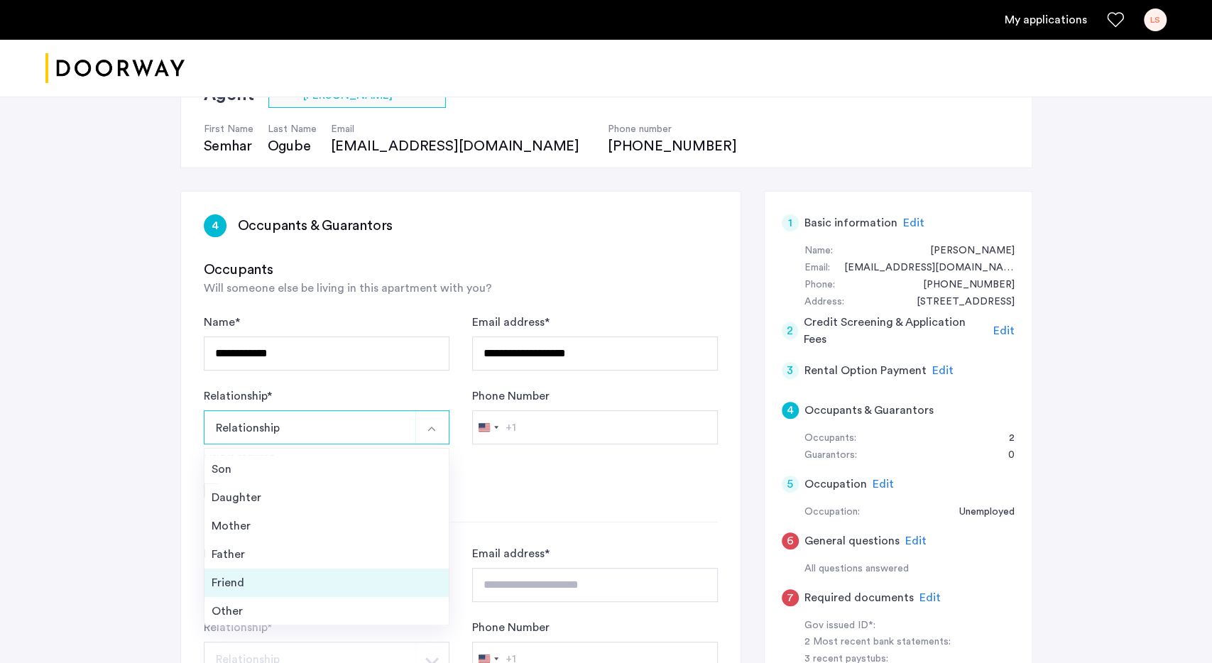
click at [258, 585] on div "Friend" at bounding box center [327, 582] width 230 height 17
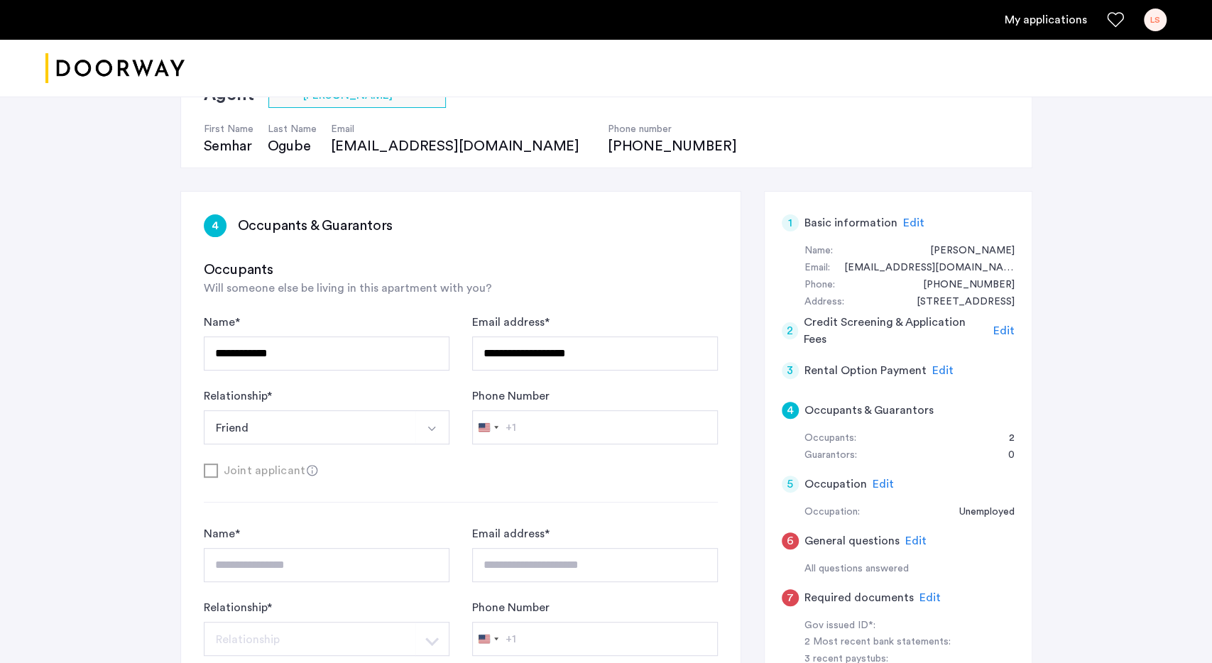
click at [416, 430] on button "Select option" at bounding box center [432, 427] width 34 height 34
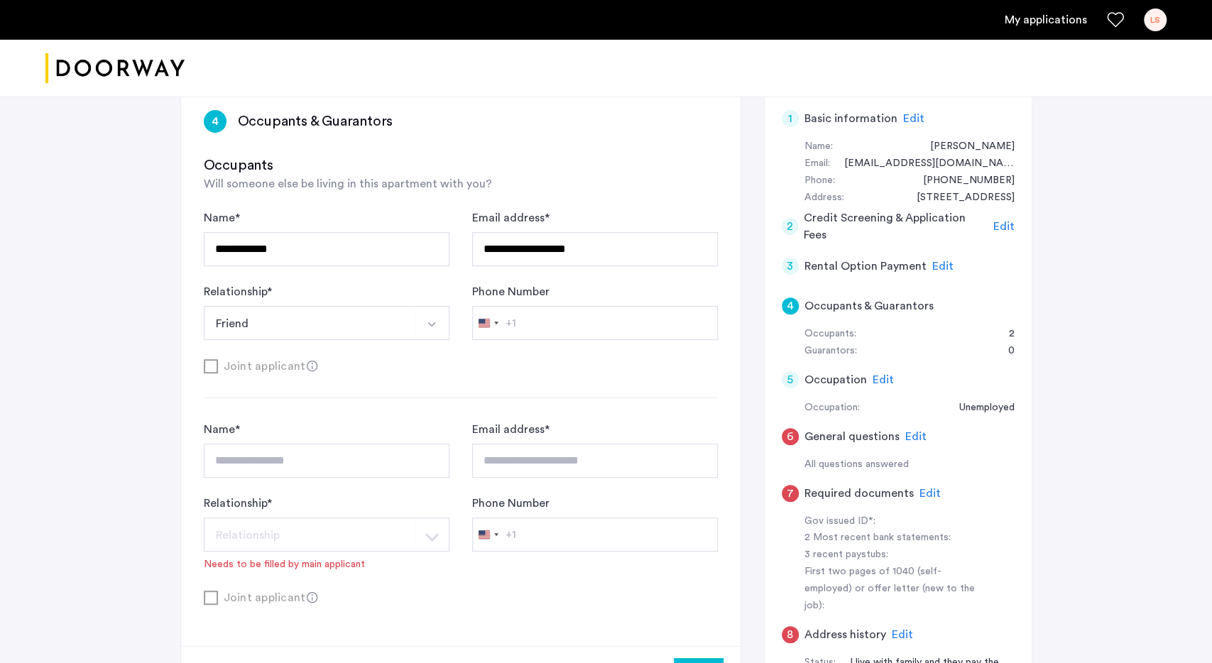
scroll to position [272, 0]
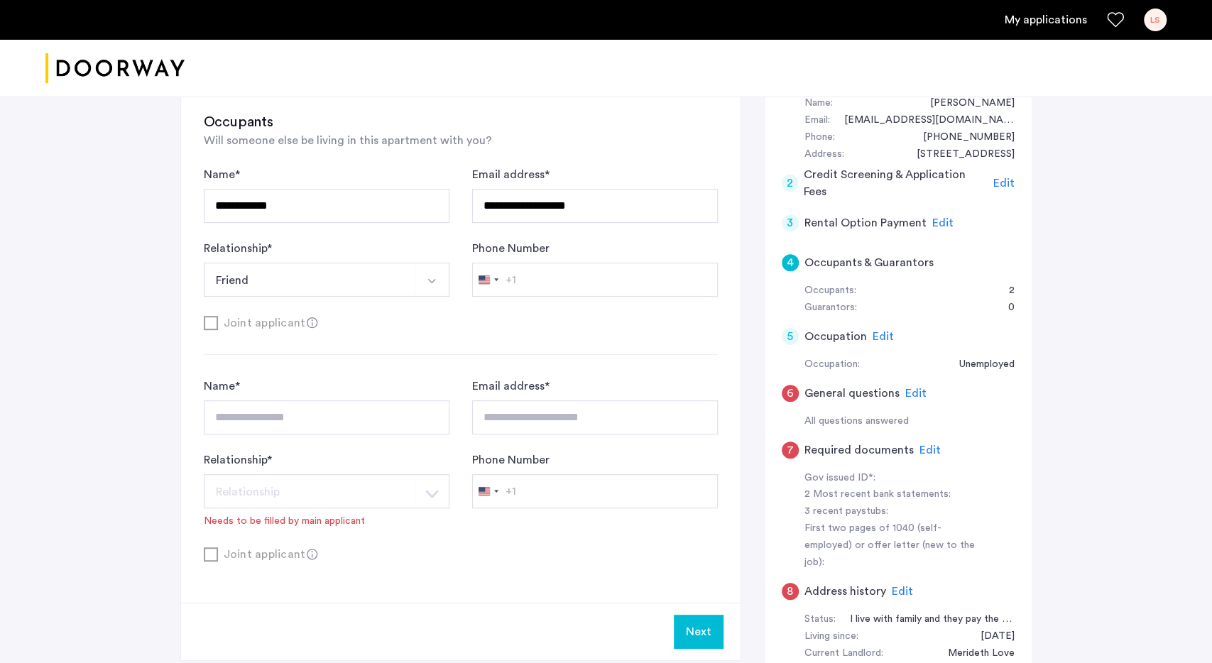
click at [337, 283] on button "Friend" at bounding box center [310, 280] width 212 height 34
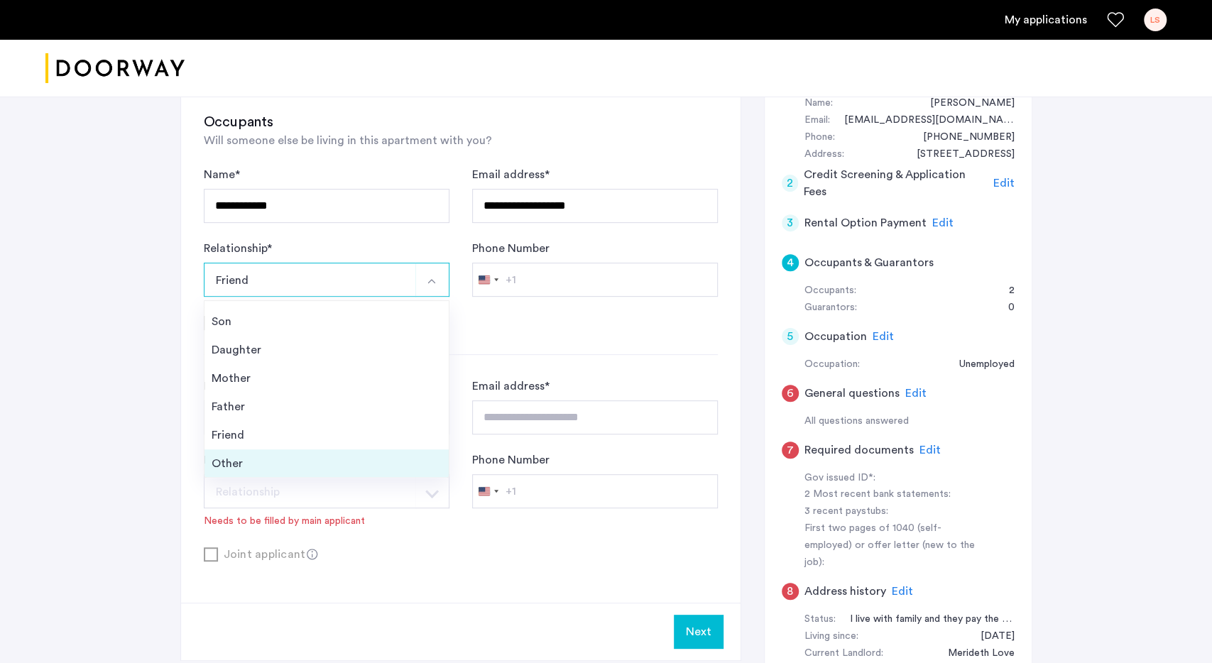
click at [283, 468] on div "Other" at bounding box center [327, 463] width 230 height 17
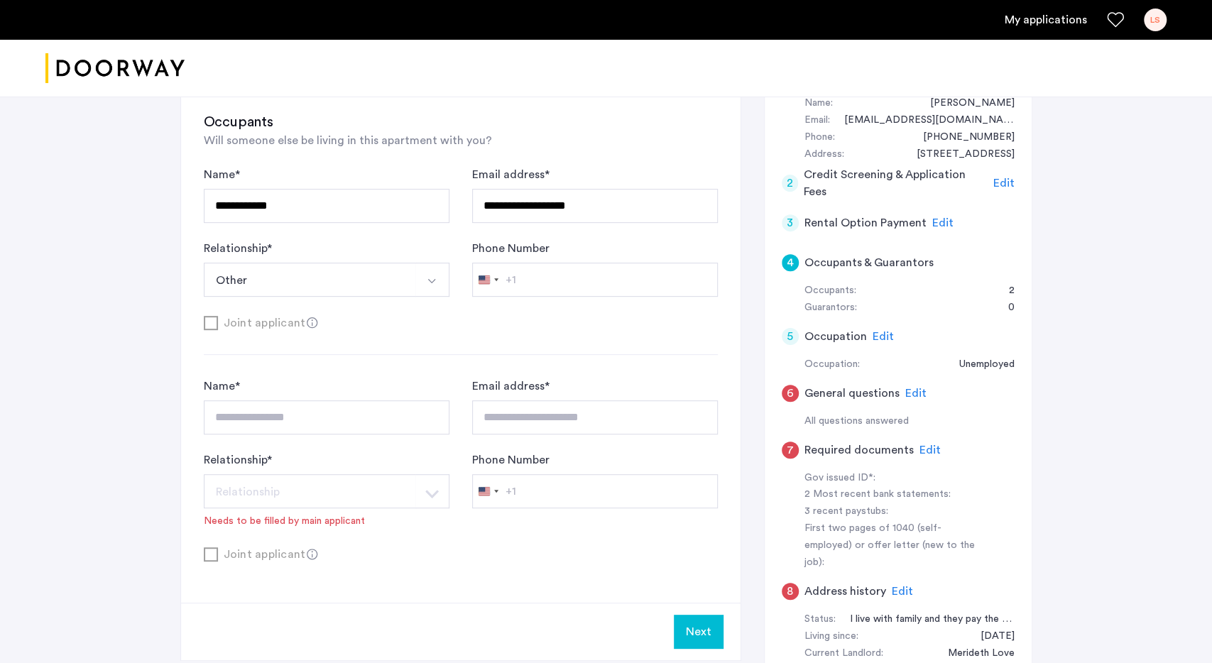
click at [360, 291] on button "Other" at bounding box center [310, 280] width 212 height 34
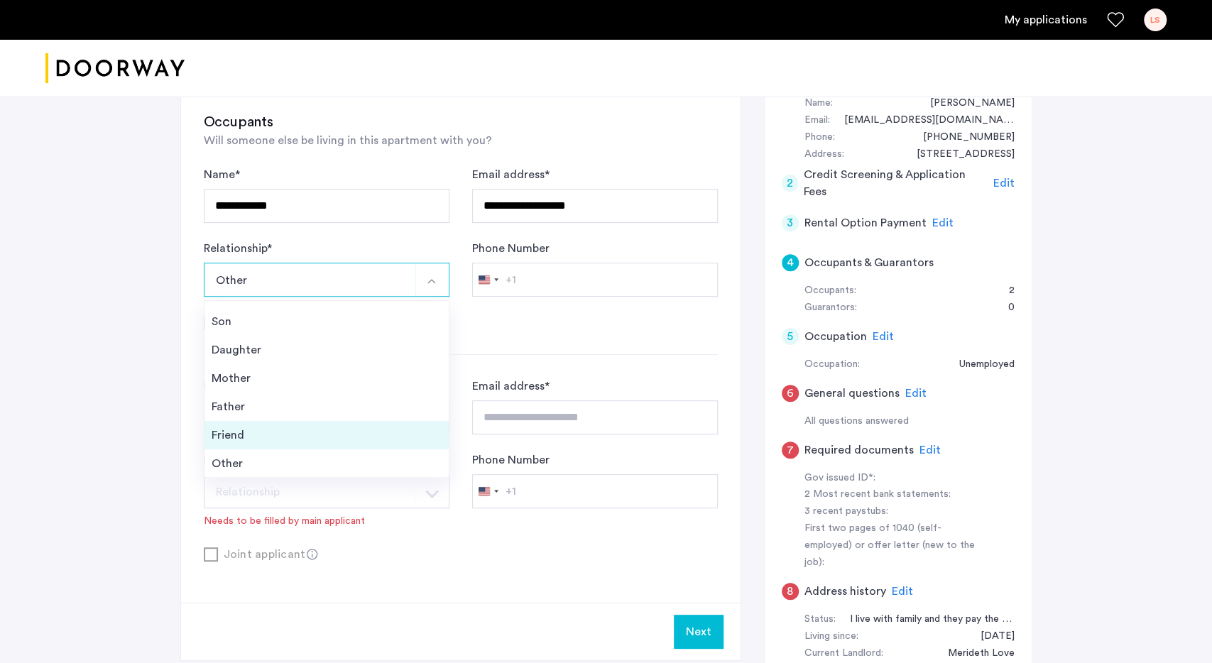
click at [279, 437] on div "Friend" at bounding box center [327, 435] width 230 height 17
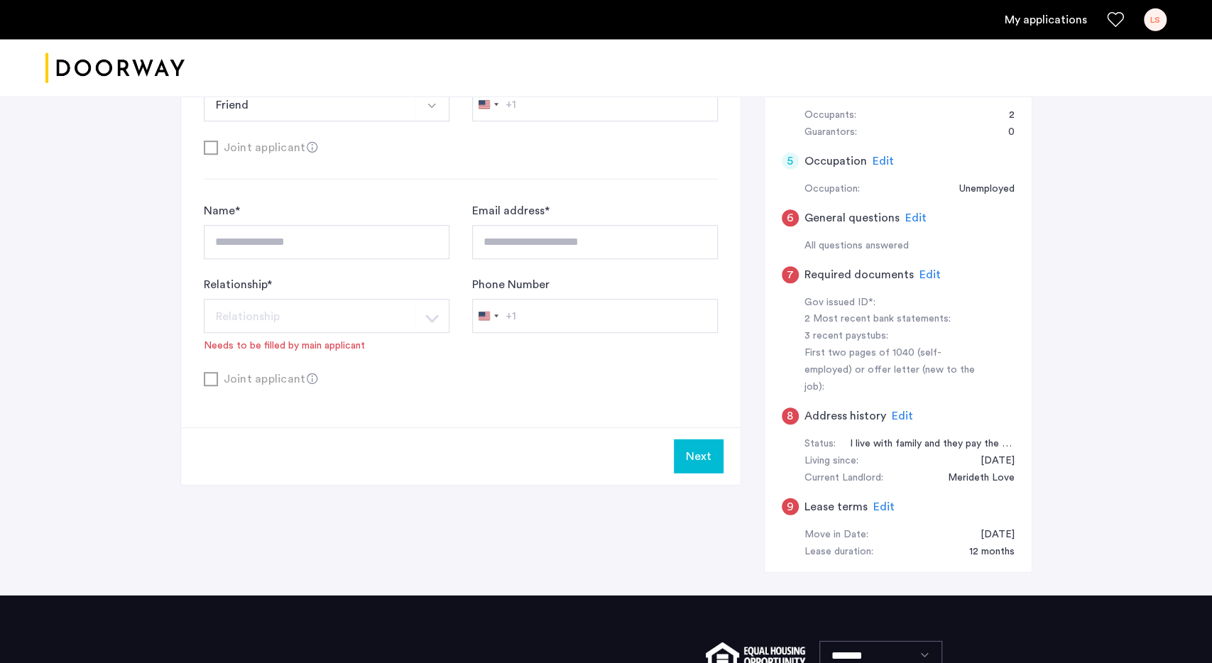
scroll to position [493, 0]
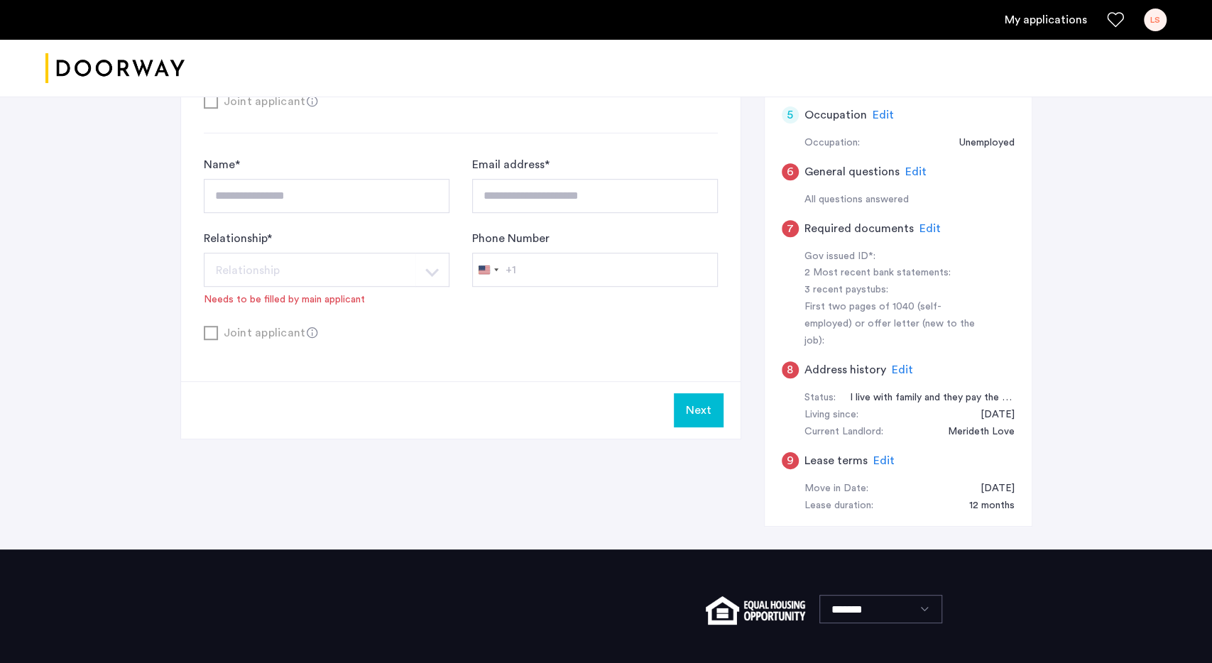
click at [689, 403] on button "Next" at bounding box center [699, 410] width 50 height 34
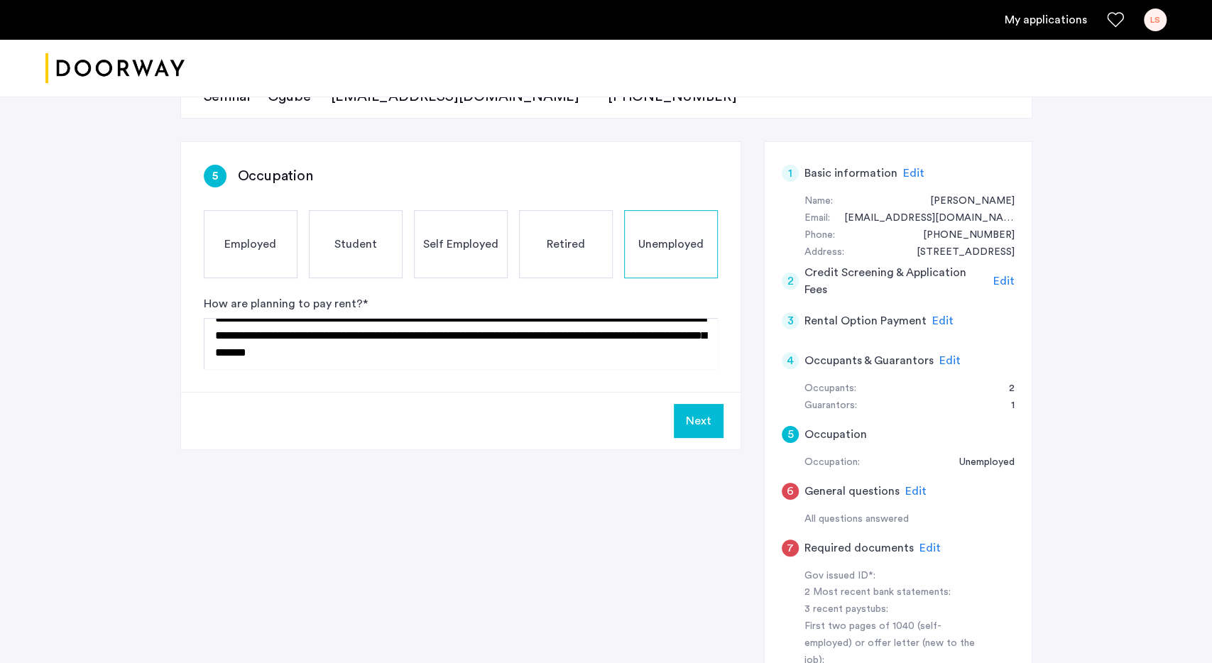
scroll to position [222, 0]
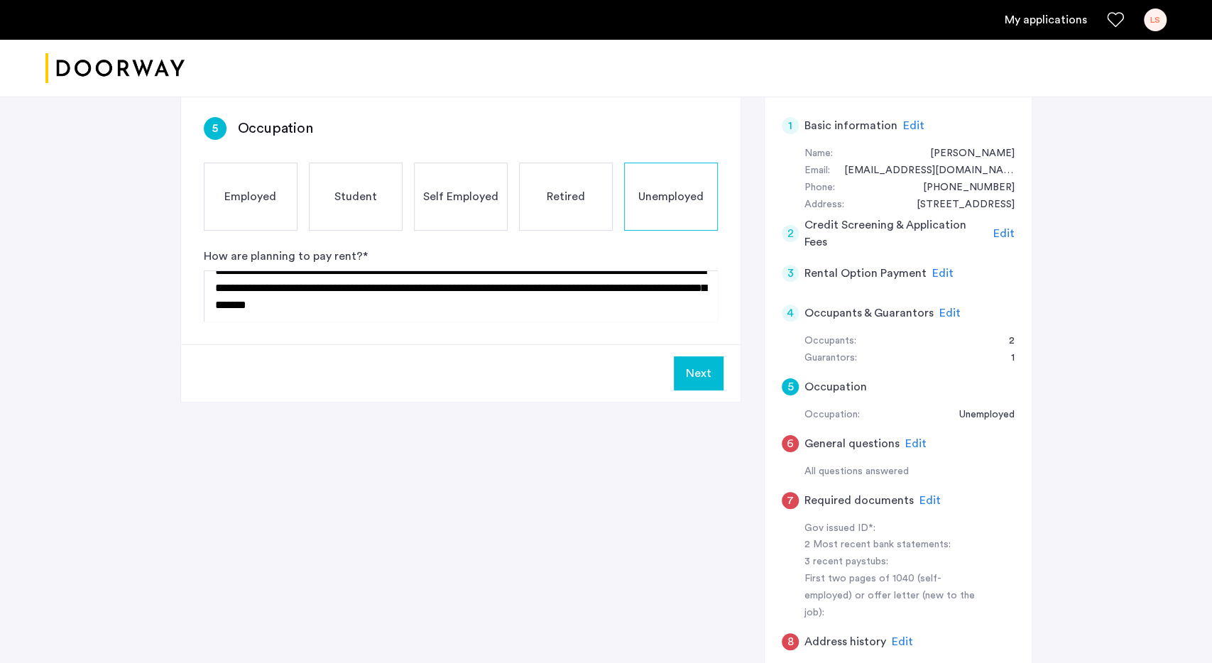
click at [912, 444] on span "Edit" at bounding box center [915, 443] width 21 height 11
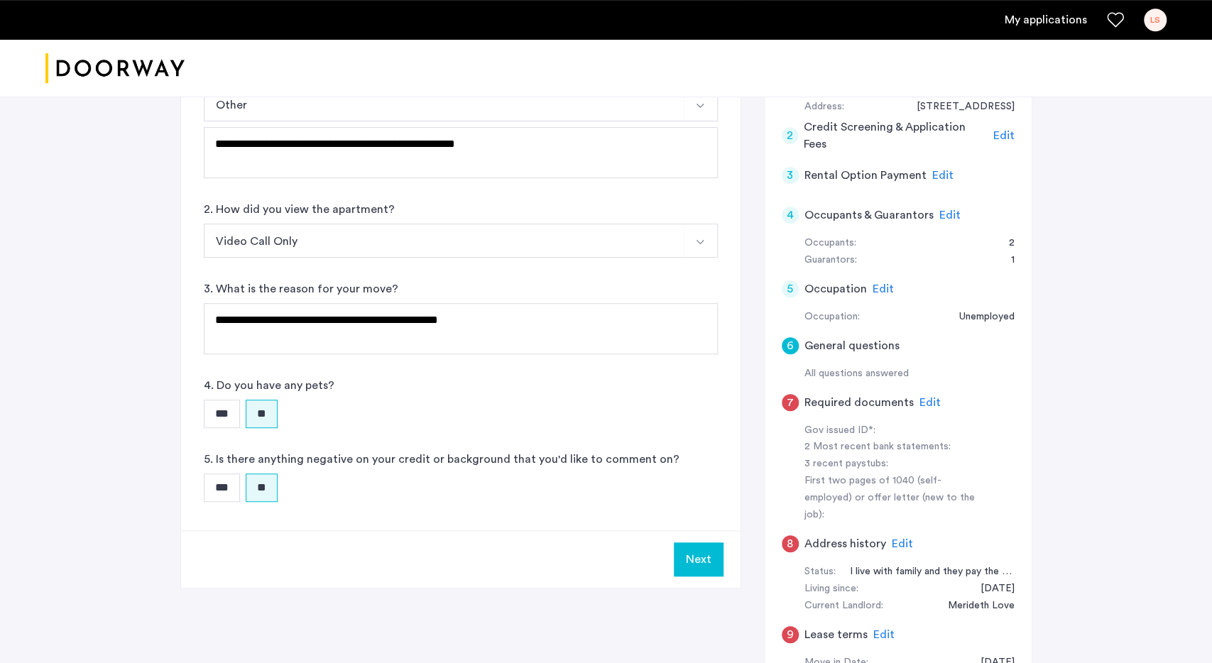
scroll to position [295, 0]
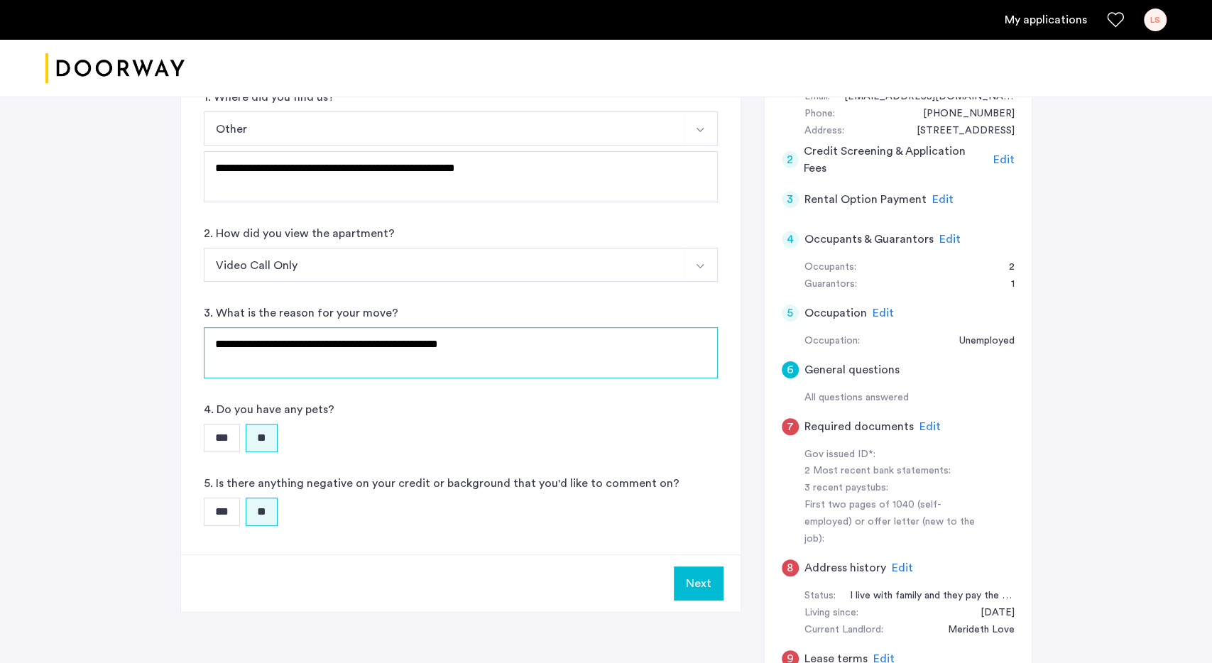
click at [496, 351] on textarea "**********" at bounding box center [461, 352] width 514 height 51
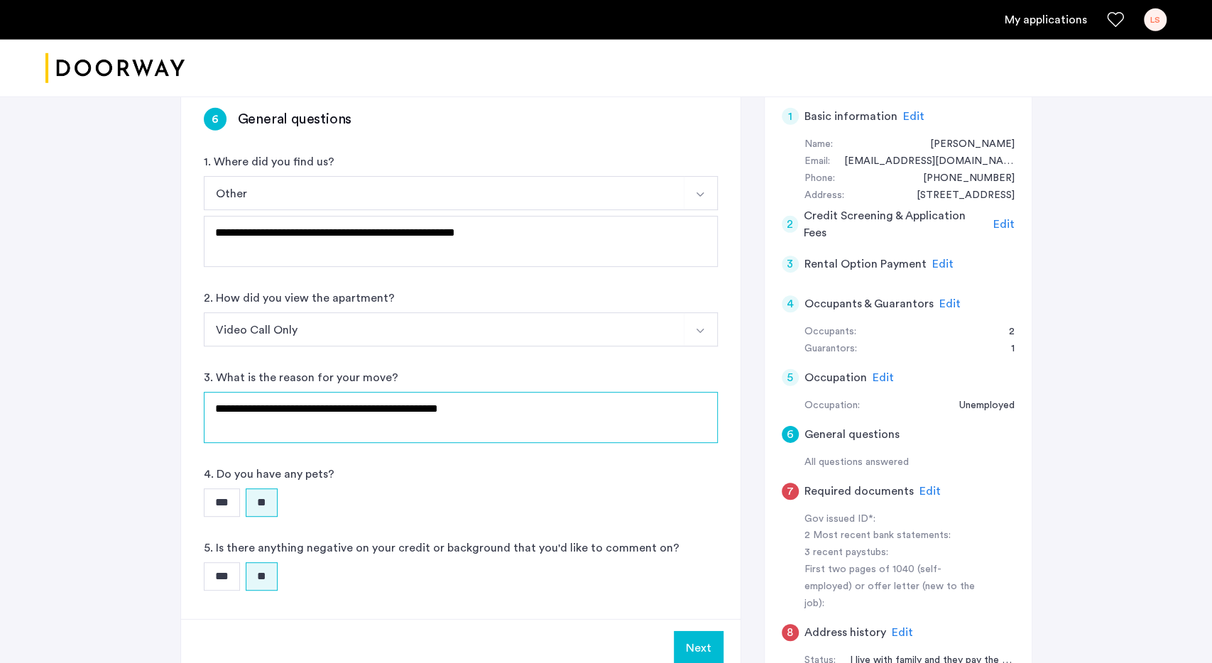
scroll to position [222, 0]
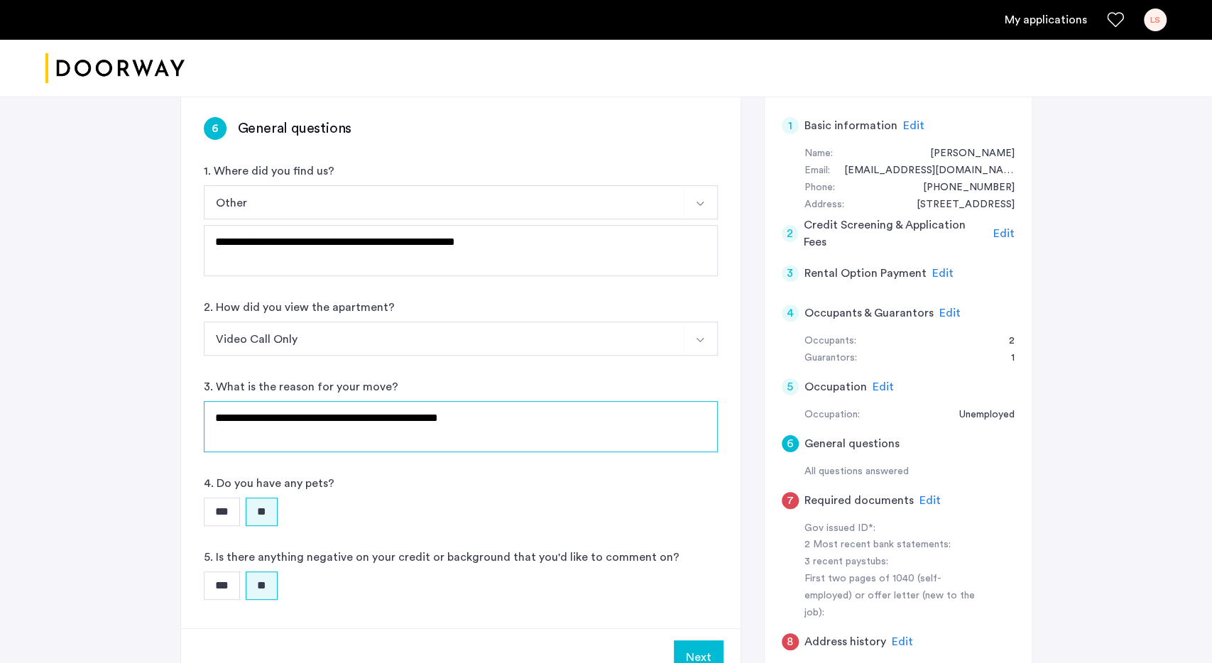
type textarea "**********"
click at [514, 249] on textarea "**********" at bounding box center [461, 250] width 514 height 51
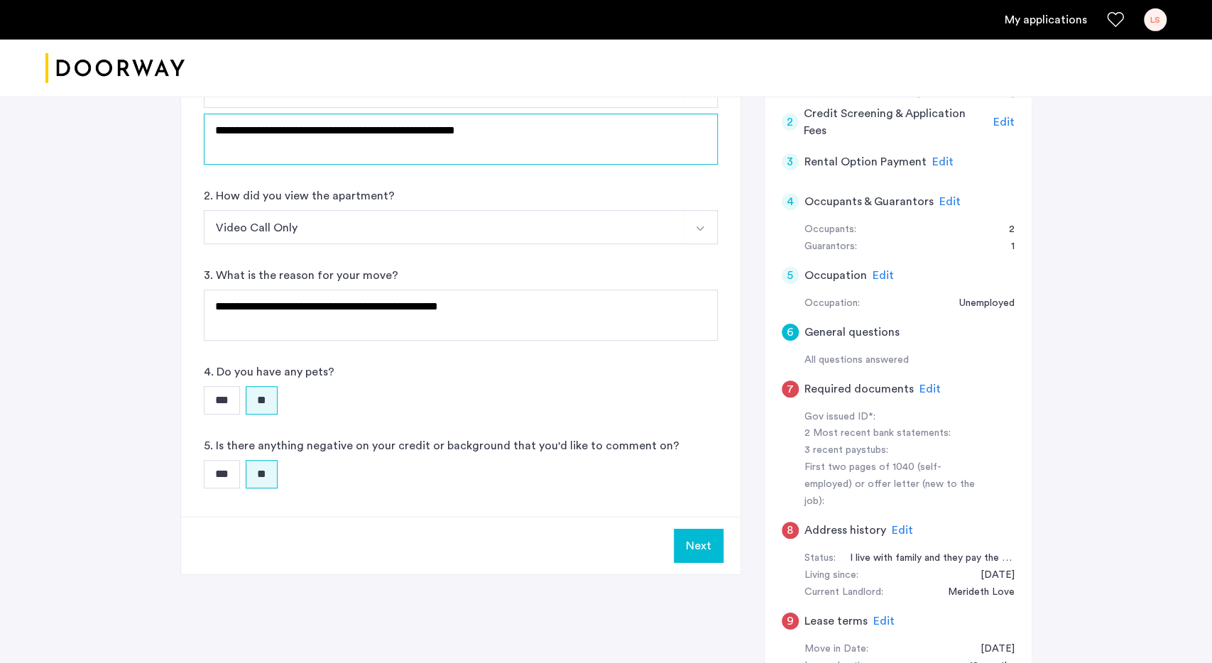
scroll to position [369, 0]
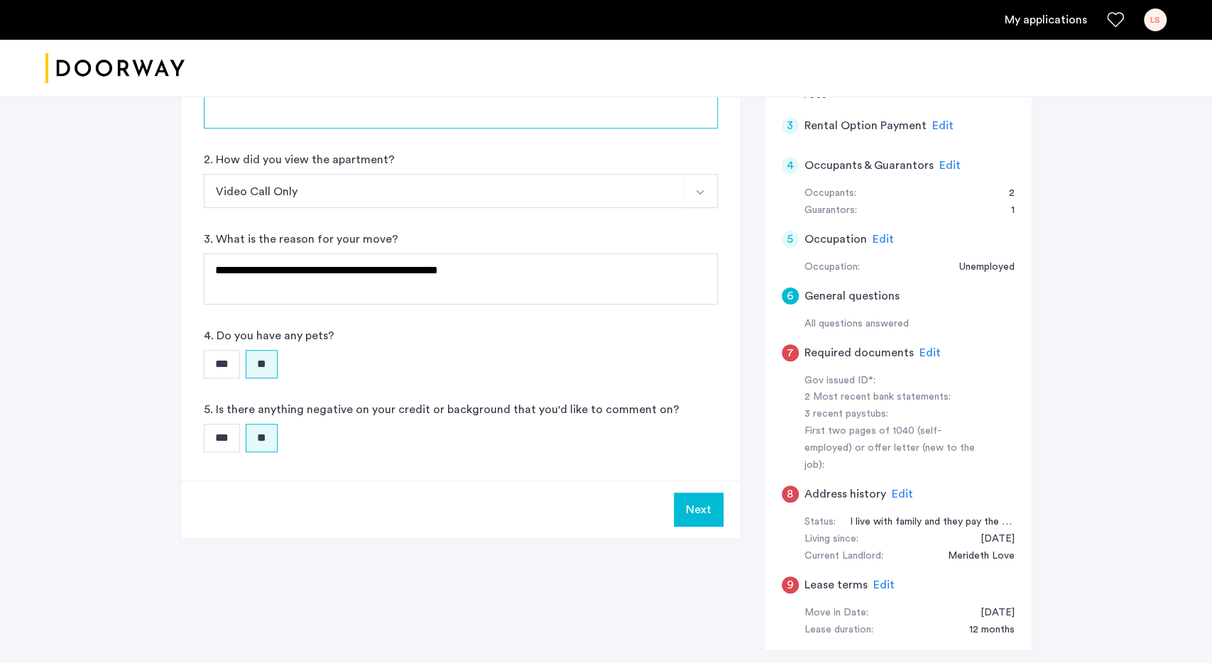
type textarea "**********"
click at [711, 516] on button "Next" at bounding box center [699, 510] width 50 height 34
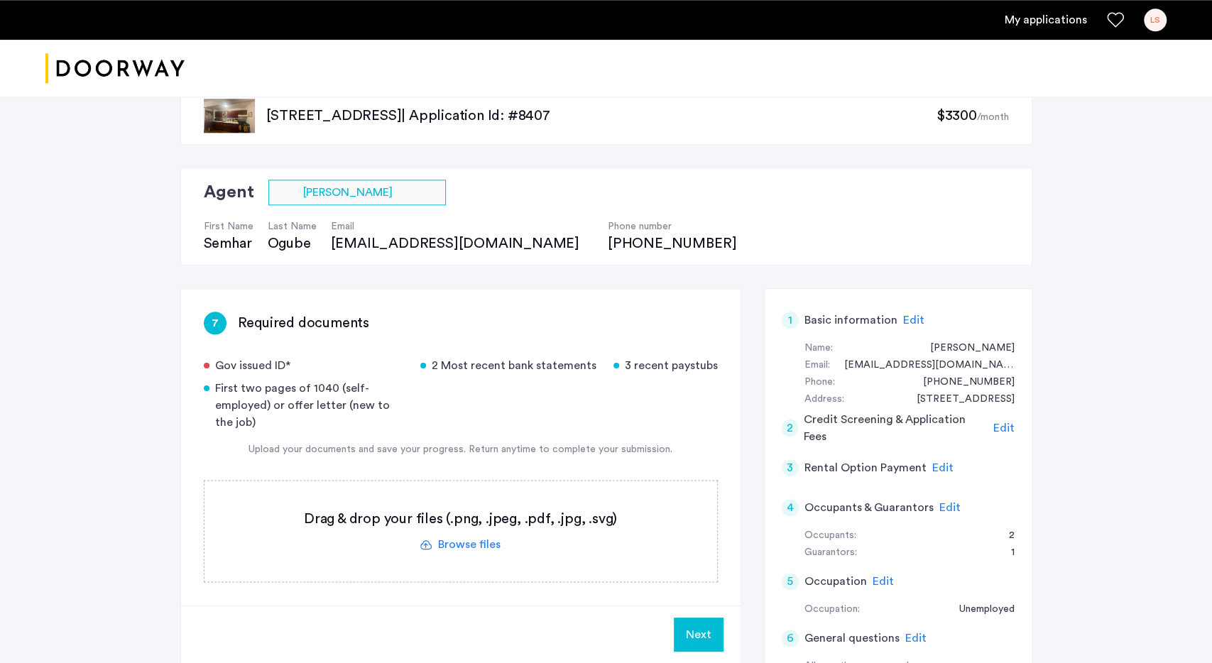
scroll to position [74, 0]
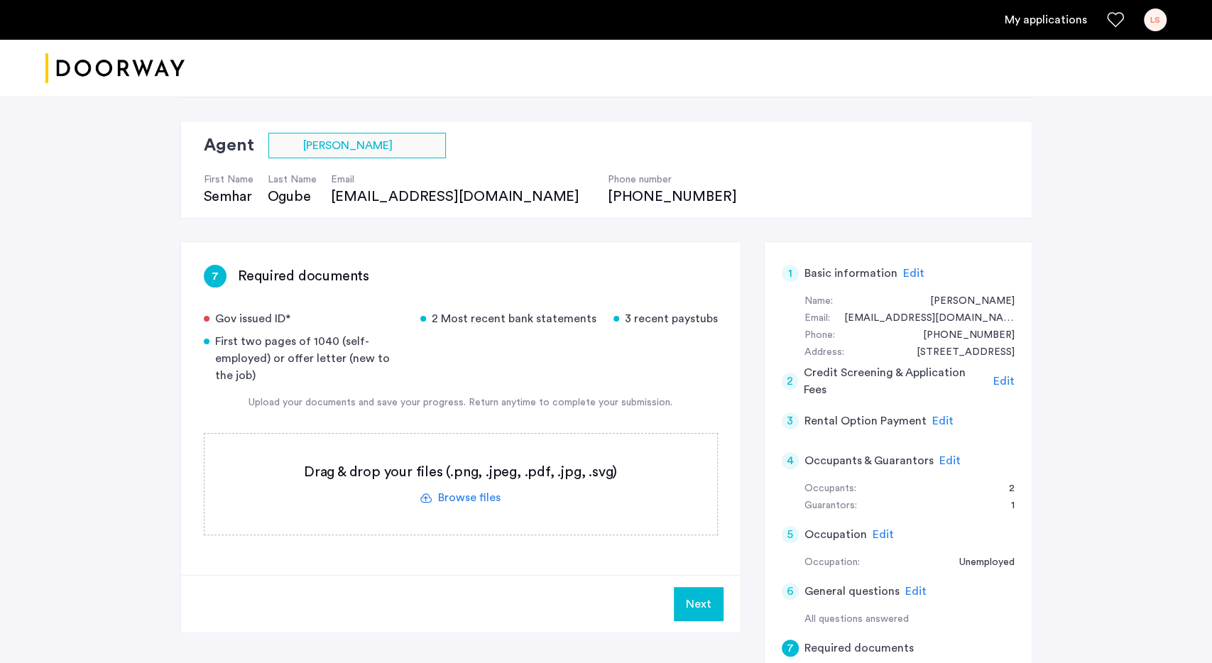
click at [876, 529] on span "Edit" at bounding box center [883, 534] width 21 height 11
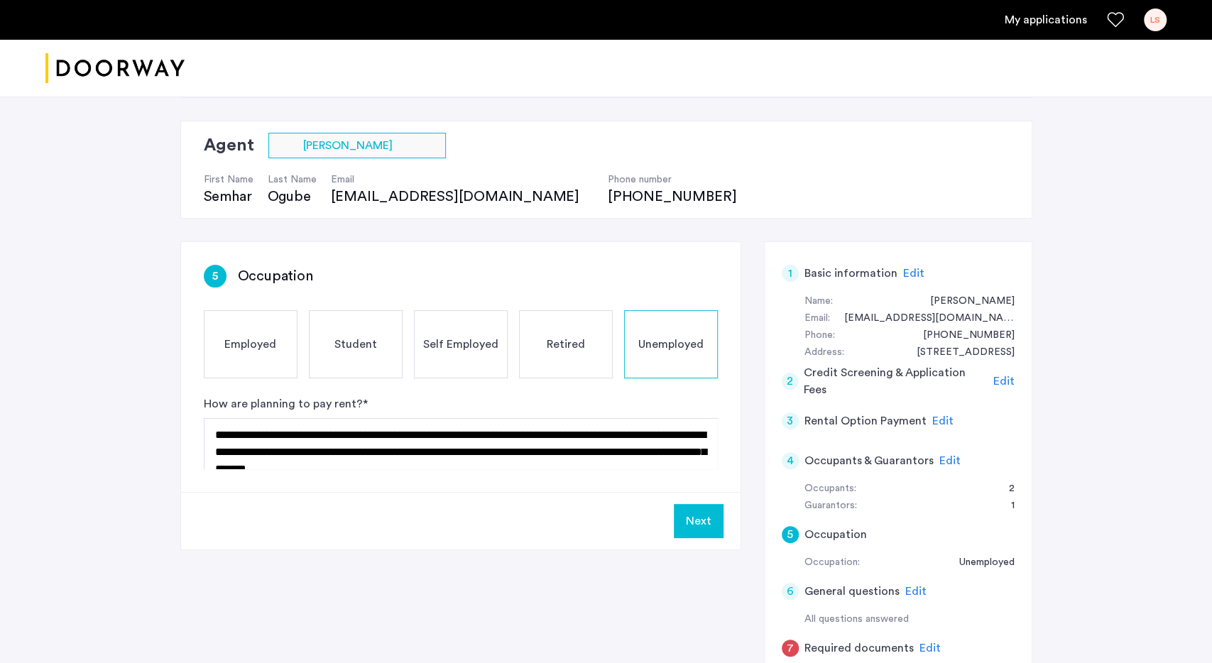
click at [253, 334] on div "Employed" at bounding box center [251, 344] width 94 height 68
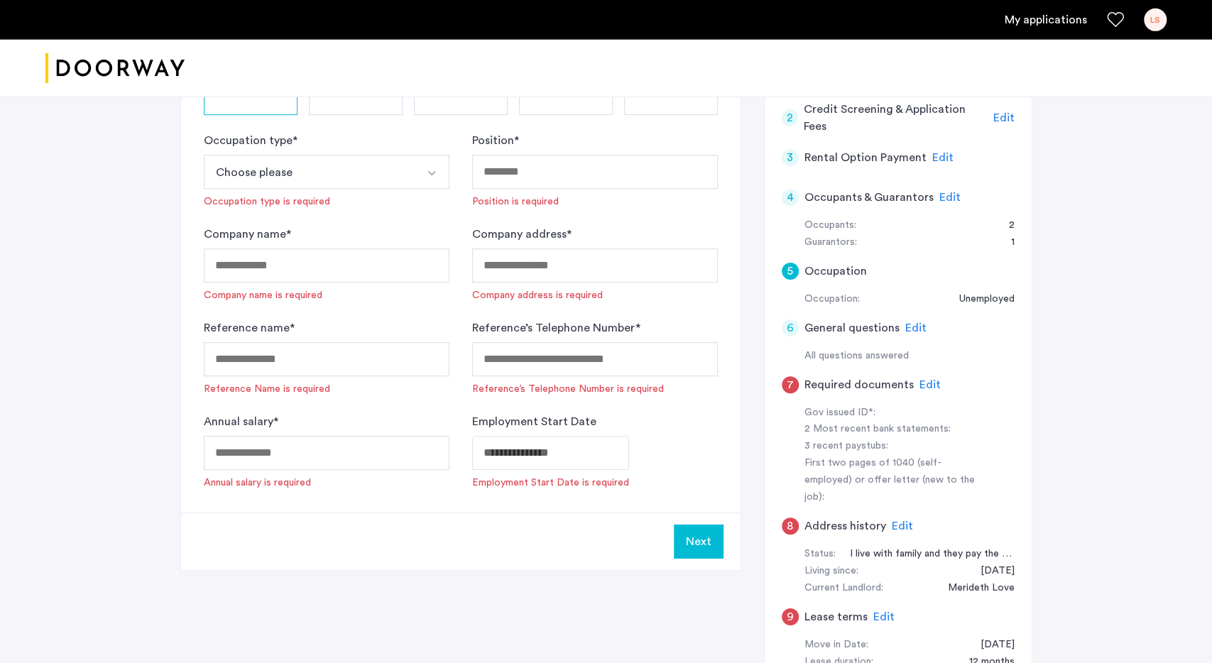
scroll to position [295, 0]
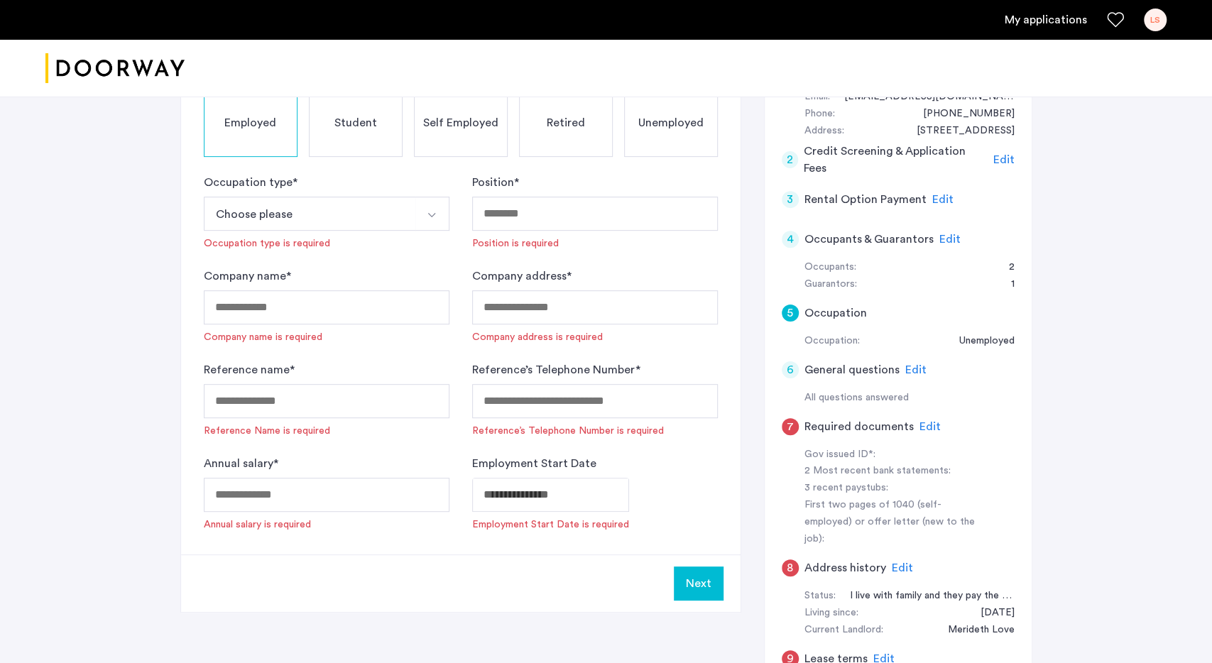
click at [347, 206] on button "Choose please" at bounding box center [310, 214] width 212 height 34
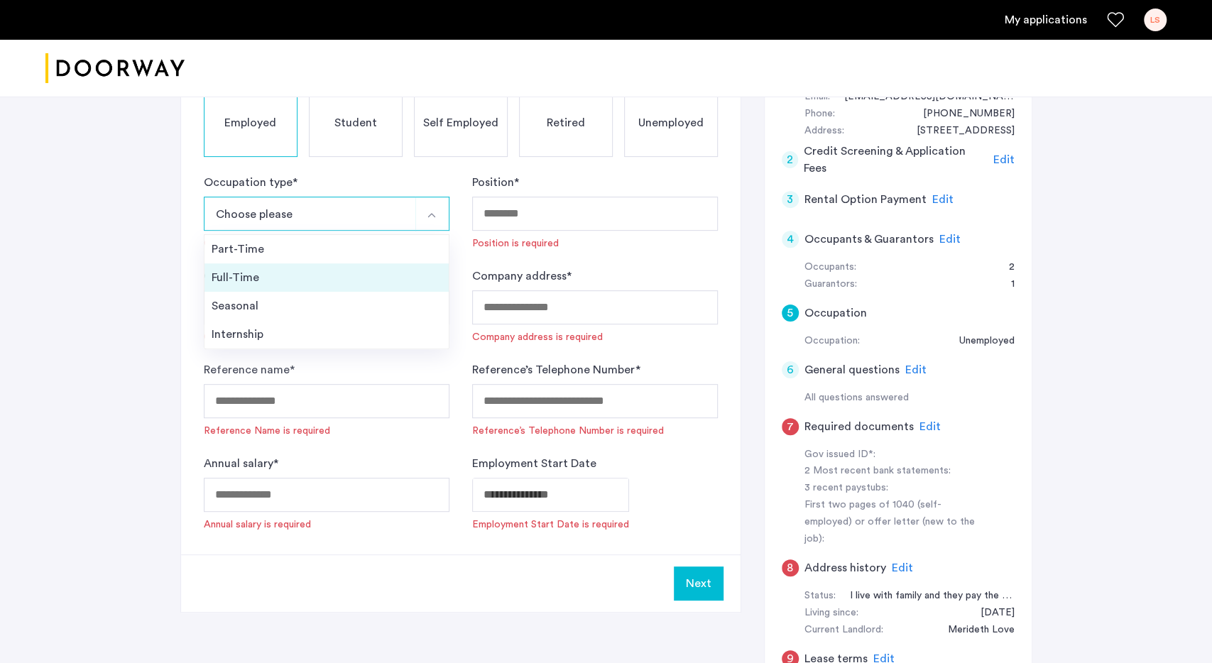
click at [287, 268] on li "Full-Time" at bounding box center [326, 277] width 244 height 28
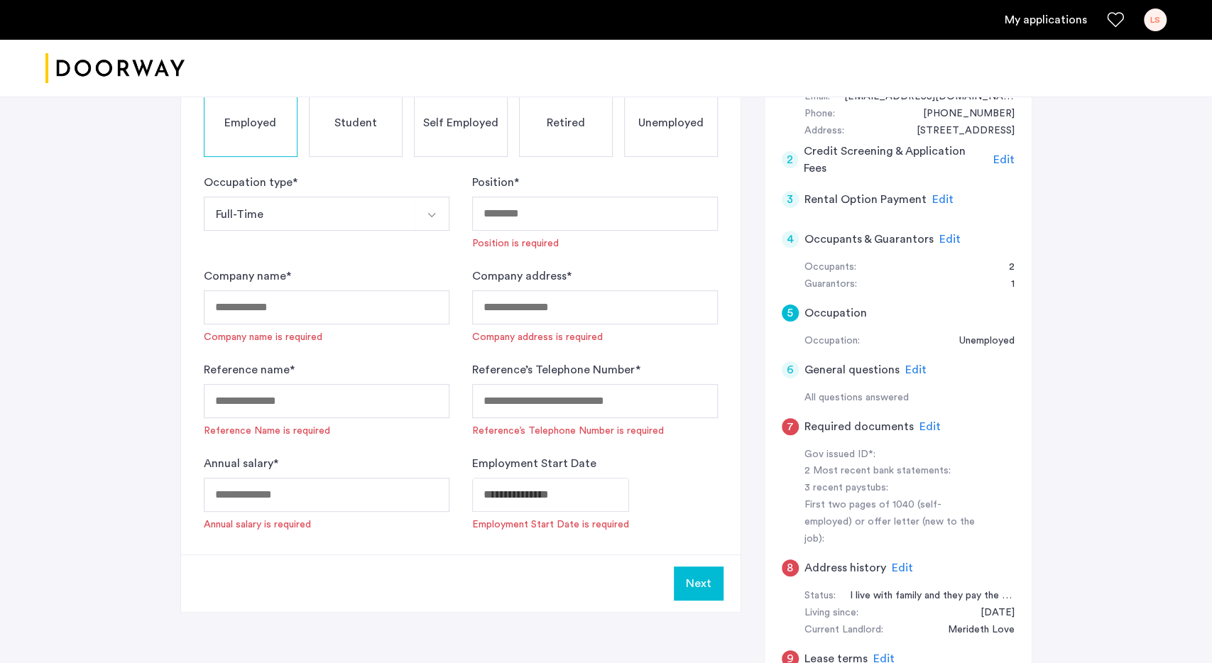
click at [289, 205] on button "Full-Time" at bounding box center [310, 214] width 212 height 34
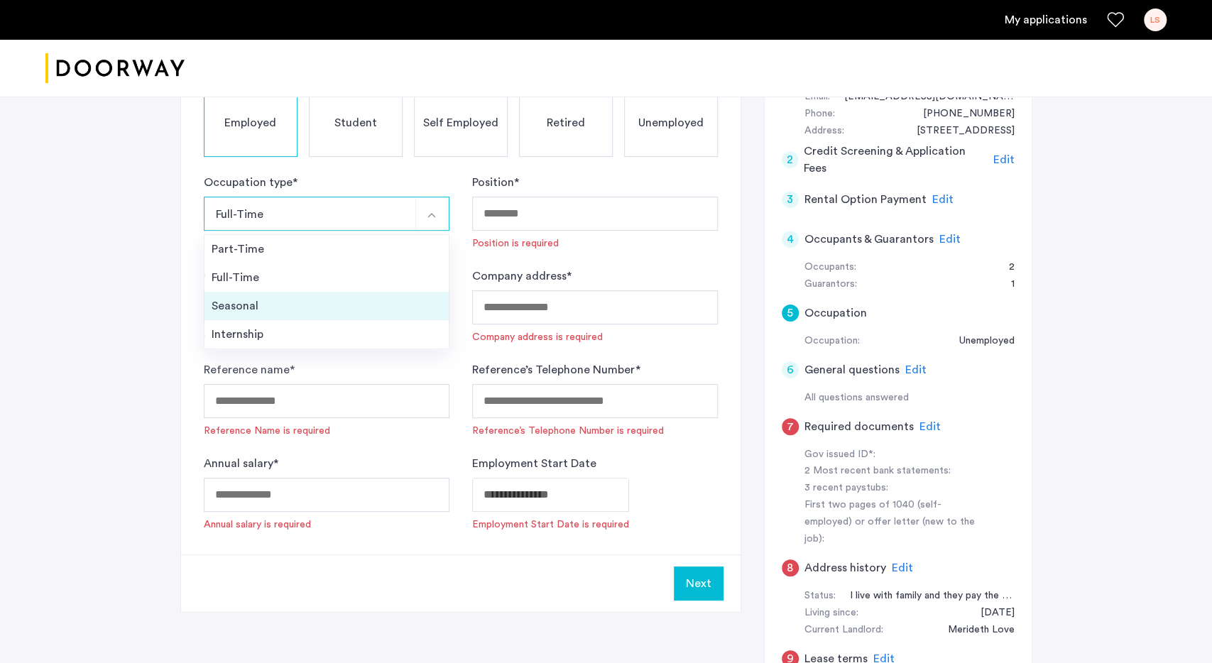
click at [269, 295] on li "Seasonal" at bounding box center [326, 306] width 244 height 28
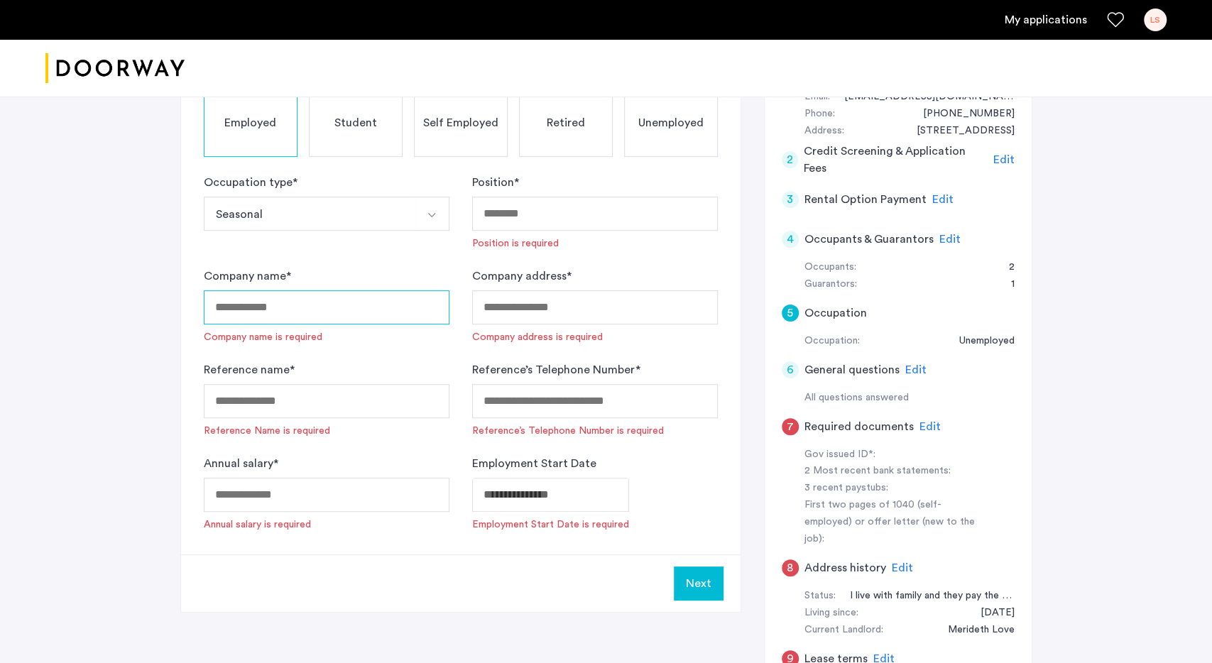
click at [285, 299] on input "Company name *" at bounding box center [327, 307] width 246 height 34
type input "**********"
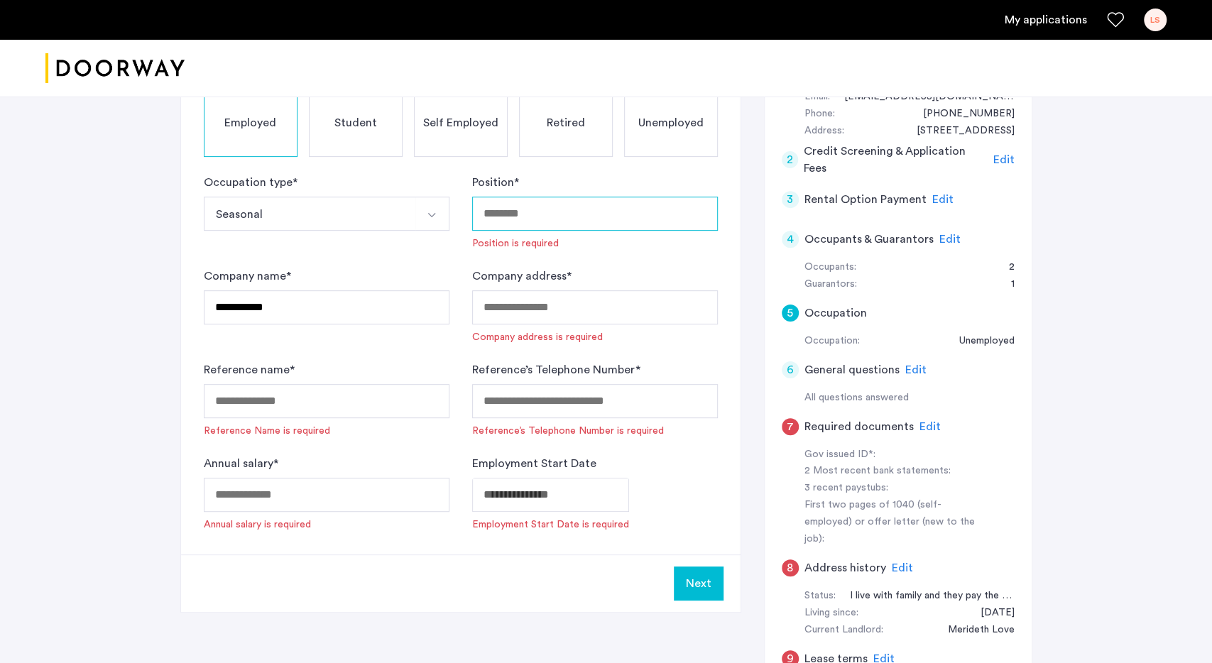
click at [493, 209] on input "Position *" at bounding box center [595, 214] width 246 height 34
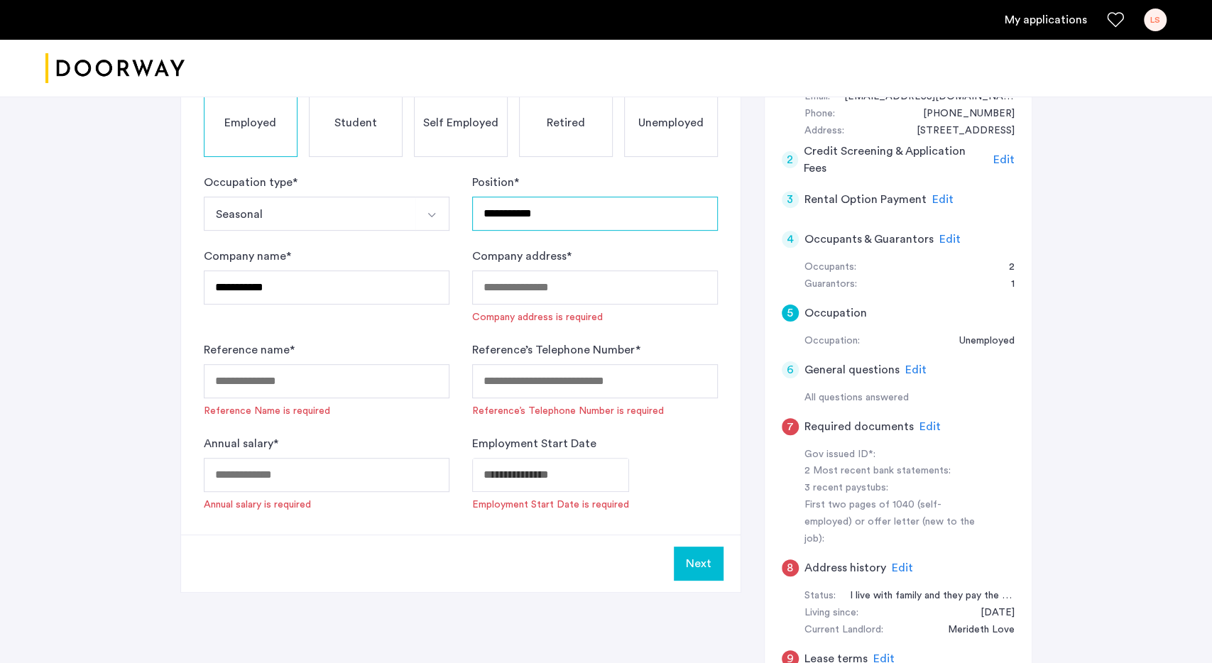
type input "**********"
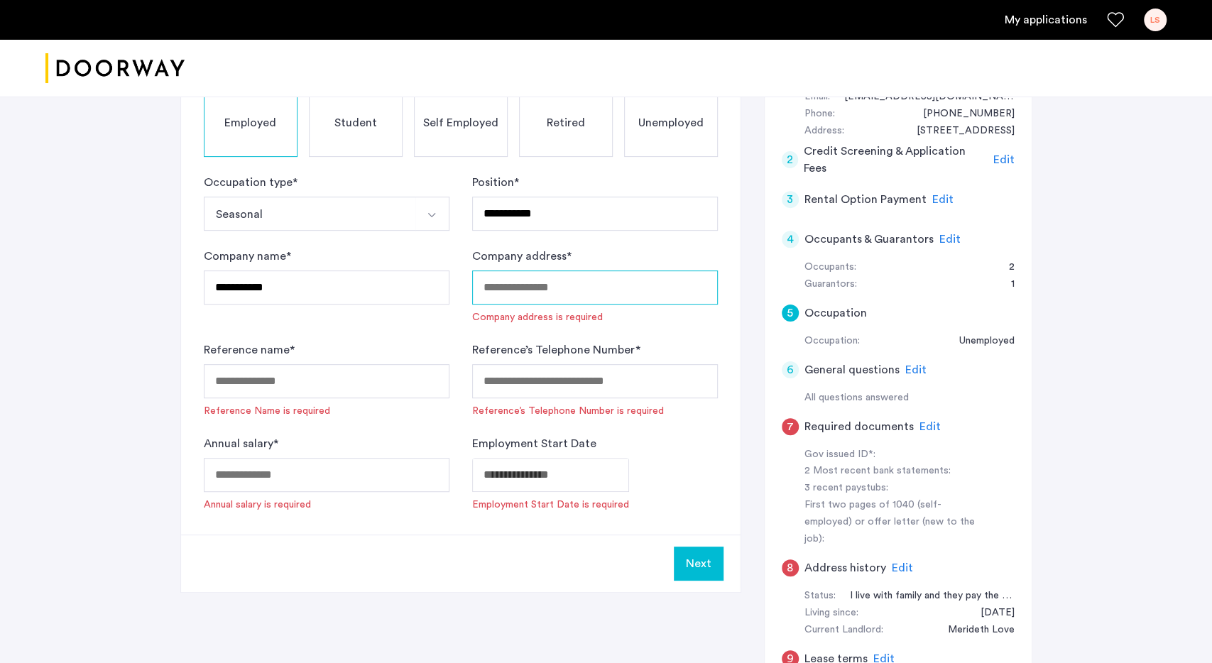
click at [536, 289] on input "Company address *" at bounding box center [595, 288] width 246 height 34
click at [539, 388] on input "Reference’s Telephone Number *" at bounding box center [595, 381] width 246 height 34
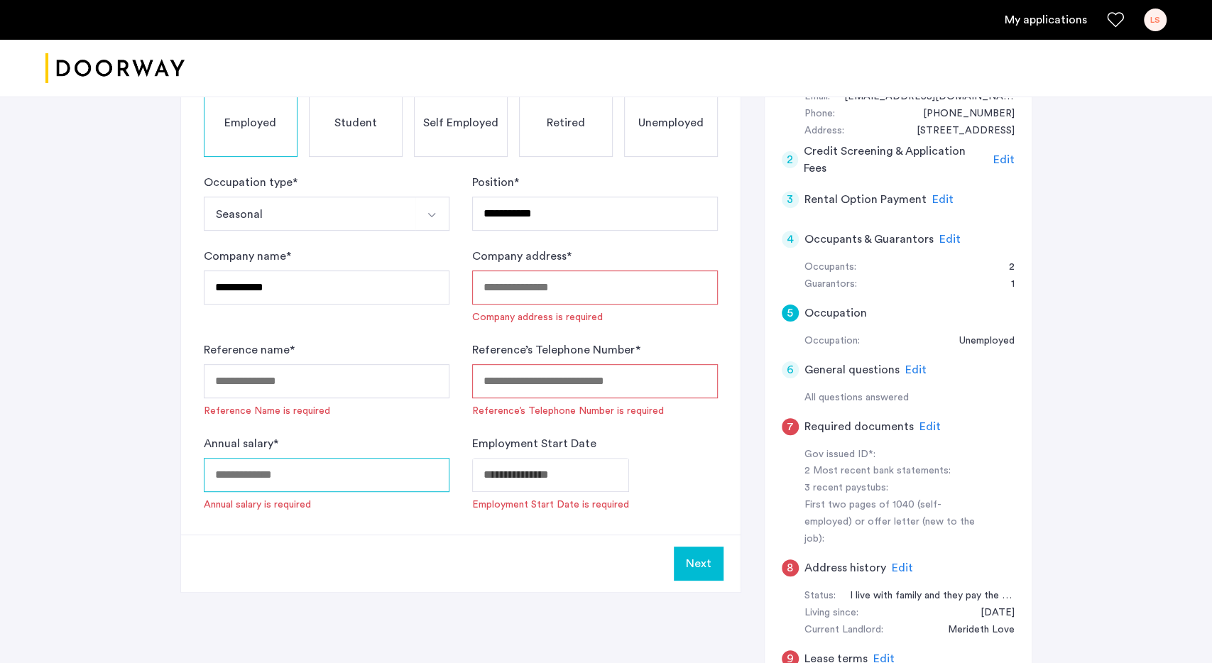
click at [292, 474] on input "Annual salary *" at bounding box center [327, 475] width 246 height 34
click at [271, 388] on input "Reference name *" at bounding box center [327, 381] width 246 height 34
type input "******"
click at [532, 378] on input "Reference’s Telephone Number *" at bounding box center [595, 381] width 246 height 34
click at [535, 286] on input "Company address *" at bounding box center [595, 288] width 246 height 34
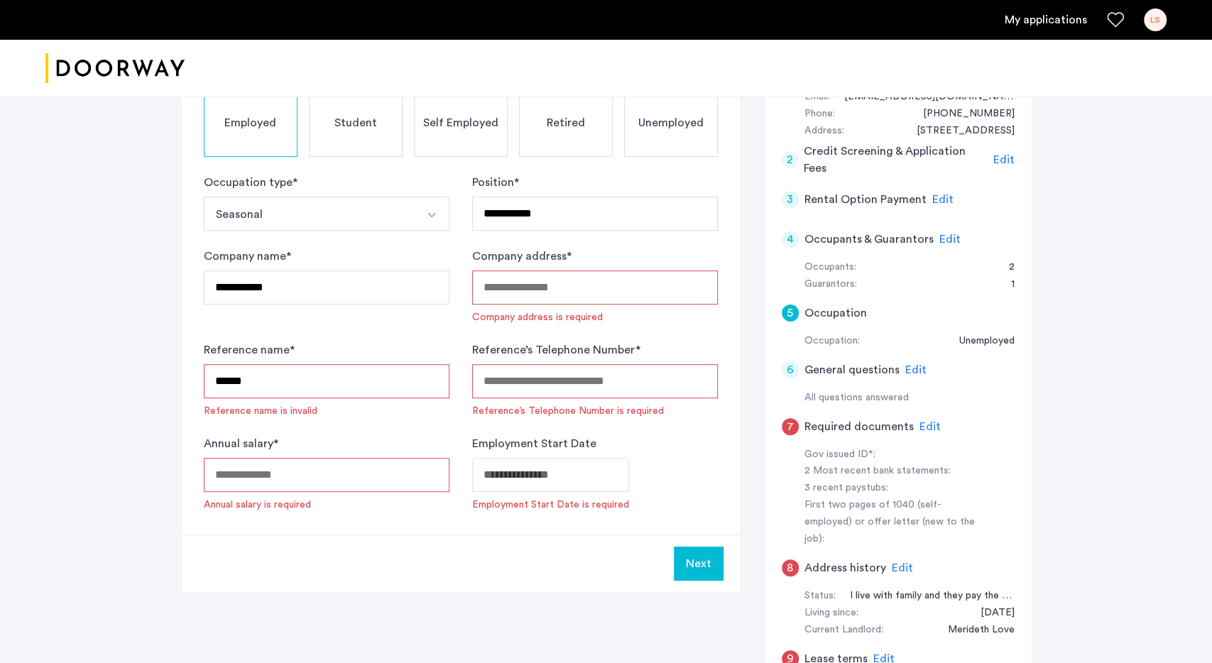
click at [513, 291] on input "Company address *" at bounding box center [595, 288] width 246 height 34
paste input "**********"
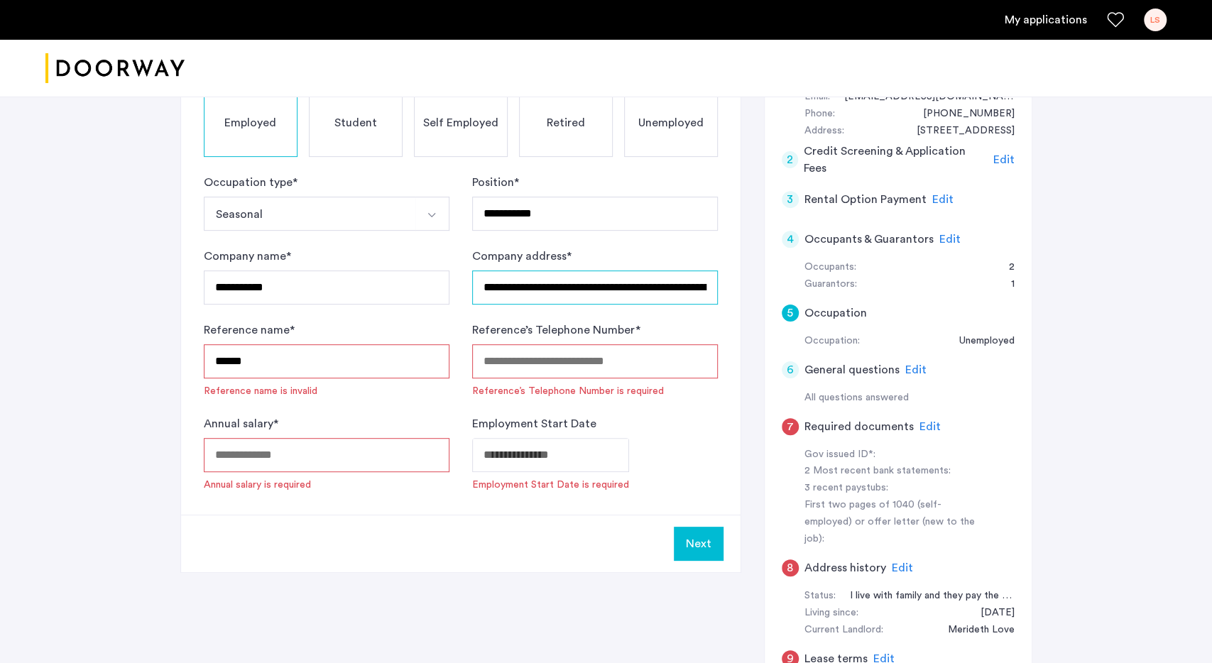
scroll to position [0, 94]
type input "**********"
click at [529, 366] on input "Reference’s Telephone Number *" at bounding box center [594, 361] width 246 height 34
drag, startPoint x: 355, startPoint y: 370, endPoint x: 175, endPoint y: 368, distance: 179.7
click at [204, 368] on input "******" at bounding box center [327, 361] width 246 height 34
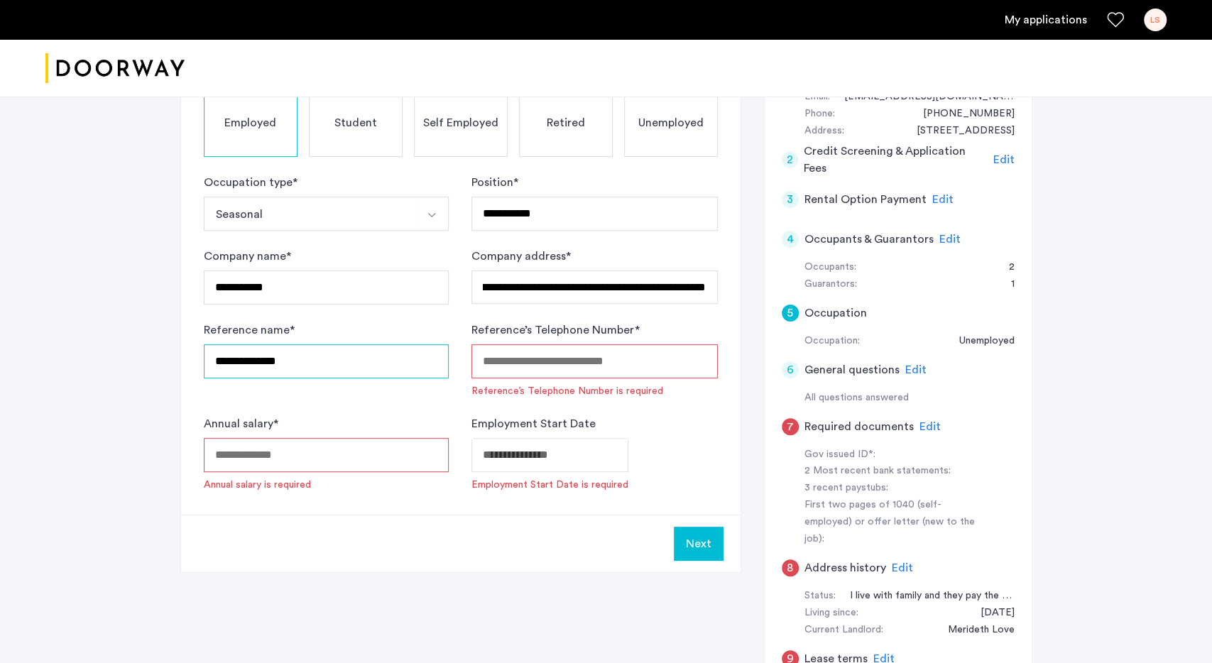
type input "**********"
click at [594, 356] on input "Reference’s Telephone Number *" at bounding box center [594, 361] width 246 height 34
type input "**********"
click at [349, 443] on input "Annual salary *" at bounding box center [327, 455] width 246 height 34
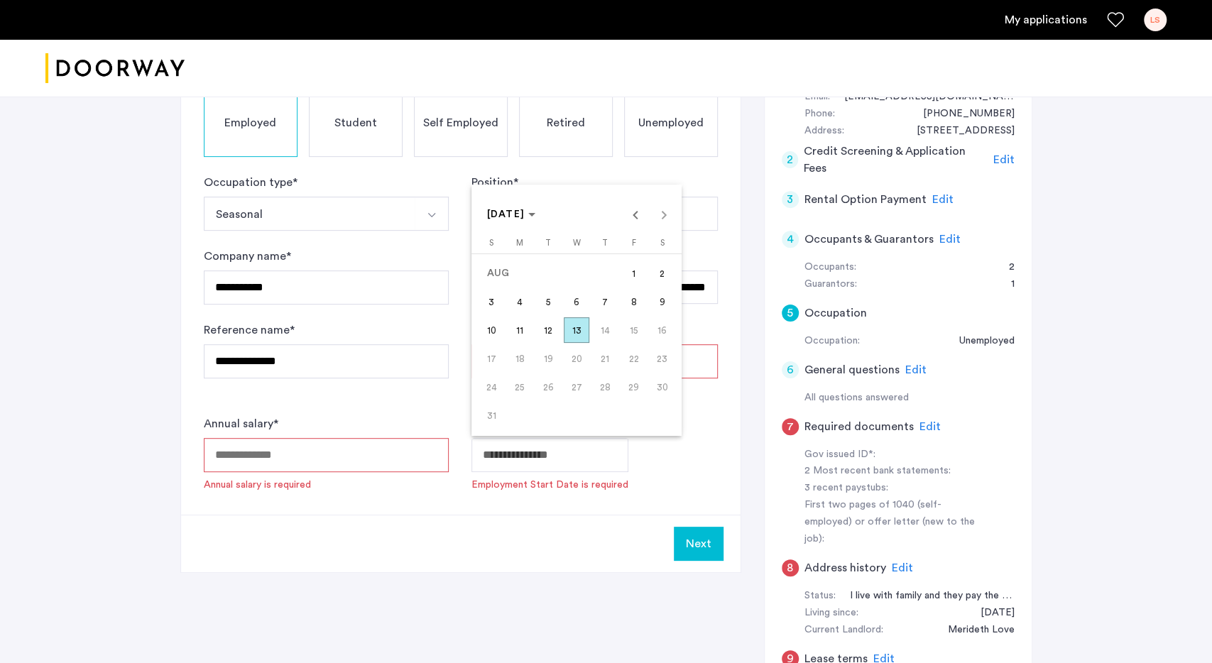
click at [541, 459] on input "Employment Start Date" at bounding box center [549, 455] width 157 height 34
click at [638, 215] on span "Previous month" at bounding box center [635, 214] width 28 height 28
click at [497, 386] on span "22" at bounding box center [492, 387] width 26 height 26
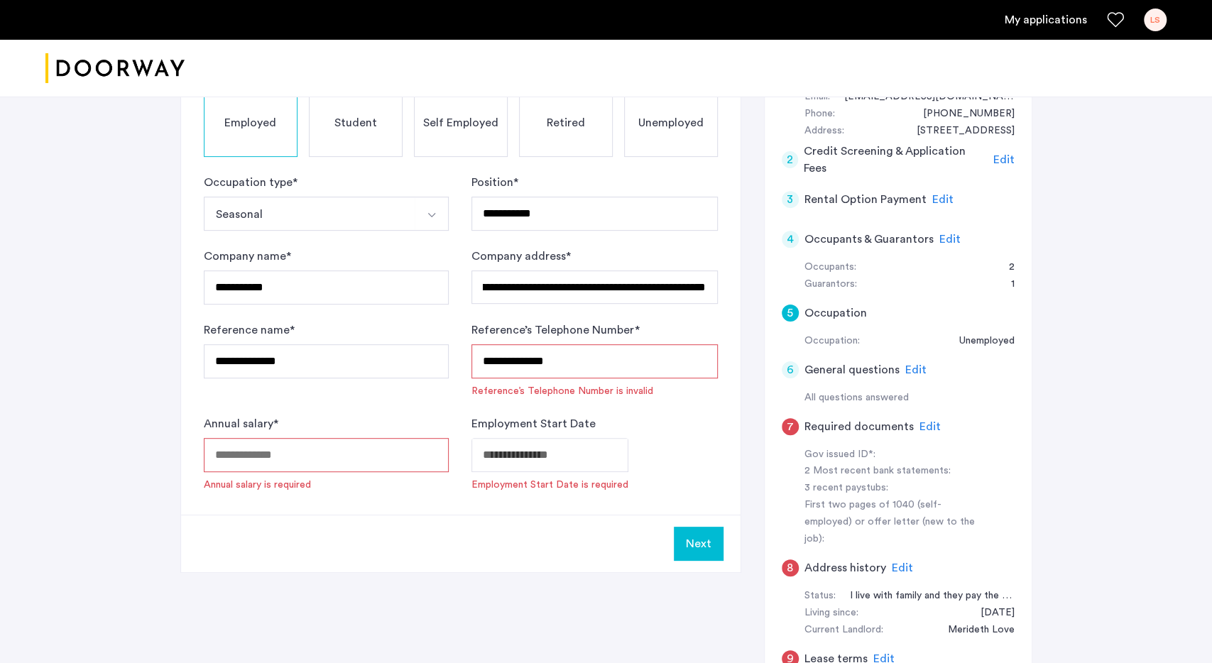
type input "**********"
click at [312, 452] on input "Annual salary *" at bounding box center [327, 455] width 246 height 34
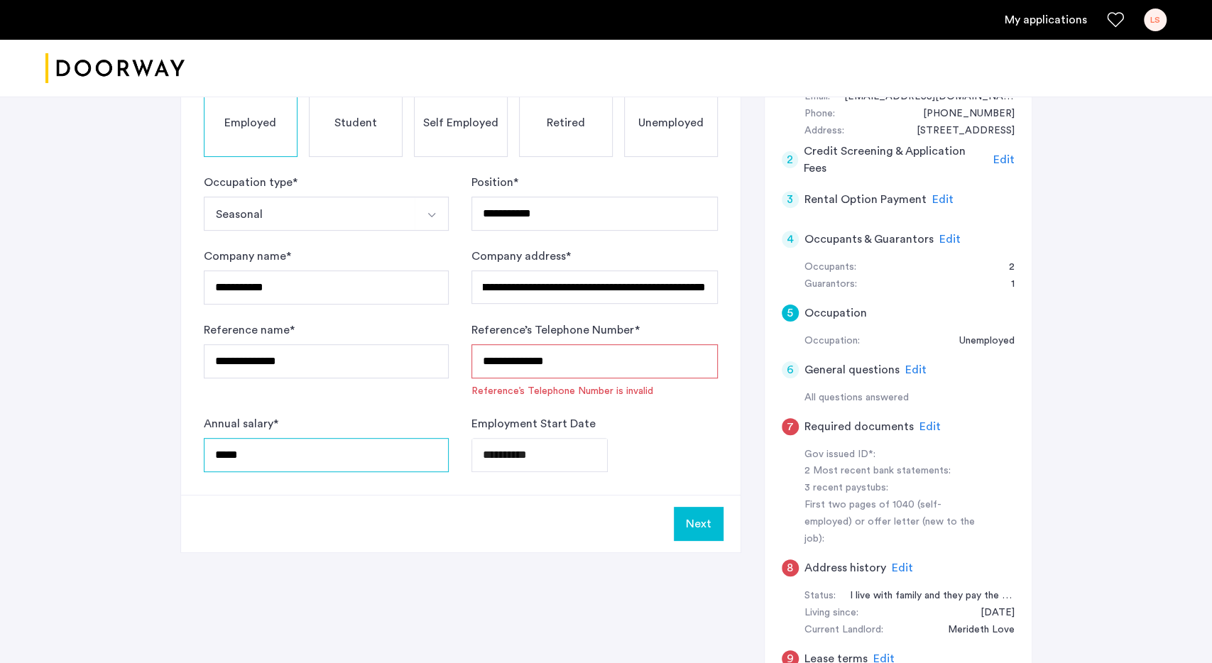
type input "*****"
click at [708, 508] on button "Next" at bounding box center [699, 524] width 50 height 34
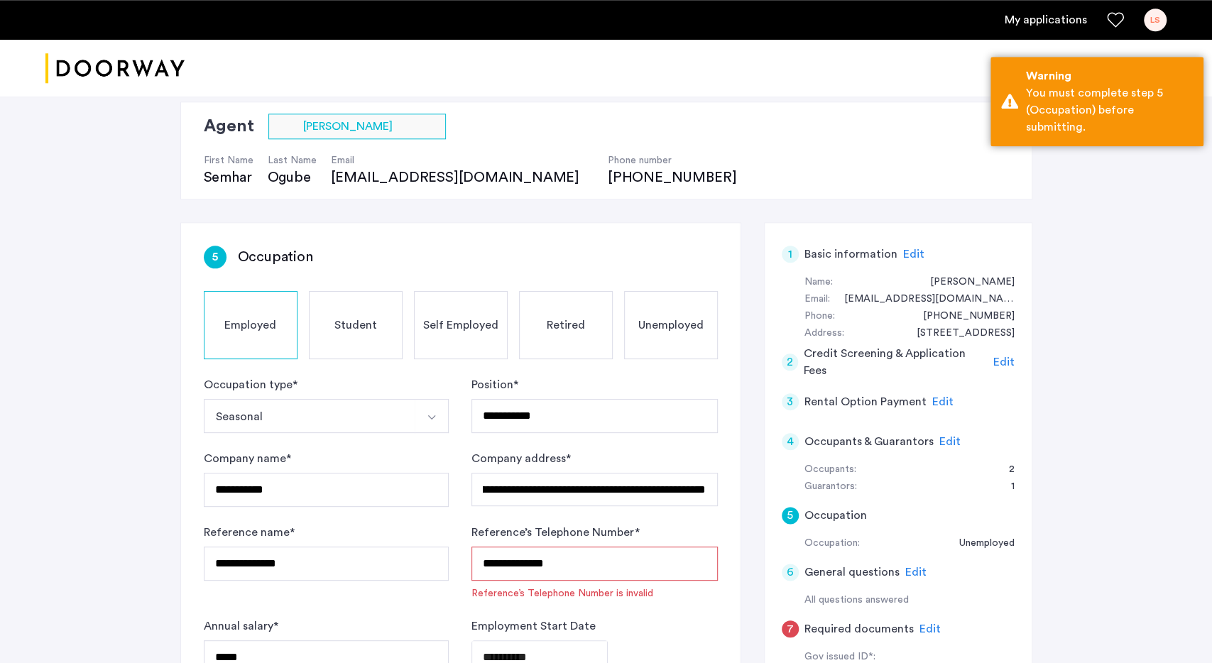
scroll to position [74, 0]
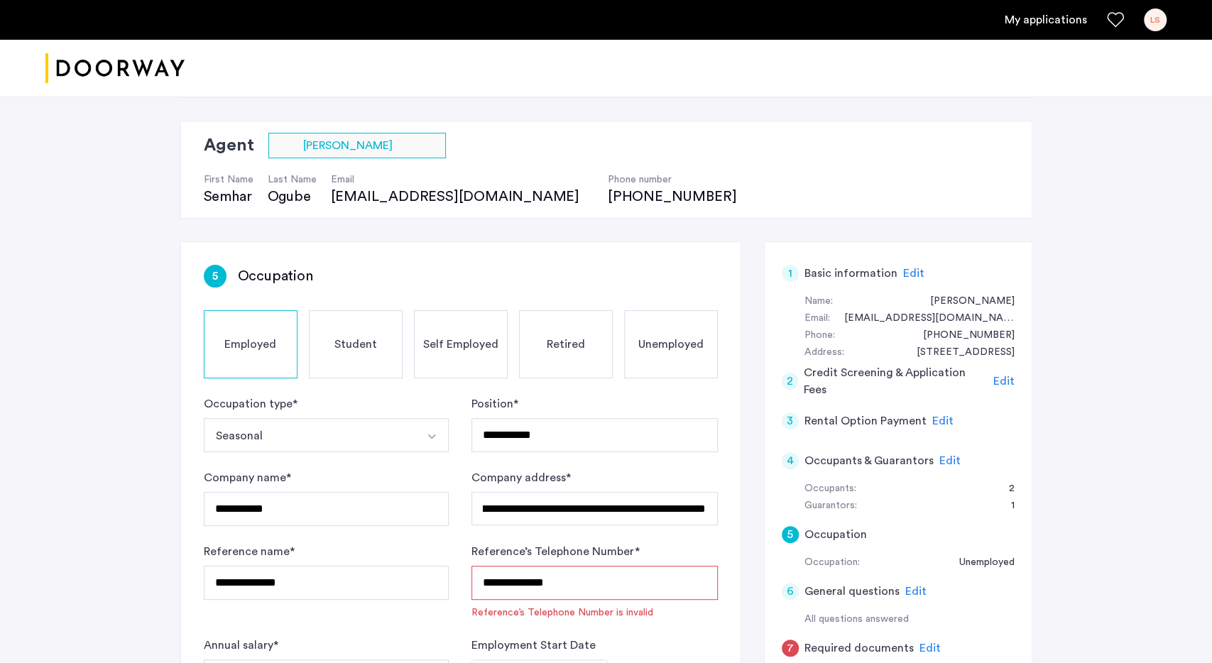
click at [586, 582] on input "**********" at bounding box center [594, 583] width 246 height 34
type input "*"
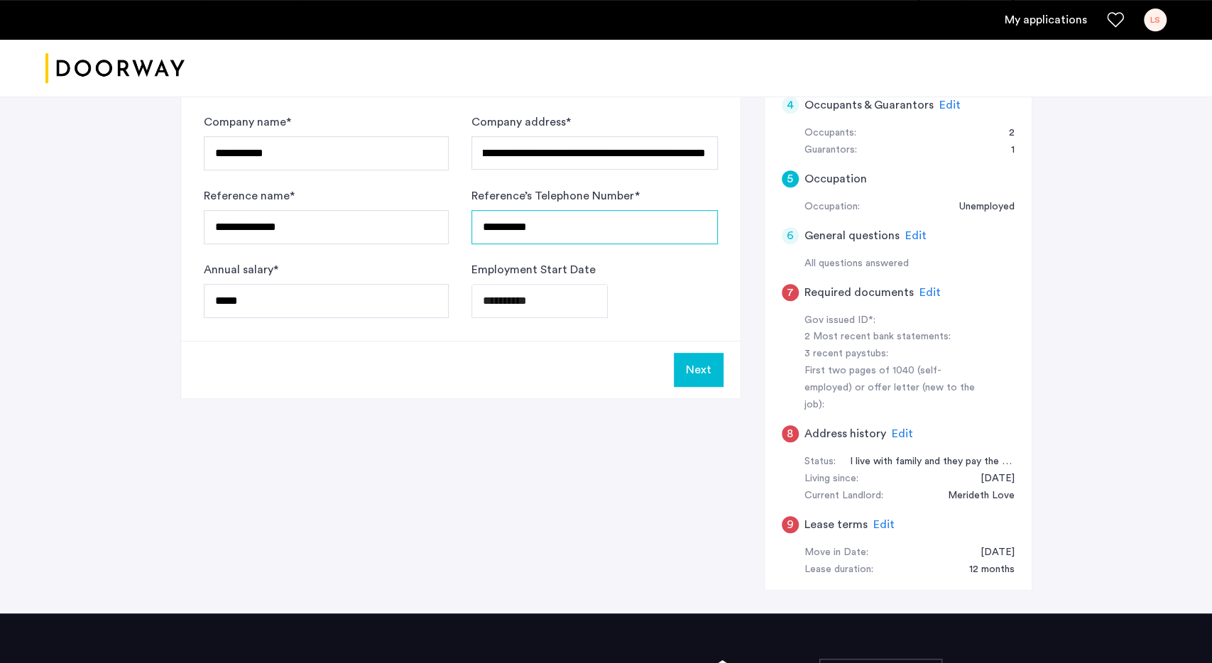
scroll to position [443, 0]
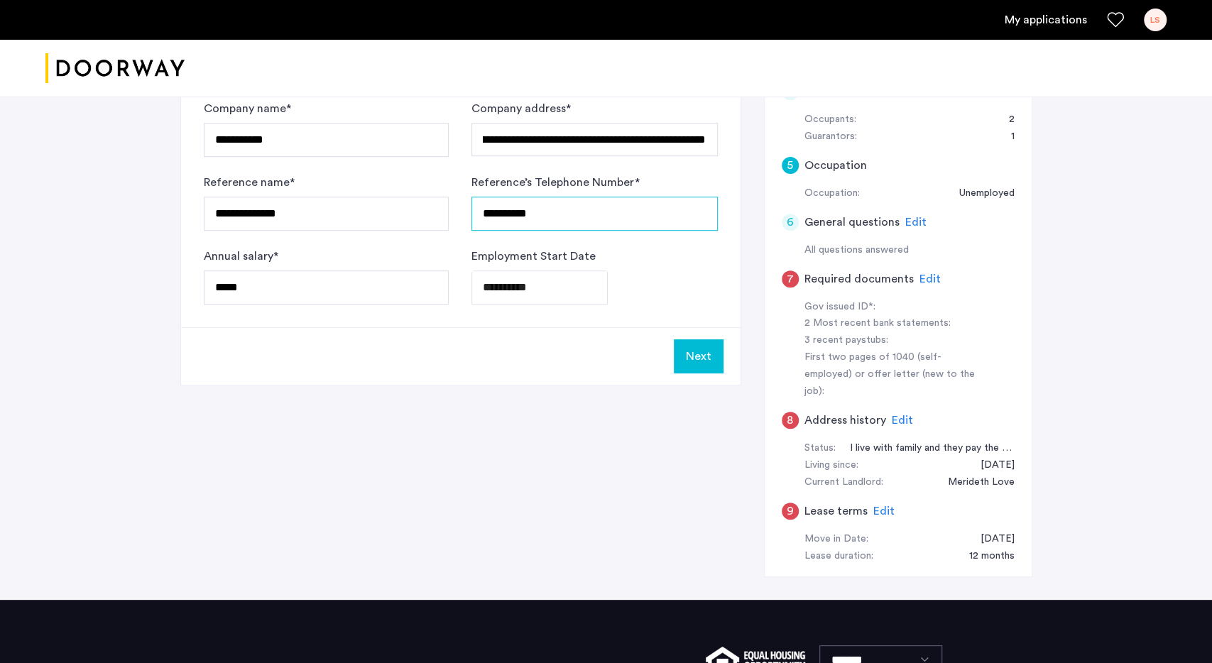
type input "**********"
click at [709, 359] on button "Next" at bounding box center [699, 356] width 50 height 34
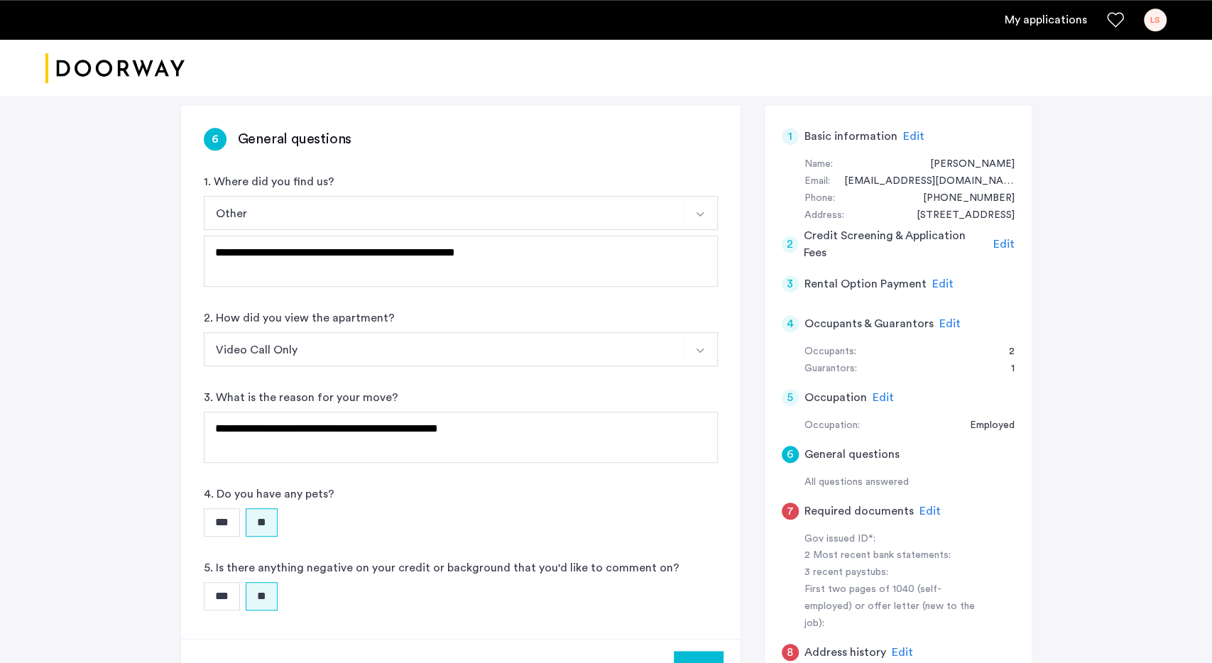
scroll to position [222, 0]
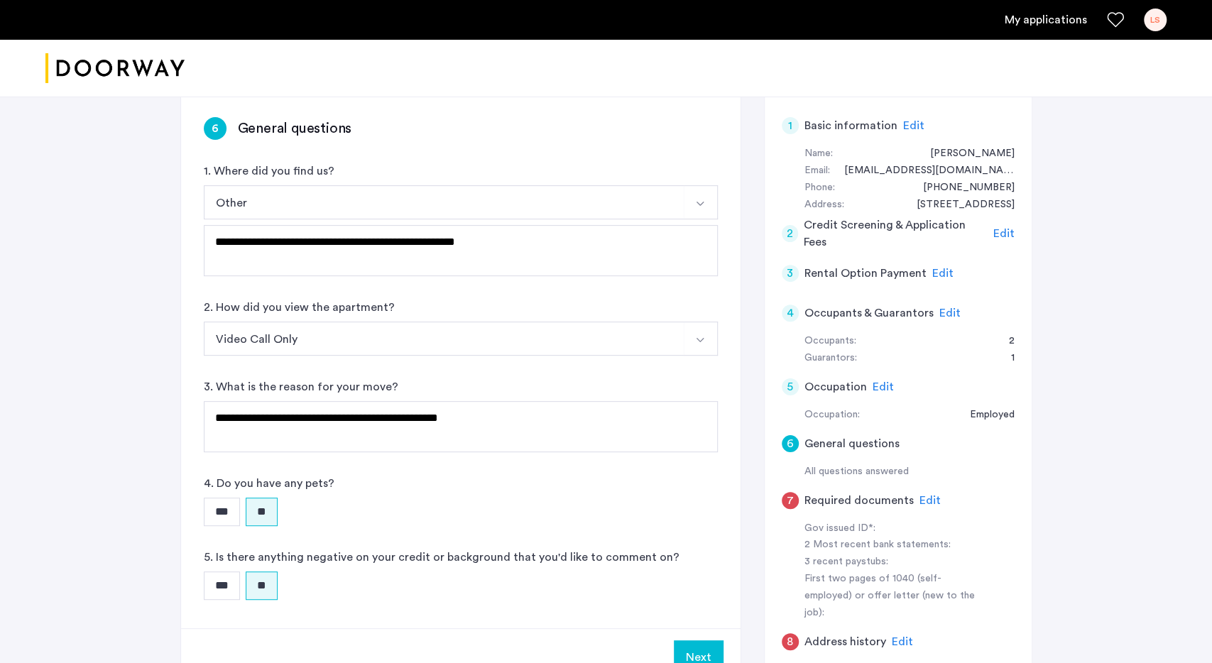
click at [861, 438] on h5 "General questions" at bounding box center [851, 443] width 95 height 17
click at [922, 498] on span "Edit" at bounding box center [930, 500] width 21 height 11
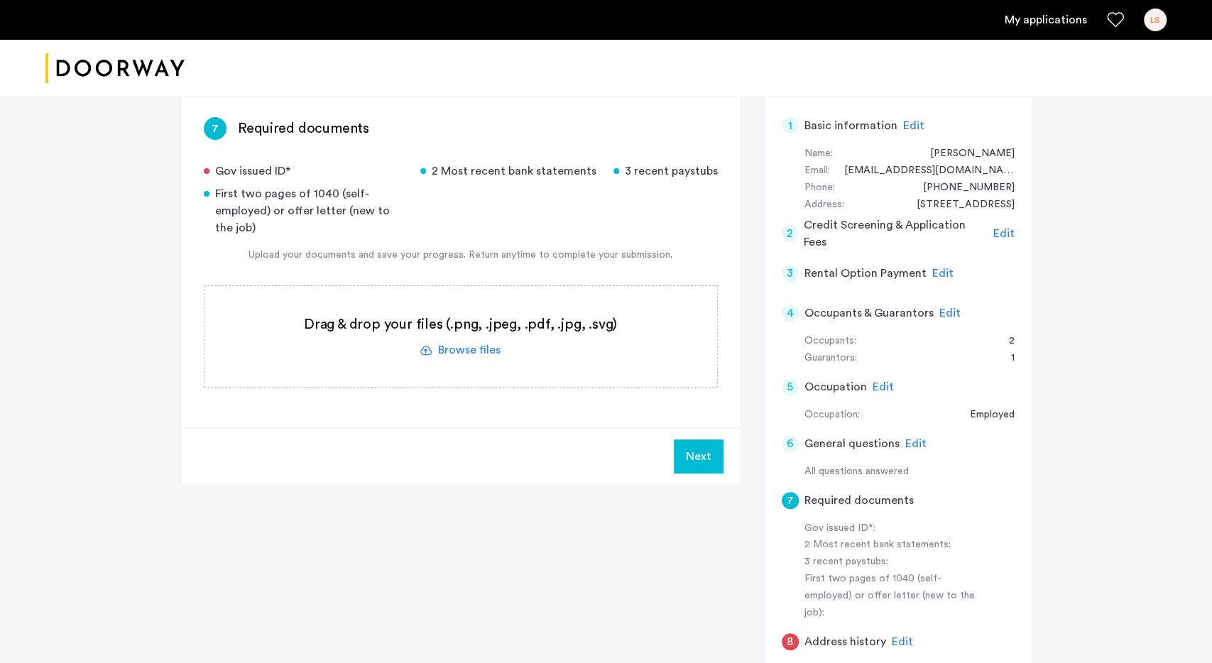
click at [948, 308] on span "Edit" at bounding box center [949, 312] width 21 height 11
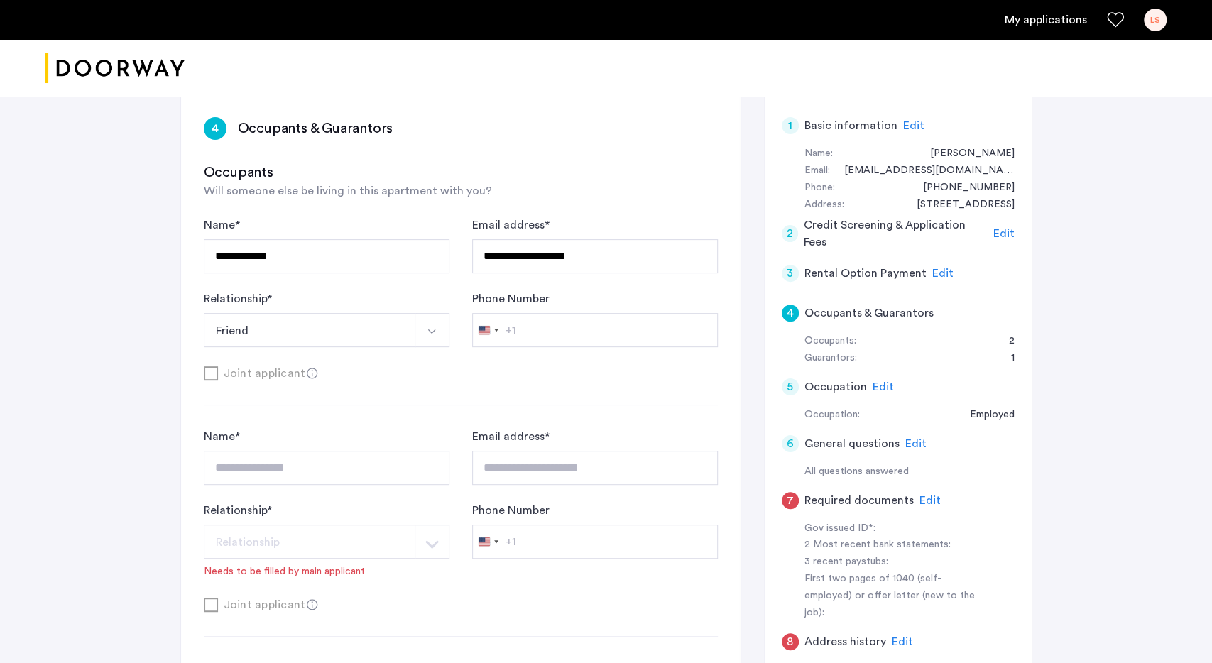
click at [920, 503] on span "Edit" at bounding box center [930, 500] width 21 height 11
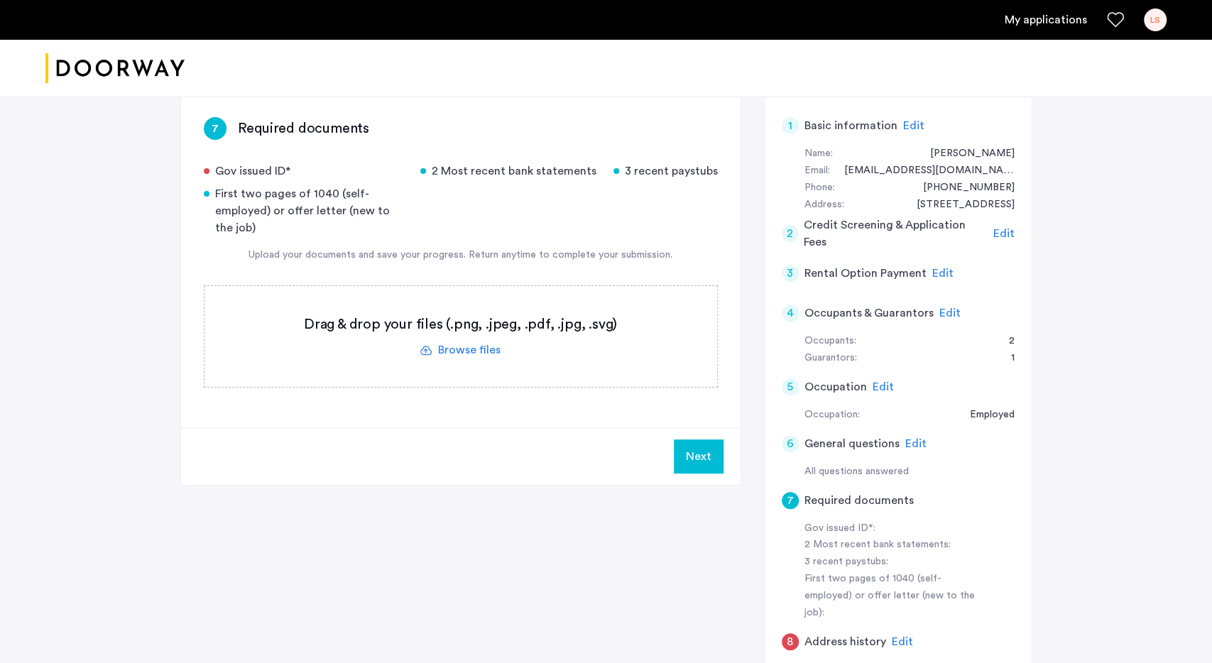
click at [466, 352] on label at bounding box center [460, 336] width 513 height 101
click at [0, 0] on input "file" at bounding box center [0, 0] width 0 height 0
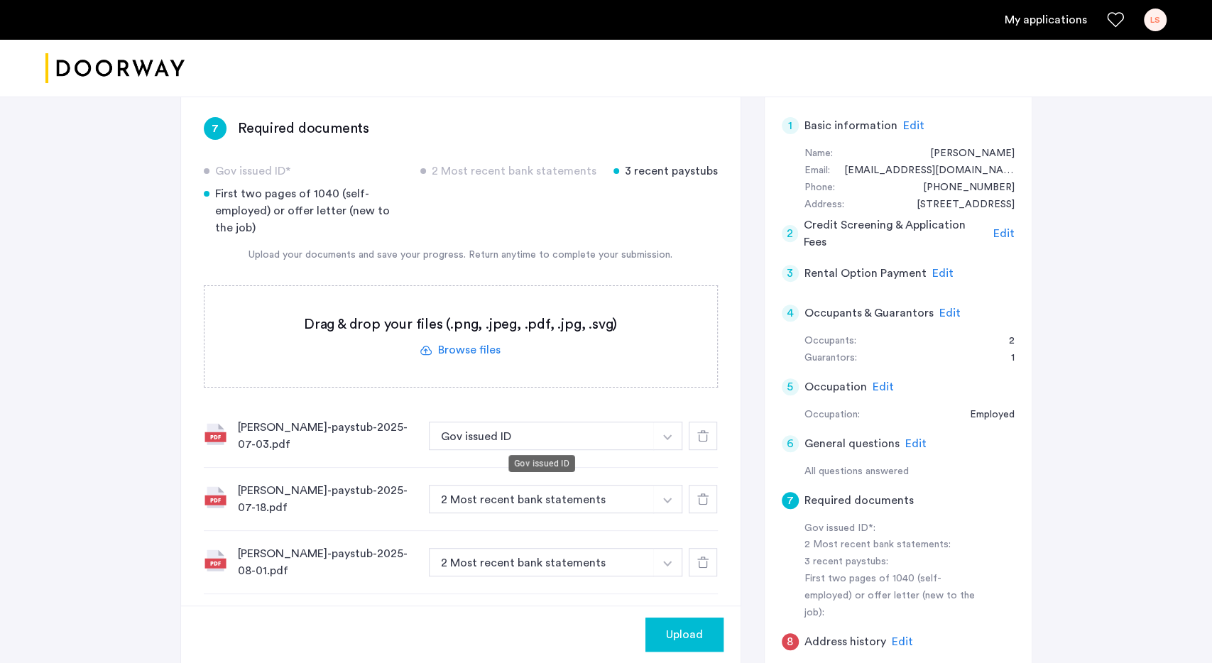
click at [629, 434] on button "Gov issued ID" at bounding box center [542, 436] width 226 height 28
click at [667, 445] on button "button" at bounding box center [667, 436] width 29 height 28
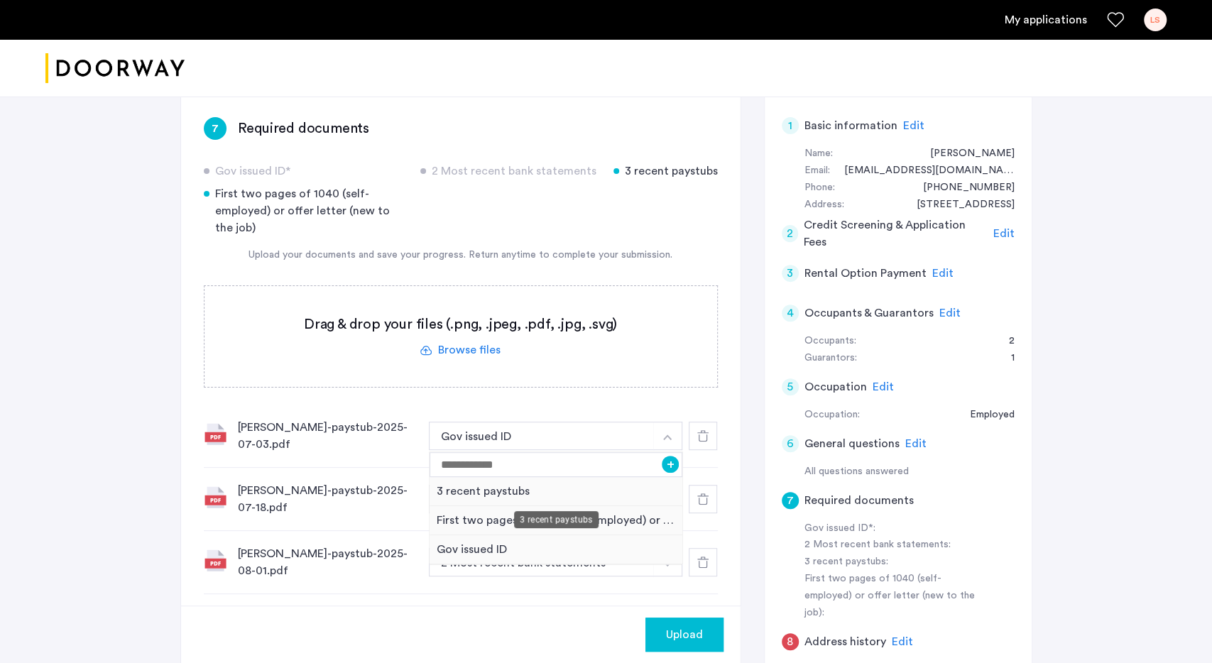
click at [546, 494] on div "3 recent paystubs" at bounding box center [556, 491] width 253 height 29
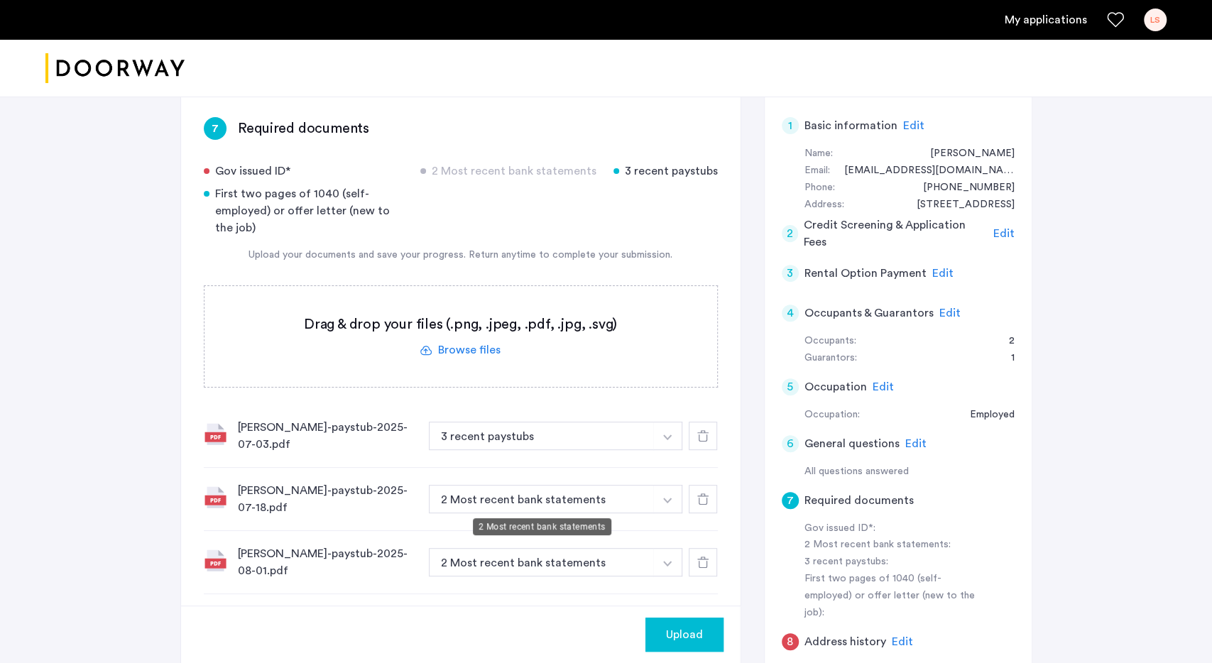
click at [660, 450] on button "button" at bounding box center [667, 436] width 29 height 28
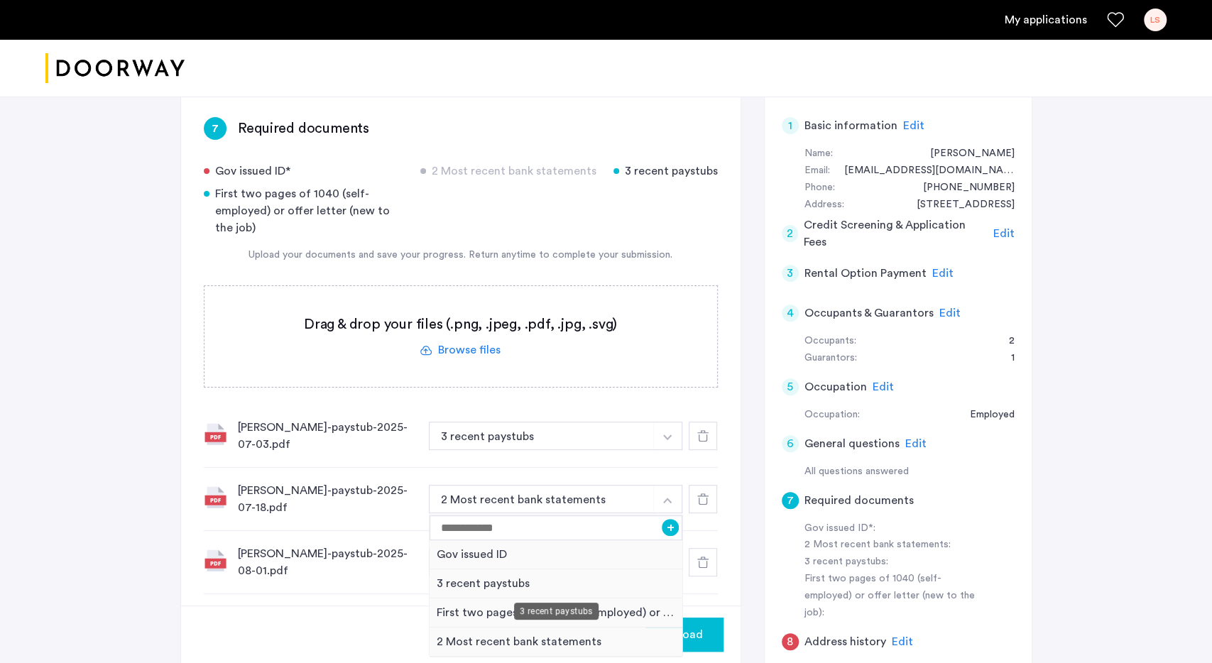
click at [488, 579] on div "3 recent paystubs" at bounding box center [556, 583] width 253 height 29
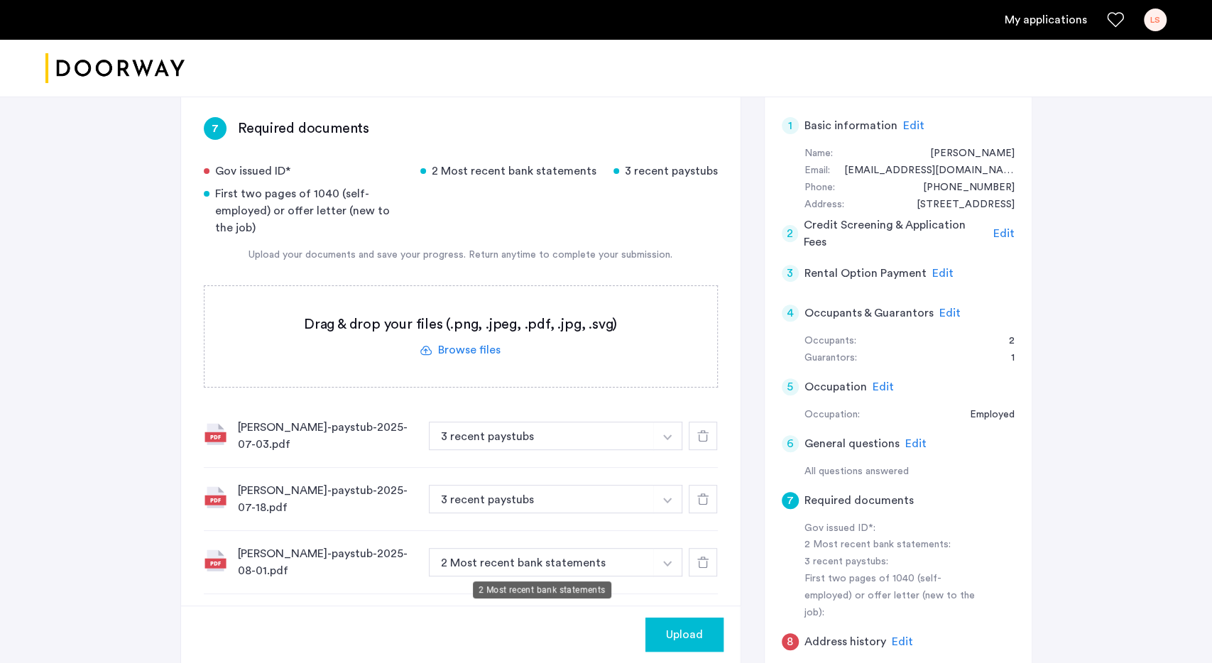
click at [621, 552] on button "2 Most recent bank statements" at bounding box center [542, 562] width 226 height 28
click at [674, 450] on button "button" at bounding box center [667, 436] width 29 height 28
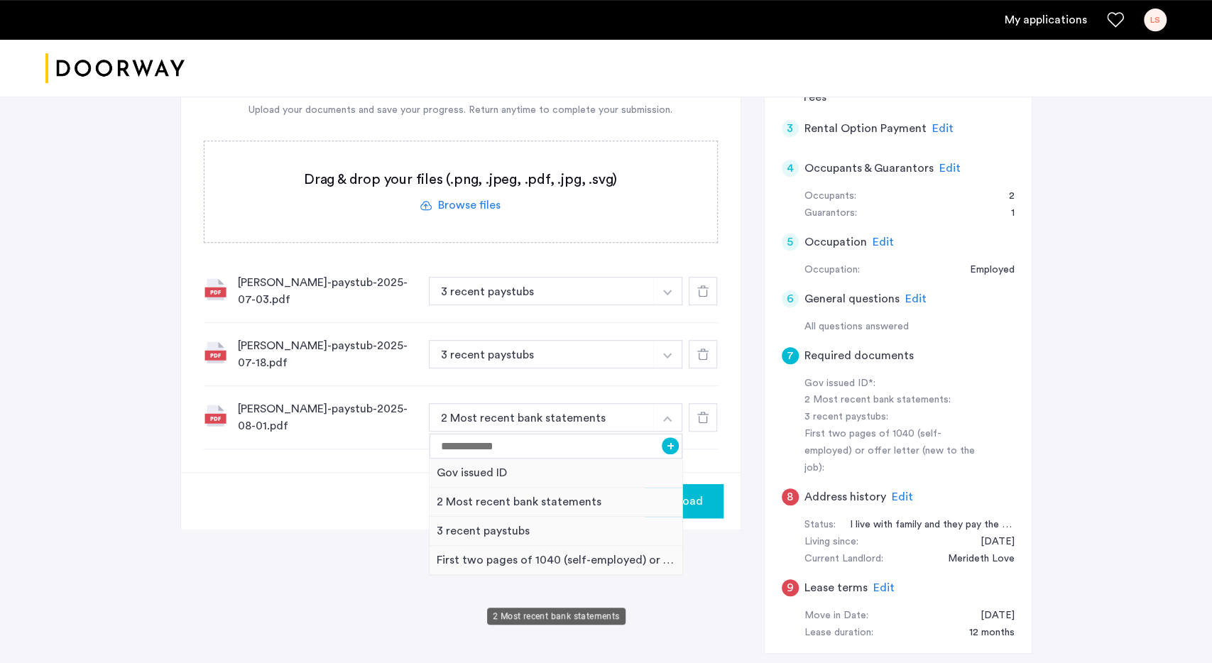
scroll to position [369, 0]
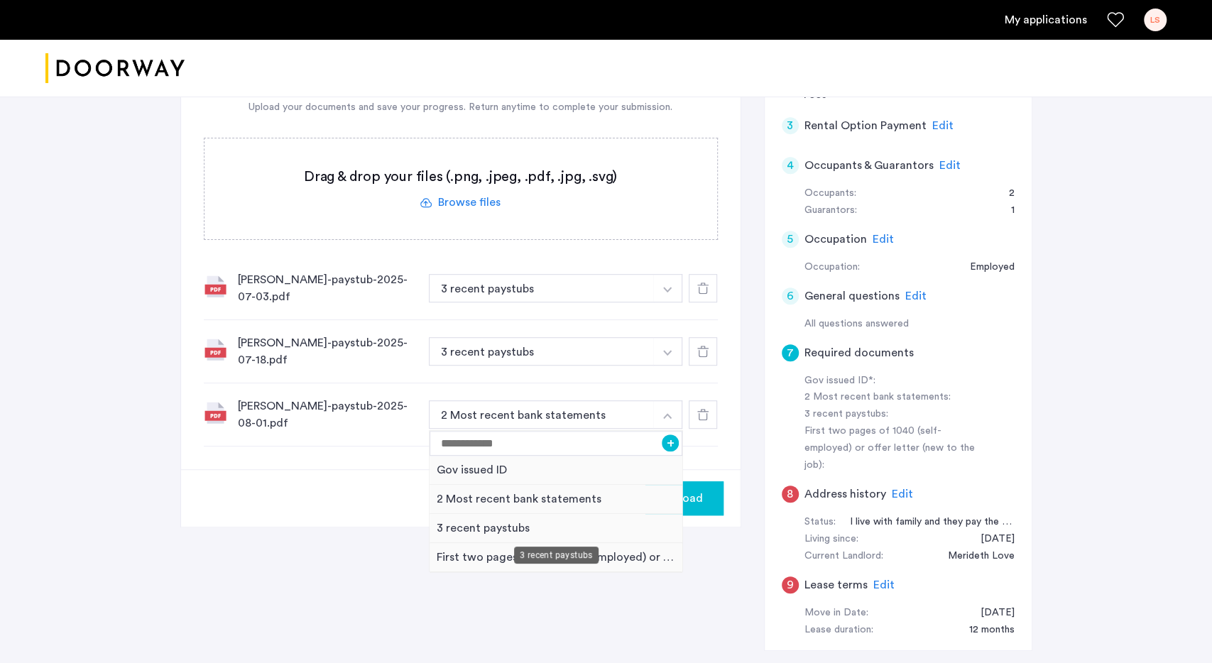
click at [491, 525] on div "3 recent paystubs" at bounding box center [556, 528] width 253 height 29
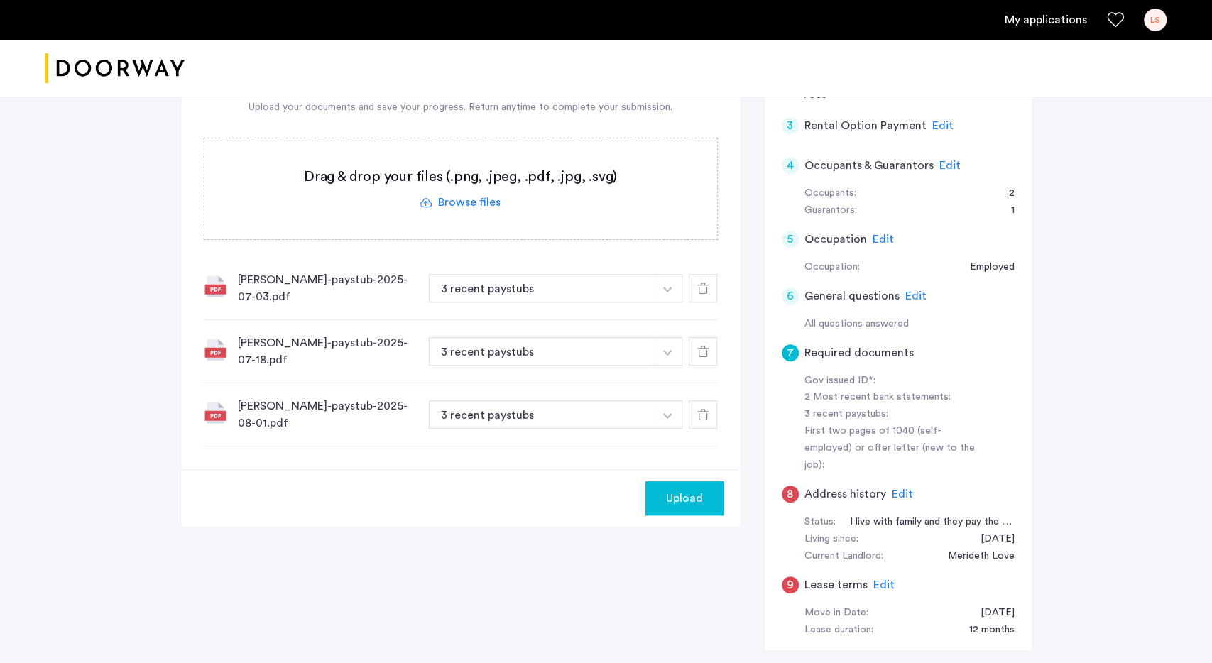
click at [413, 204] on label at bounding box center [460, 188] width 513 height 101
click at [0, 0] on input "file" at bounding box center [0, 0] width 0 height 0
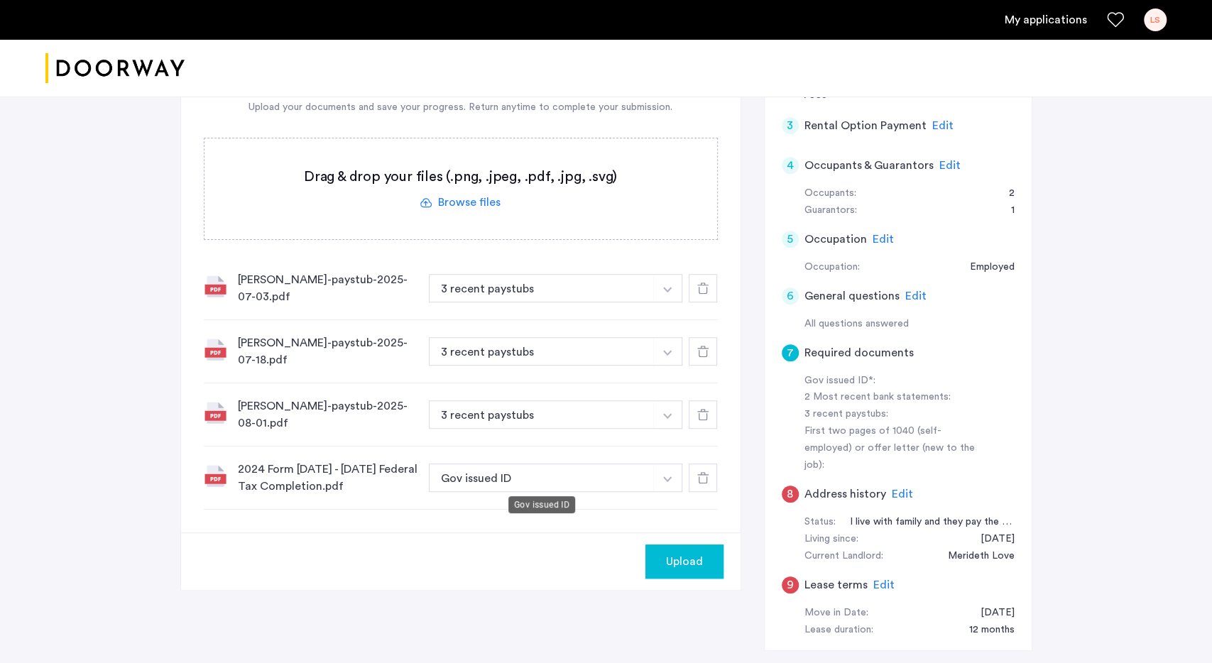
click at [673, 302] on button "button" at bounding box center [667, 288] width 29 height 28
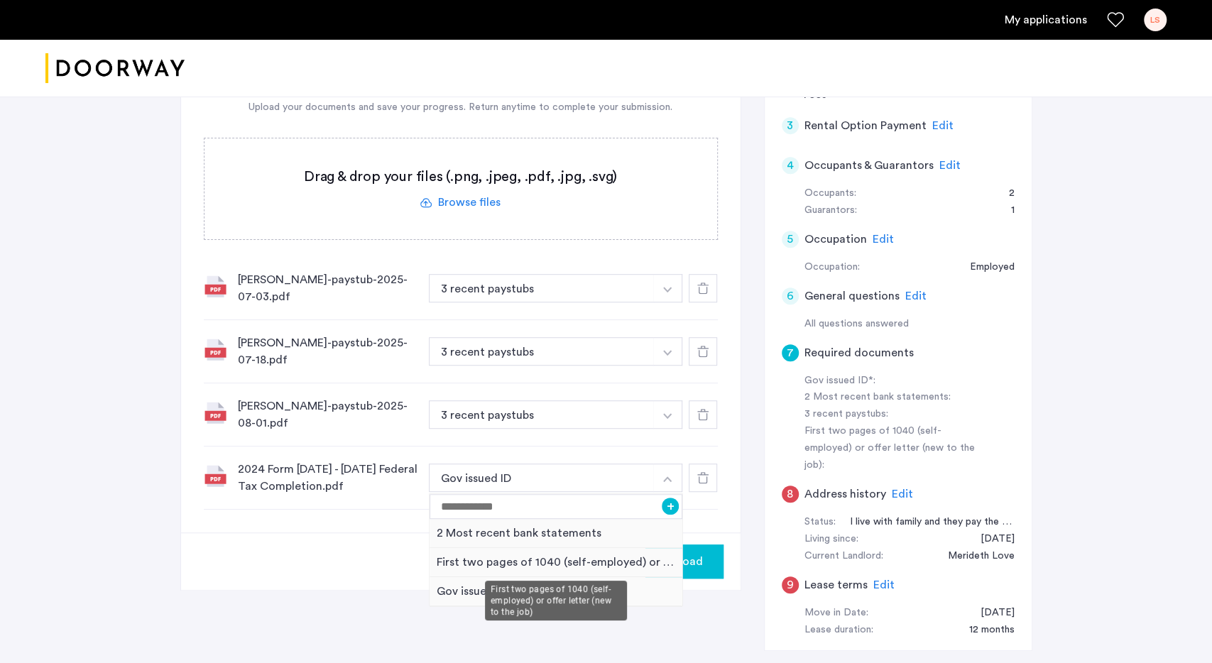
click at [518, 564] on div "First two pages of 1040 (self-employed) or offer letter (new to the job)" at bounding box center [556, 562] width 253 height 29
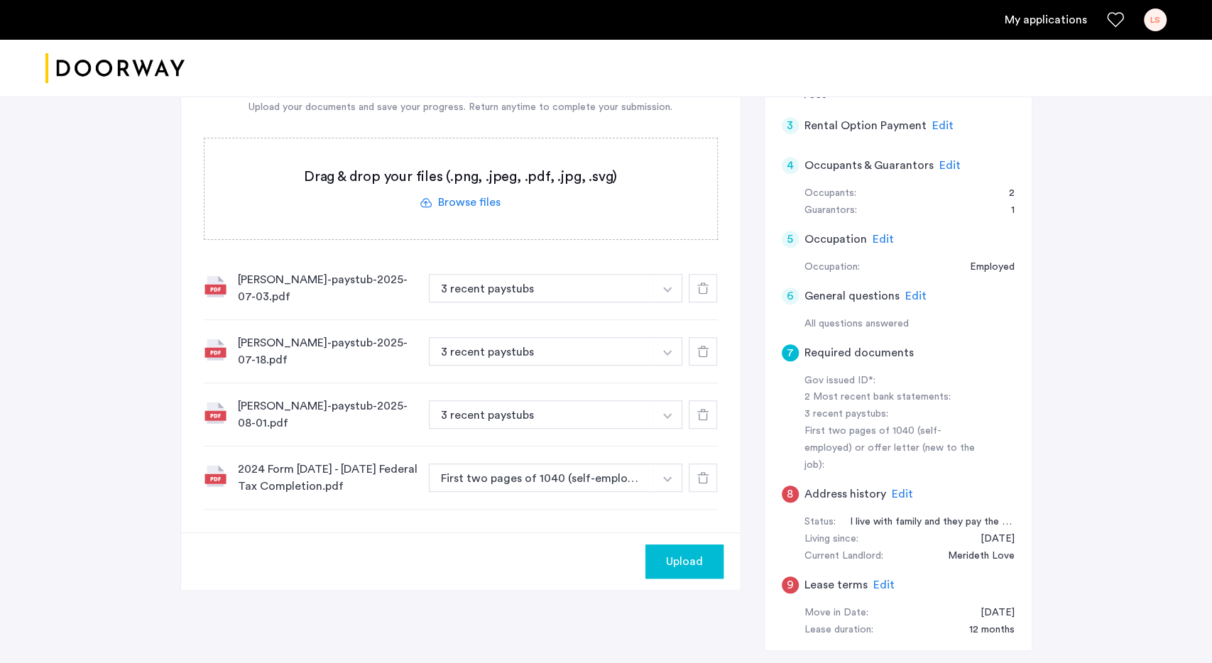
click at [457, 205] on label at bounding box center [460, 188] width 513 height 101
click at [0, 0] on input "file" at bounding box center [0, 0] width 0 height 0
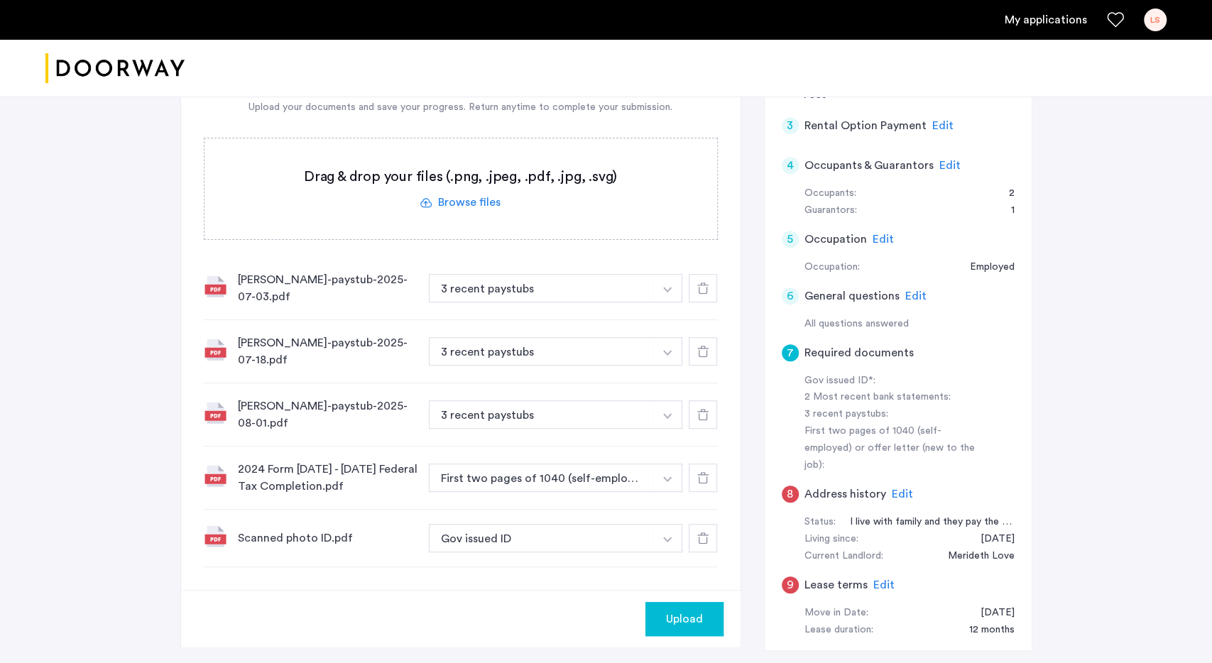
click at [454, 202] on label at bounding box center [460, 188] width 513 height 101
click at [0, 0] on input "file" at bounding box center [0, 0] width 0 height 0
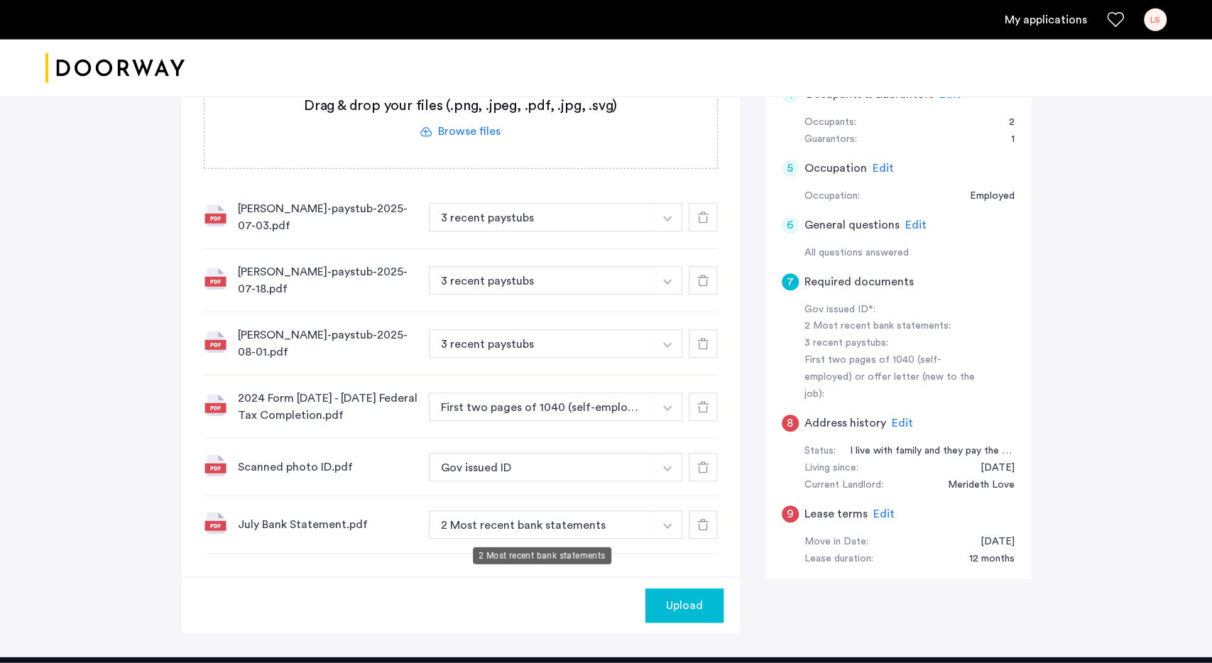
scroll to position [443, 0]
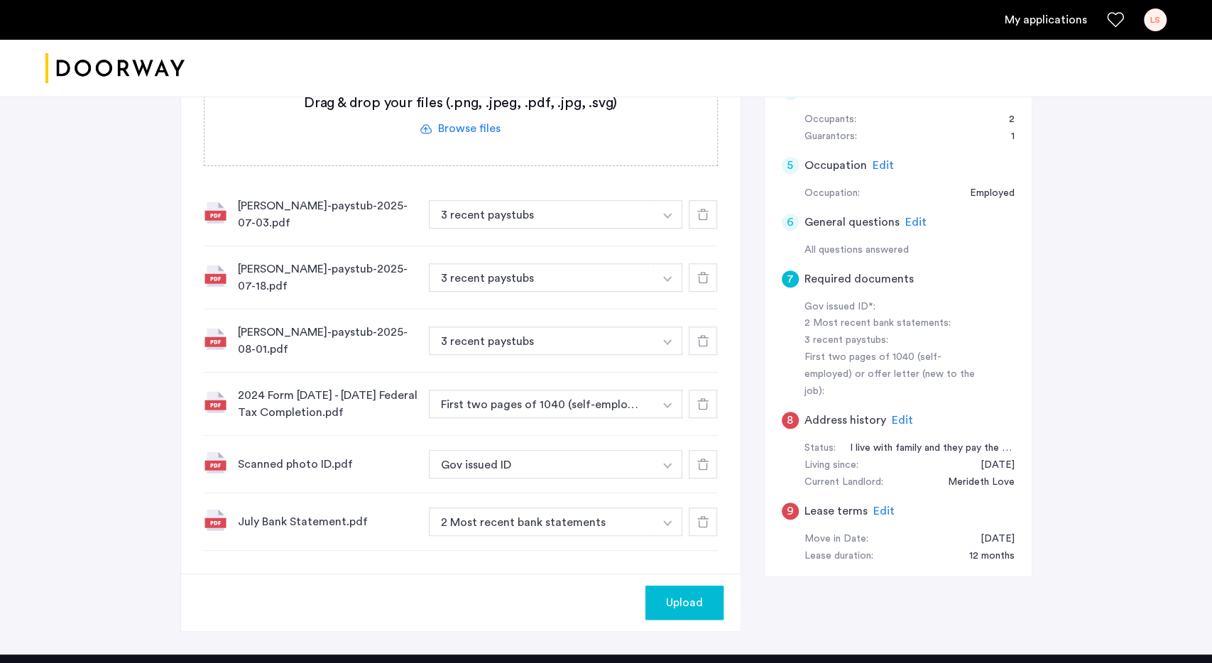
click at [446, 134] on label at bounding box center [460, 115] width 513 height 101
click at [0, 0] on input "file" at bounding box center [0, 0] width 0 height 0
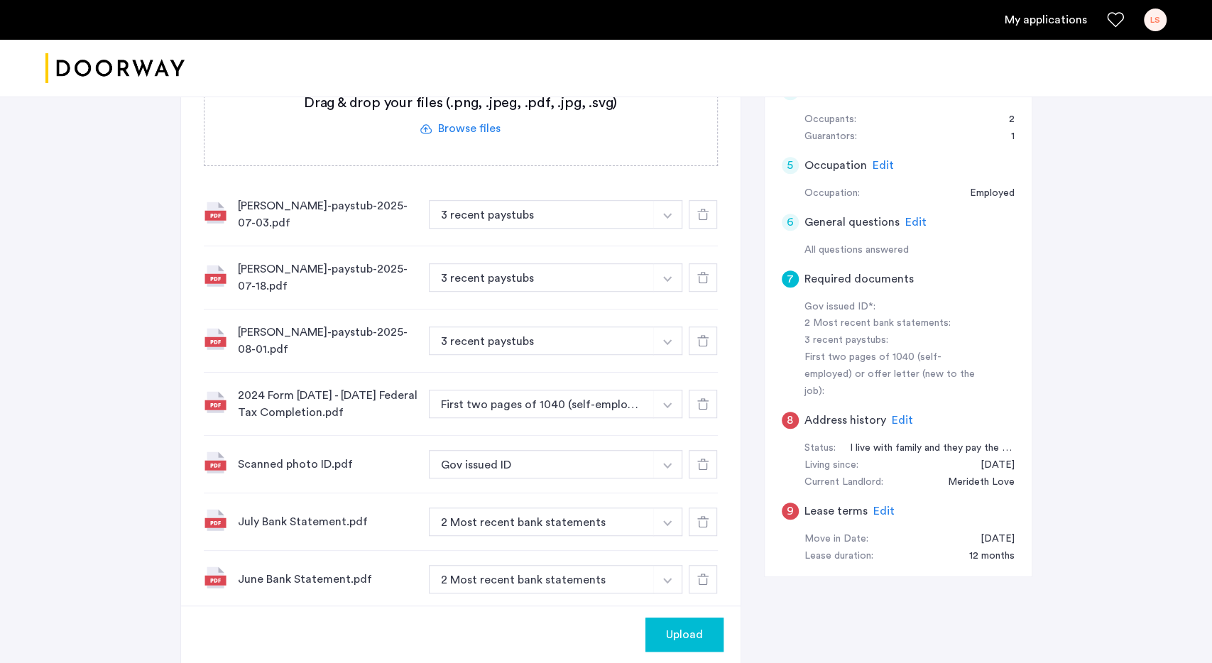
click at [366, 395] on div "2024 Form [DATE] - [DATE] Federal Tax Completion.pdf" at bounding box center [328, 404] width 180 height 34
click at [533, 403] on button "First two pages of 1040 (self-employed) or offer letter (new to the job)" at bounding box center [542, 404] width 226 height 28
click at [215, 400] on img at bounding box center [215, 402] width 23 height 23
click at [688, 640] on span "Upload" at bounding box center [684, 634] width 37 height 17
click at [689, 648] on button "Next" at bounding box center [699, 635] width 50 height 34
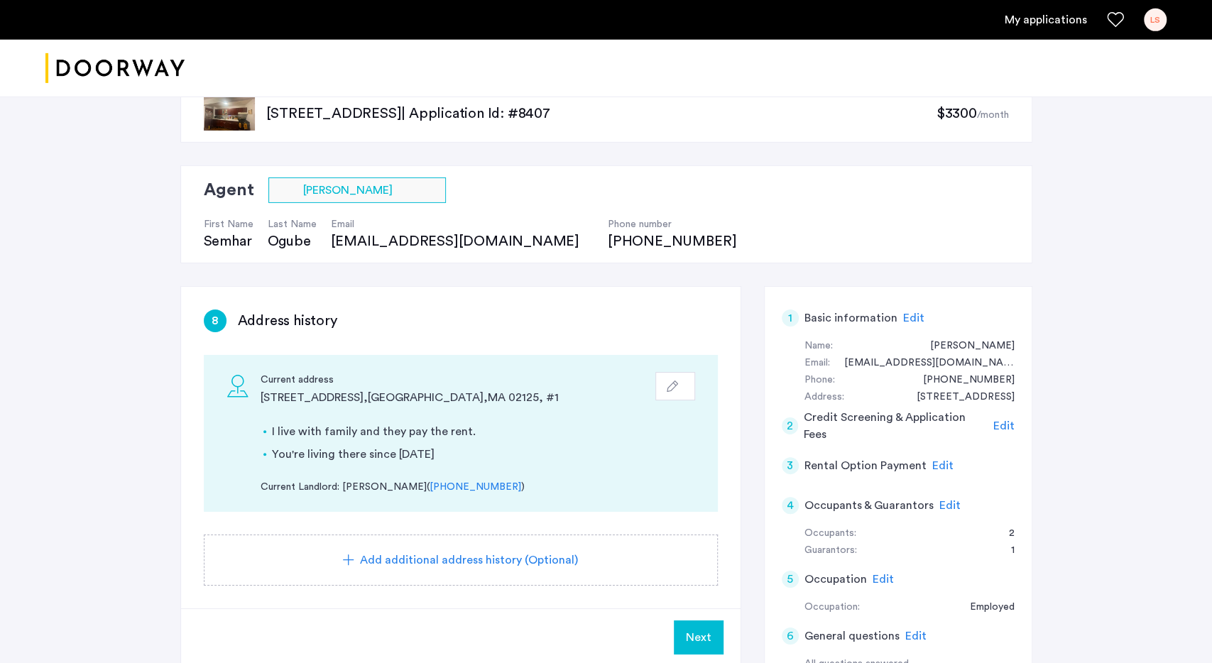
scroll to position [74, 0]
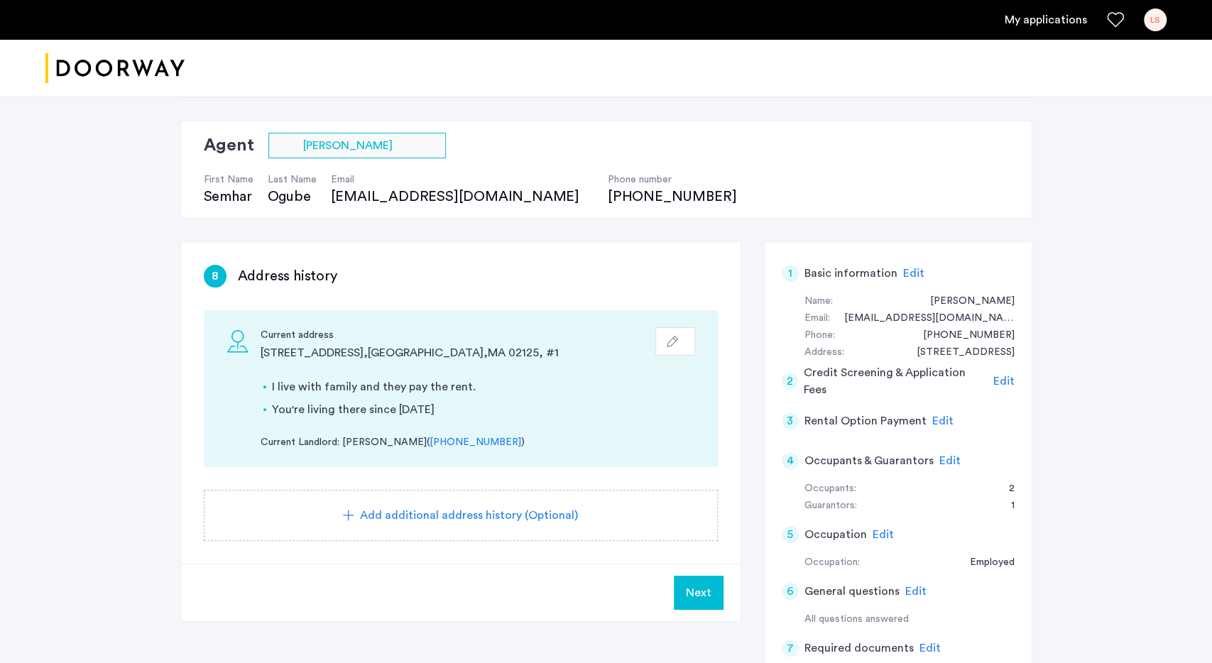
click at [702, 577] on button "Next" at bounding box center [699, 593] width 50 height 34
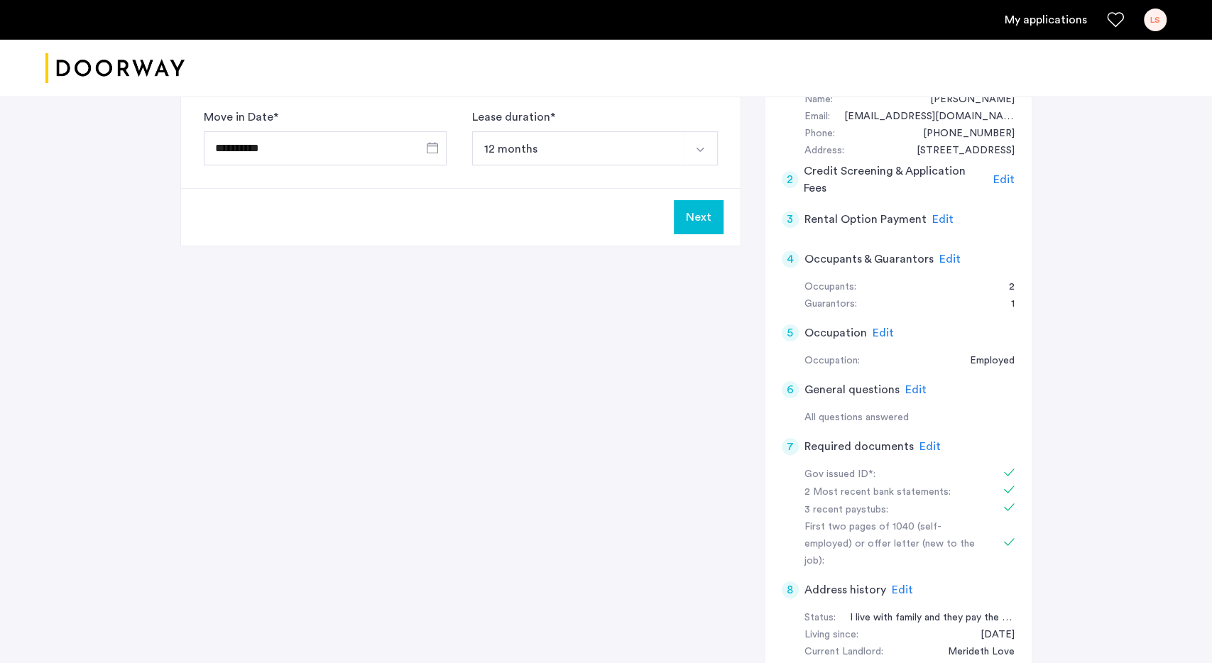
scroll to position [148, 0]
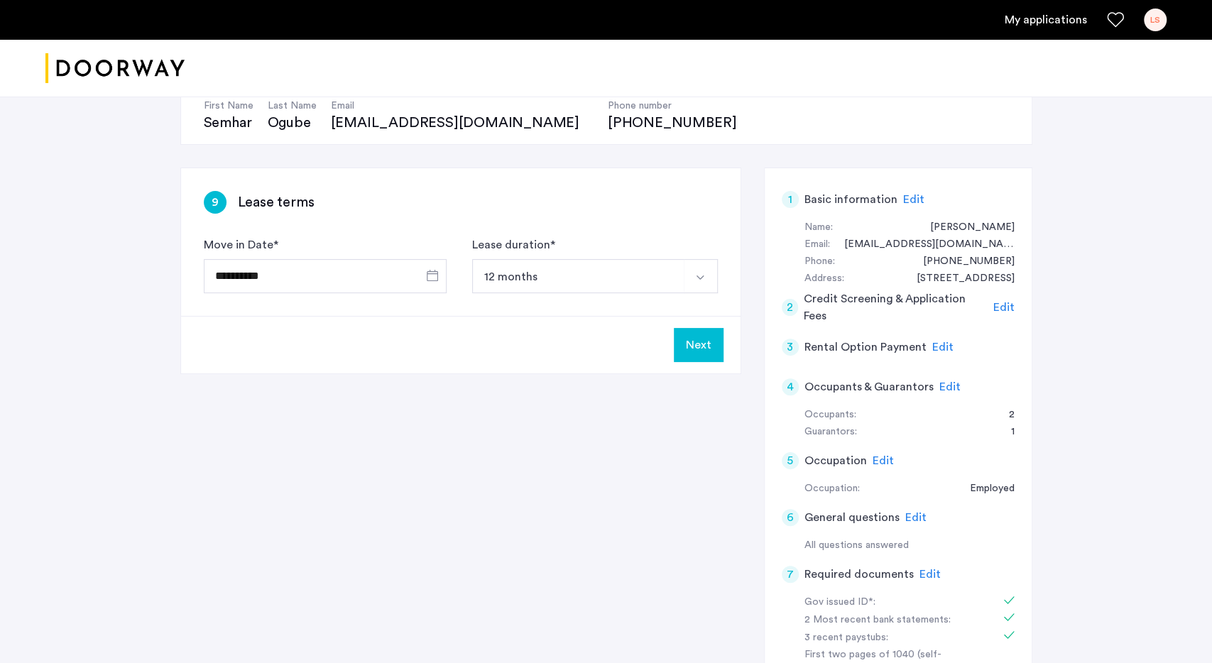
click at [691, 351] on button "Next" at bounding box center [699, 345] width 50 height 34
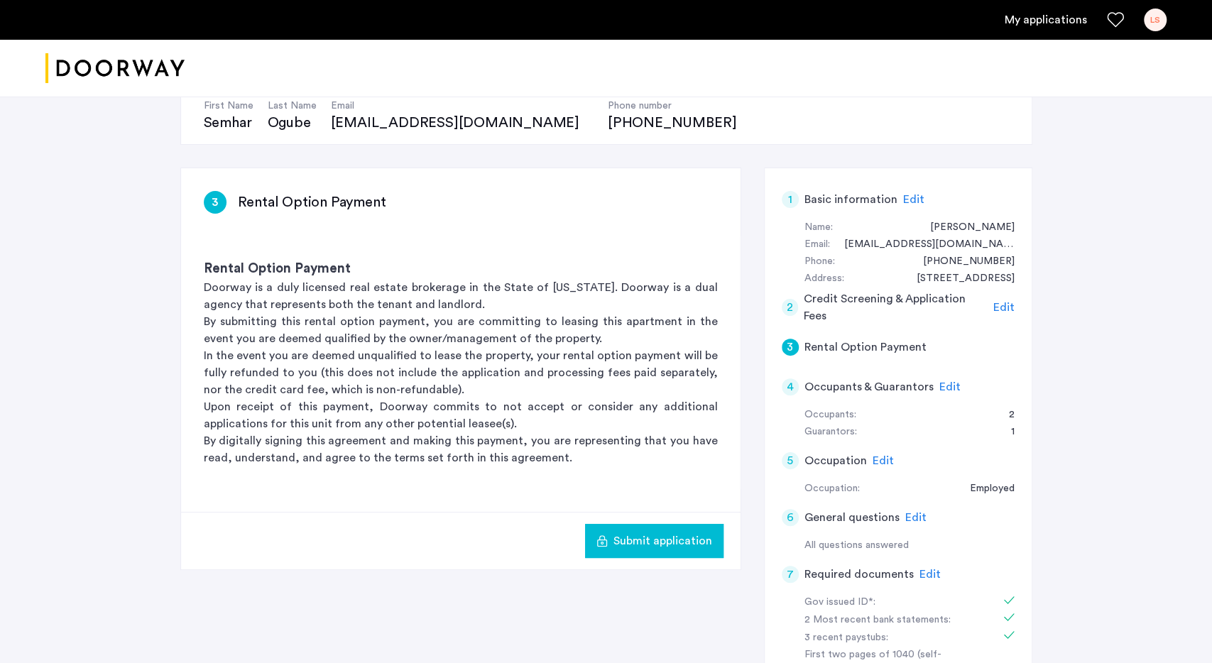
click at [653, 533] on span "Submit application" at bounding box center [662, 541] width 99 height 17
click at [787, 342] on div "3" at bounding box center [790, 347] width 17 height 17
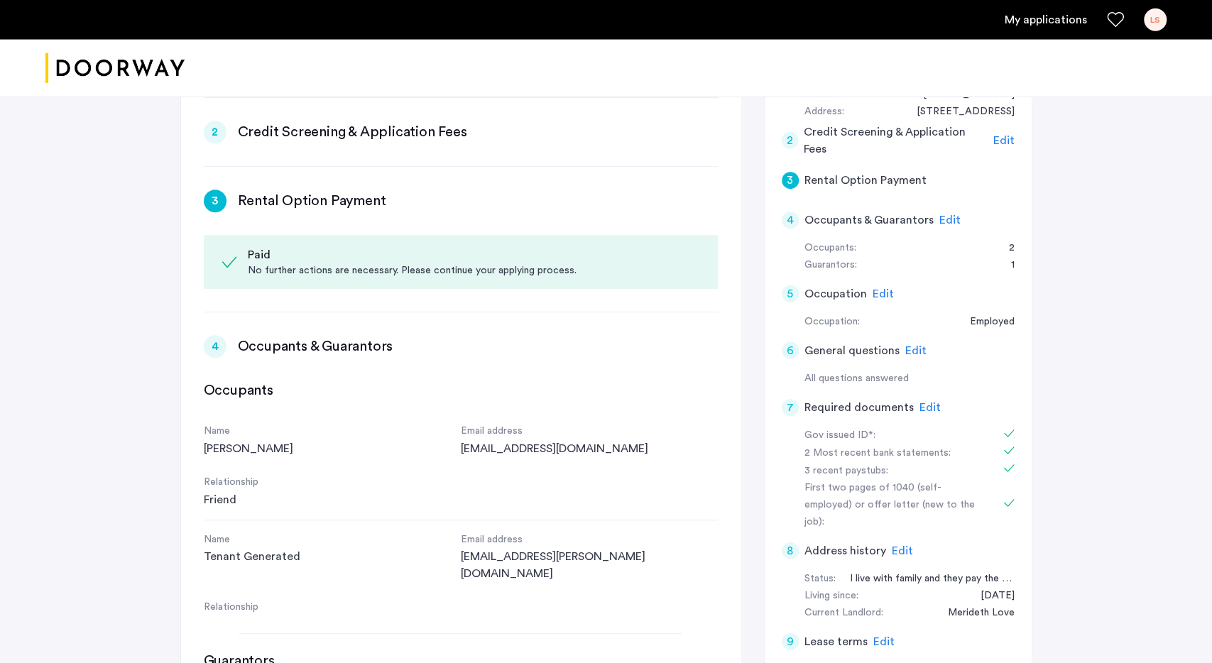
scroll to position [305, 0]
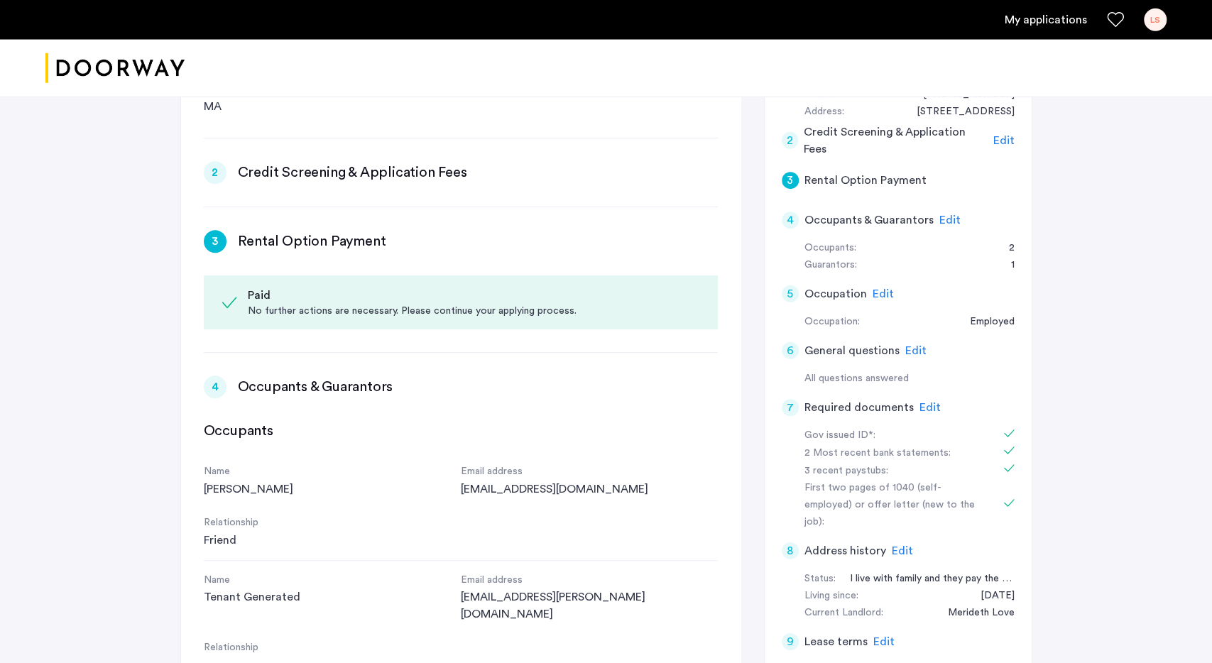
click at [792, 223] on div "4" at bounding box center [790, 220] width 17 height 17
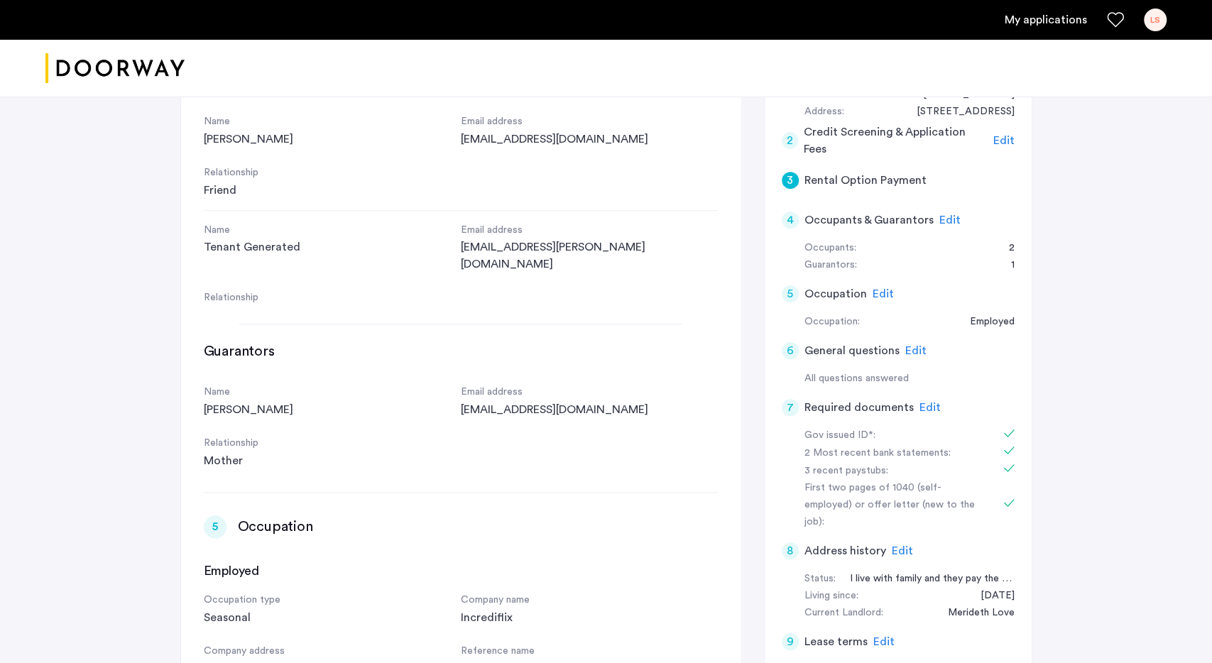
scroll to position [655, 0]
click at [792, 227] on div "4" at bounding box center [790, 220] width 17 height 17
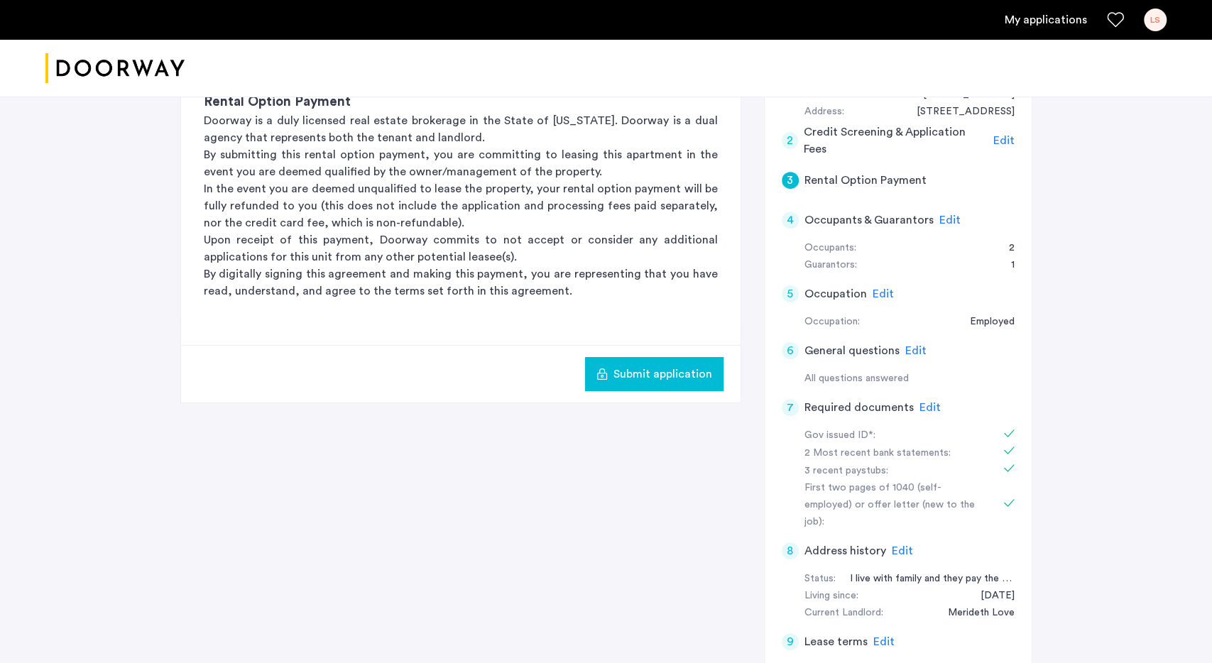
click at [652, 381] on span "Submit application" at bounding box center [662, 374] width 99 height 17
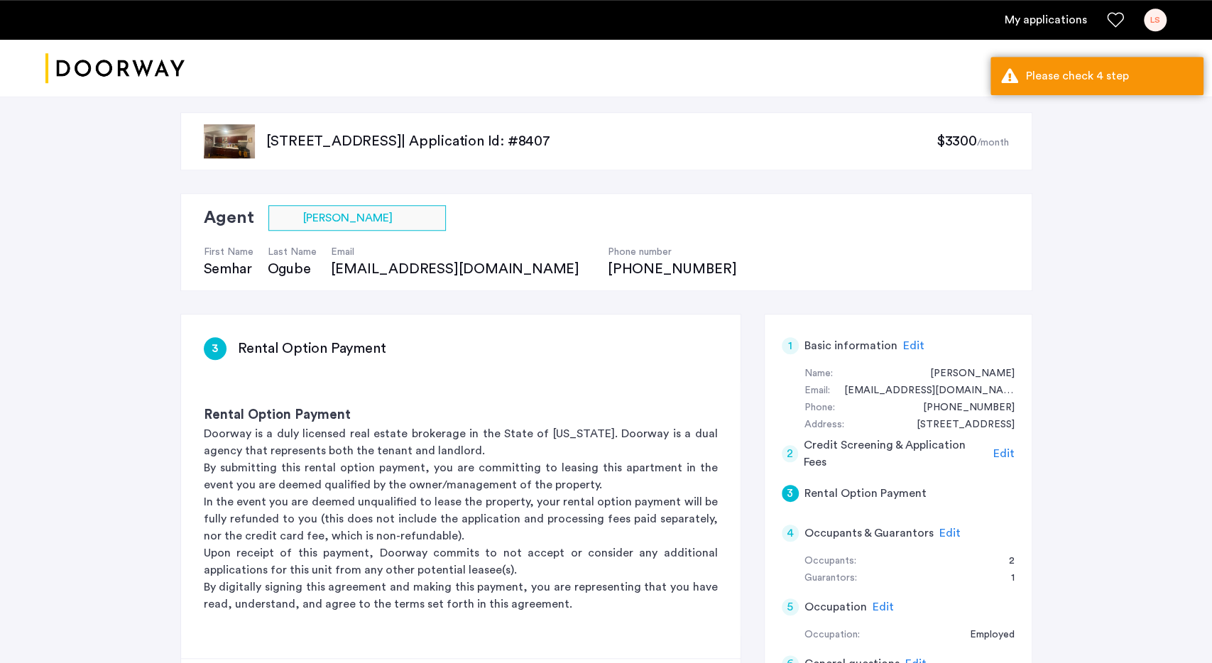
scroll to position [0, 0]
click at [794, 527] on div "4" at bounding box center [790, 534] width 17 height 17
